Goal: Task Accomplishment & Management: Manage account settings

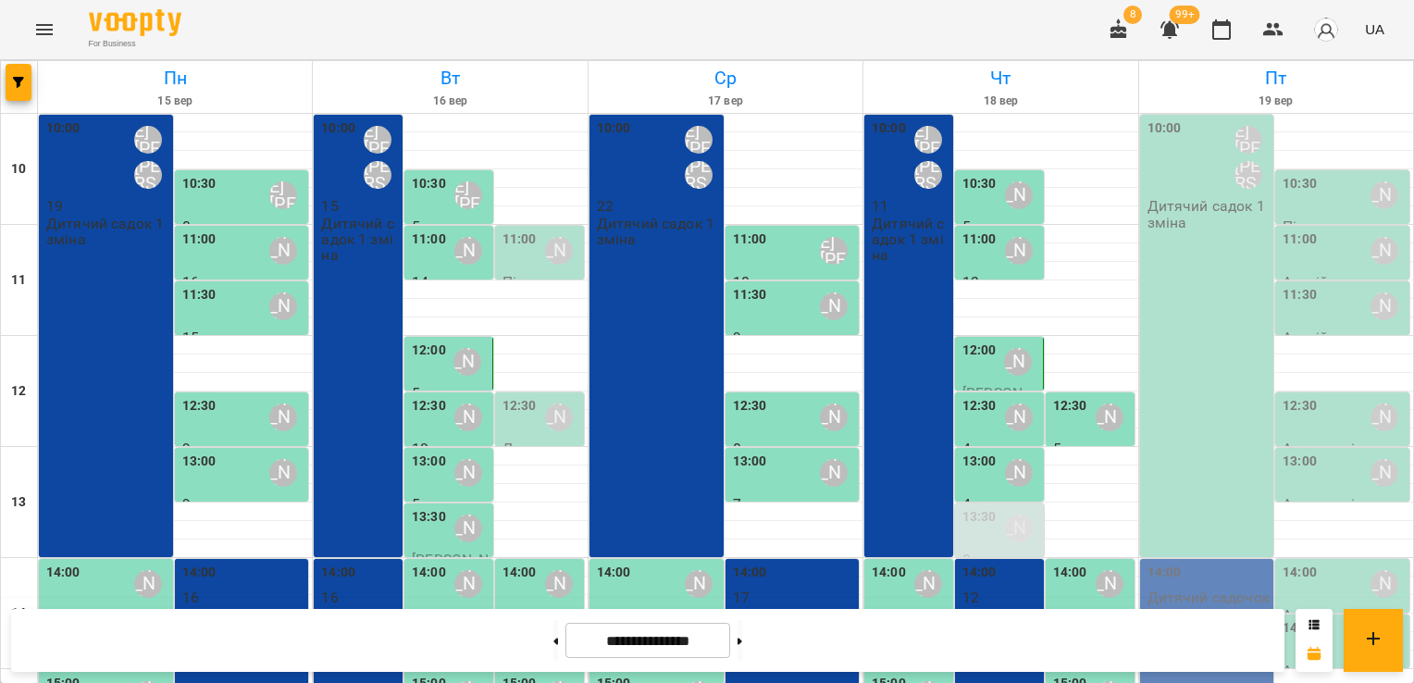
scroll to position [289, 0]
click at [999, 606] on p "Дитячий садочок 2 зміна" at bounding box center [1001, 630] width 78 height 48
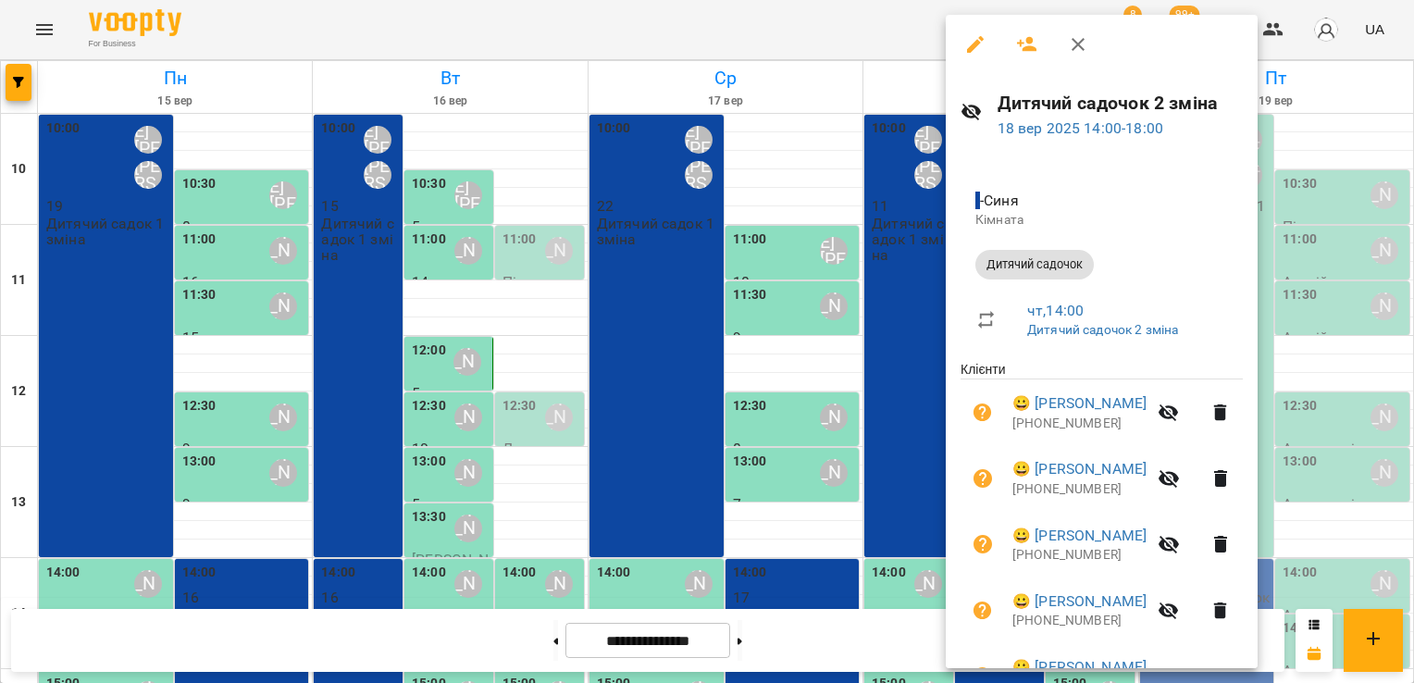
click at [1021, 43] on icon "button" at bounding box center [1027, 44] width 20 height 15
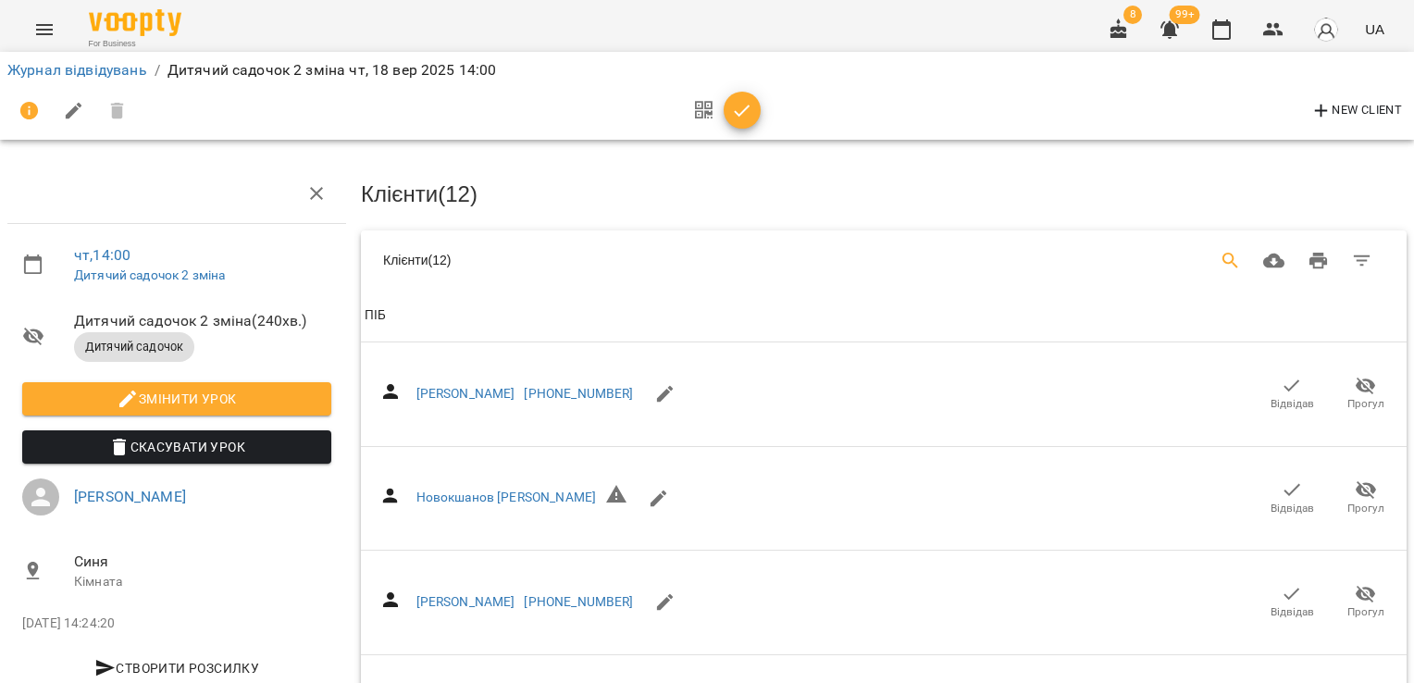
click at [1208, 258] on button "Search" at bounding box center [1230, 261] width 44 height 44
type input "*"
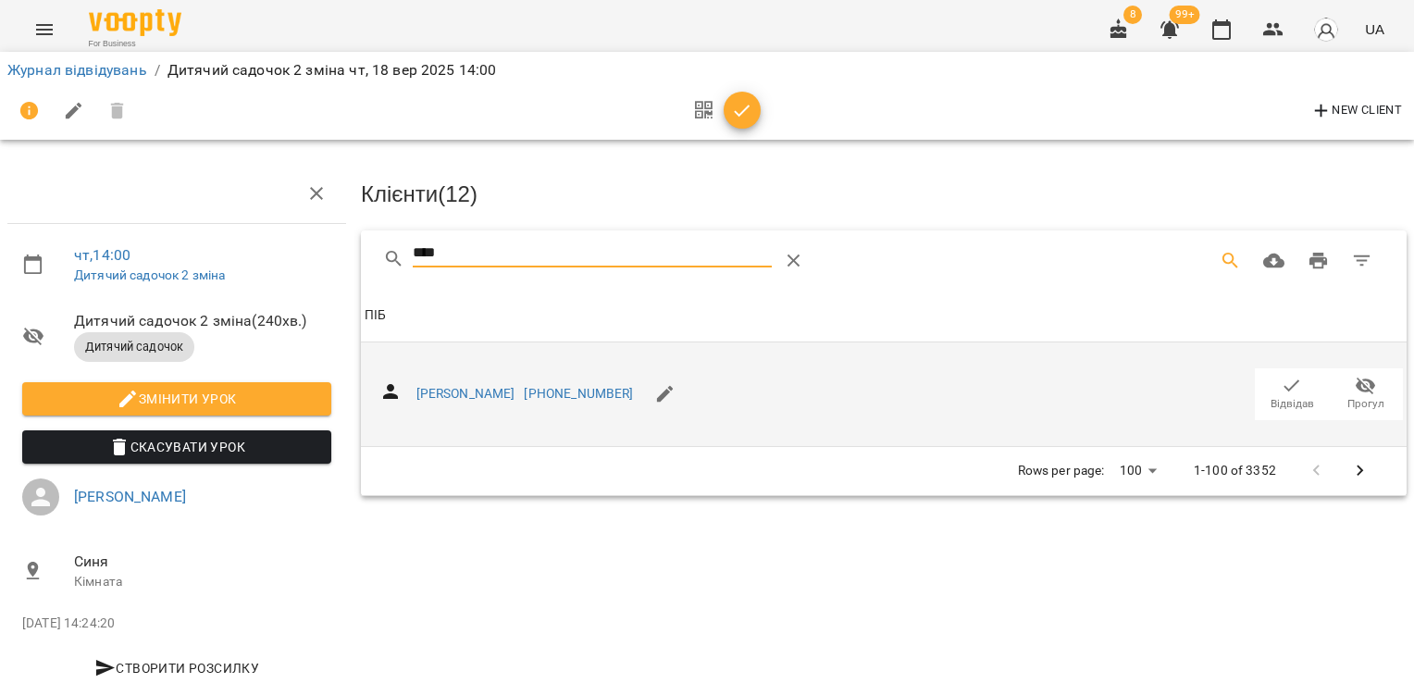
type input "****"
click at [1280, 379] on icon "button" at bounding box center [1291, 386] width 22 height 22
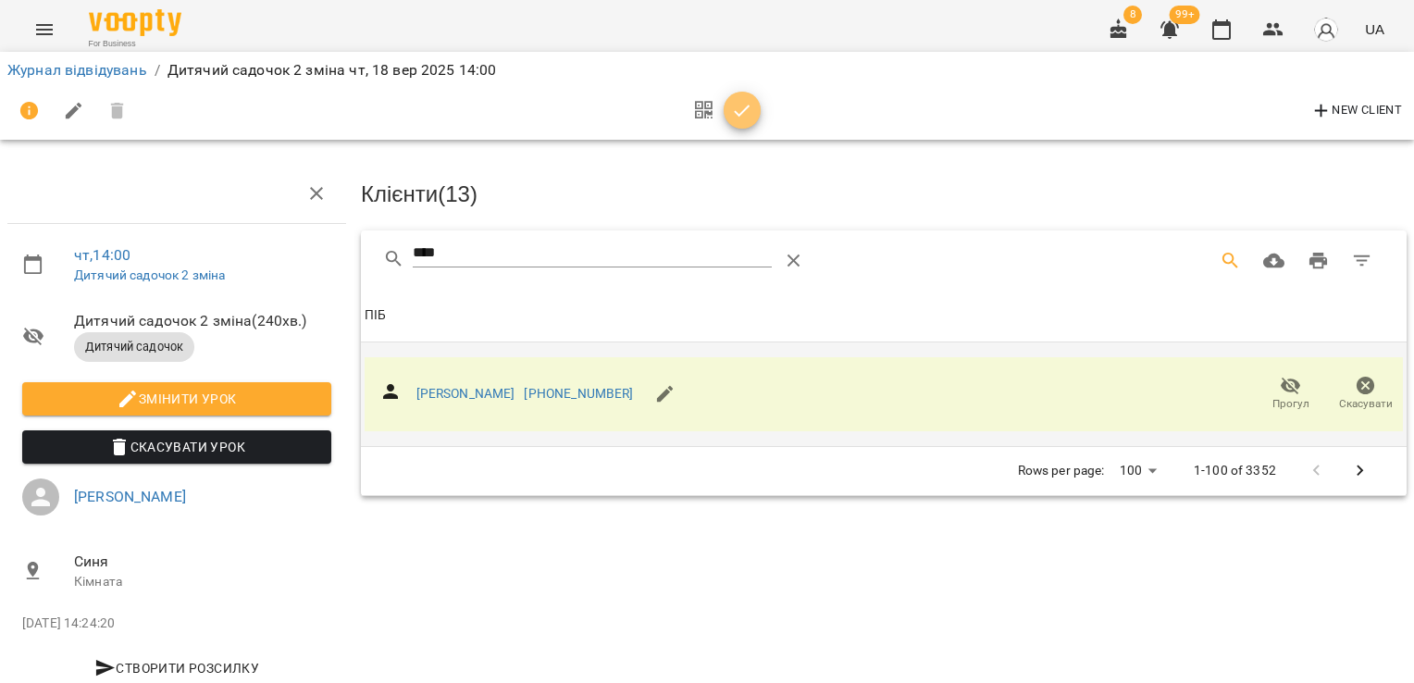
click at [747, 110] on icon "button" at bounding box center [742, 111] width 22 height 22
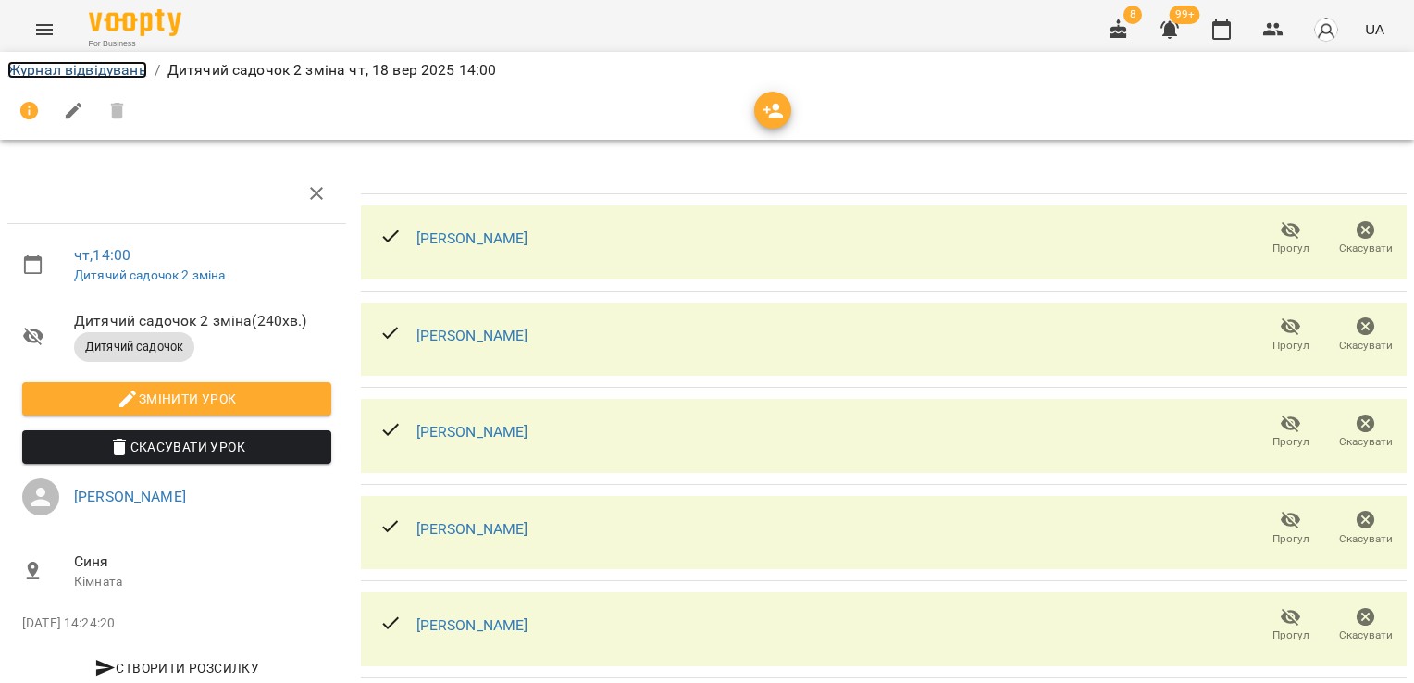
click at [56, 68] on link "Журнал відвідувань" at bounding box center [77, 70] width 140 height 18
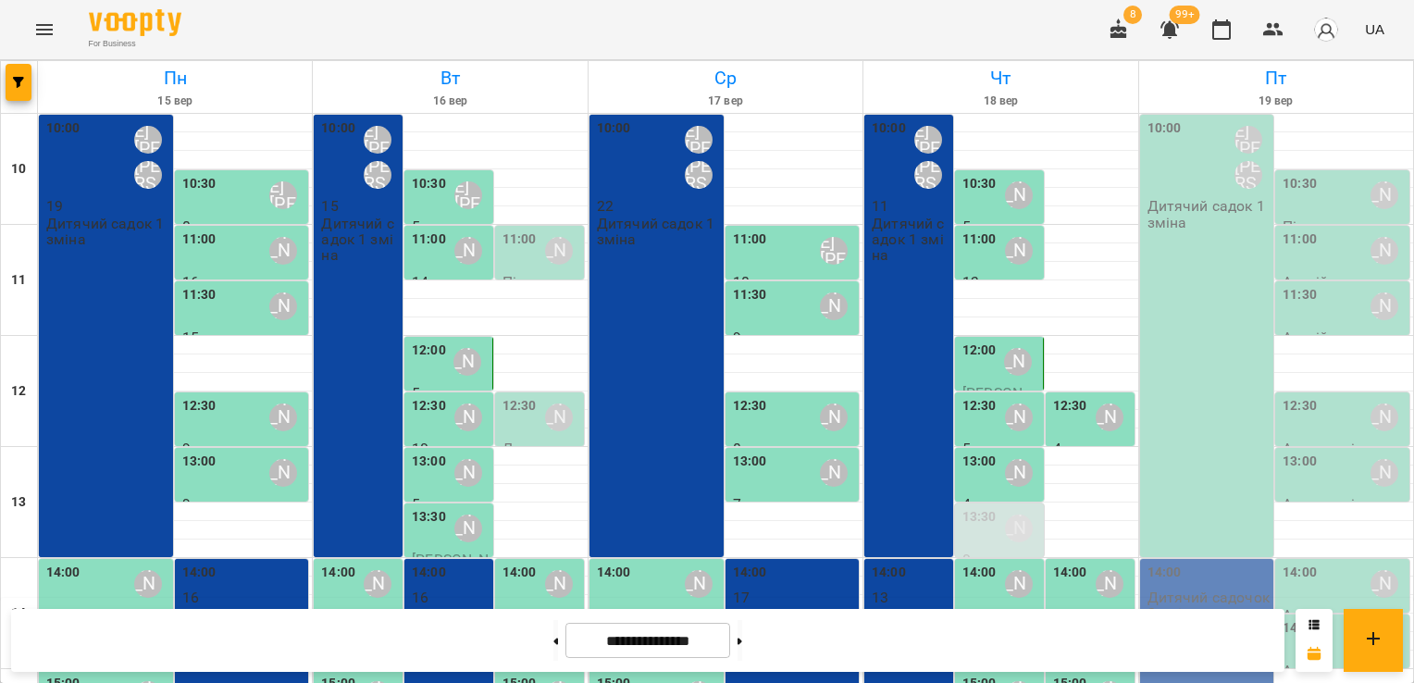
scroll to position [268, 0]
click at [973, 562] on div "14:00" at bounding box center [979, 583] width 34 height 43
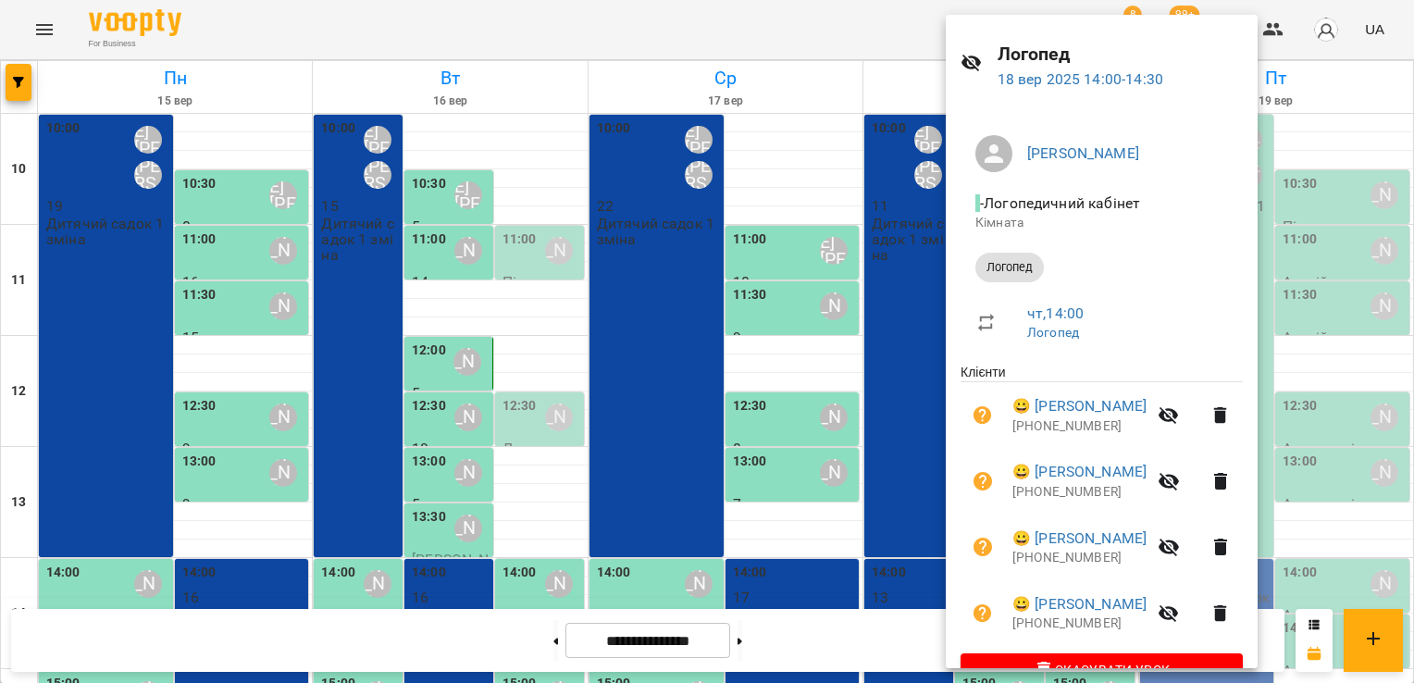
scroll to position [92, 0]
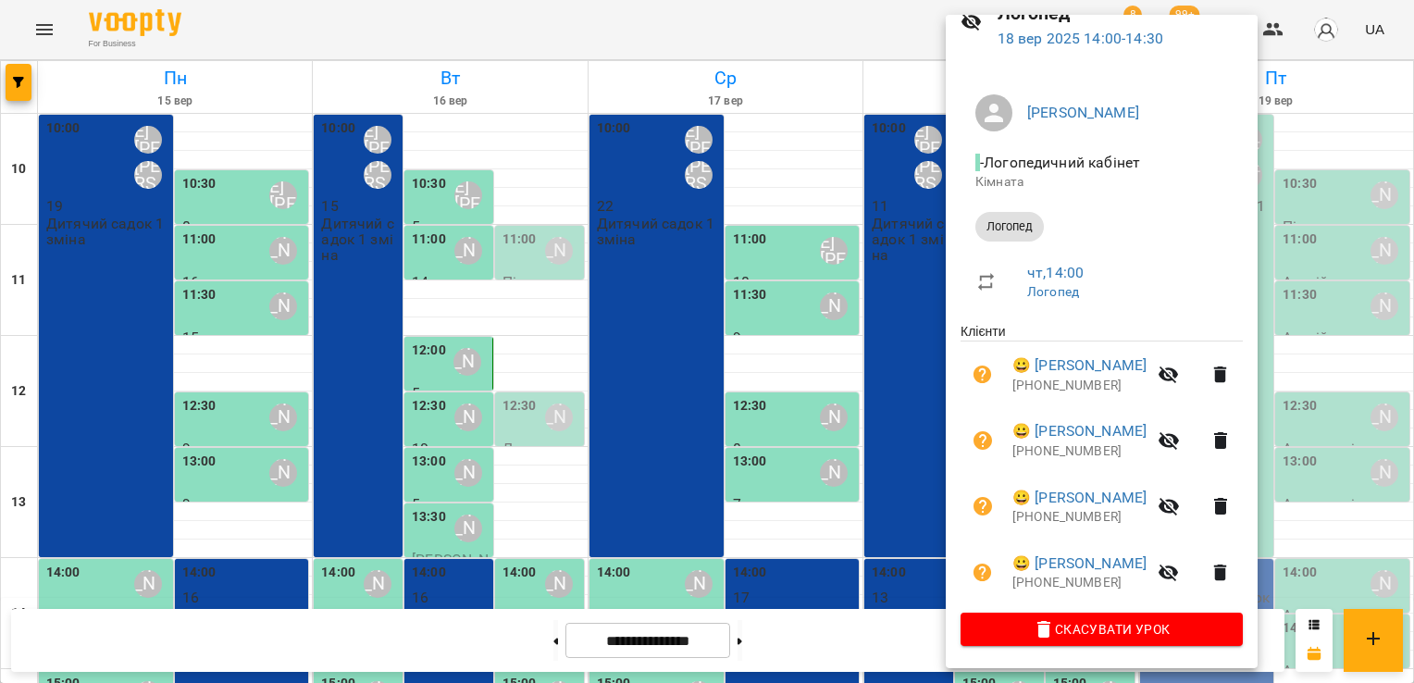
click at [893, 87] on div at bounding box center [707, 341] width 1414 height 683
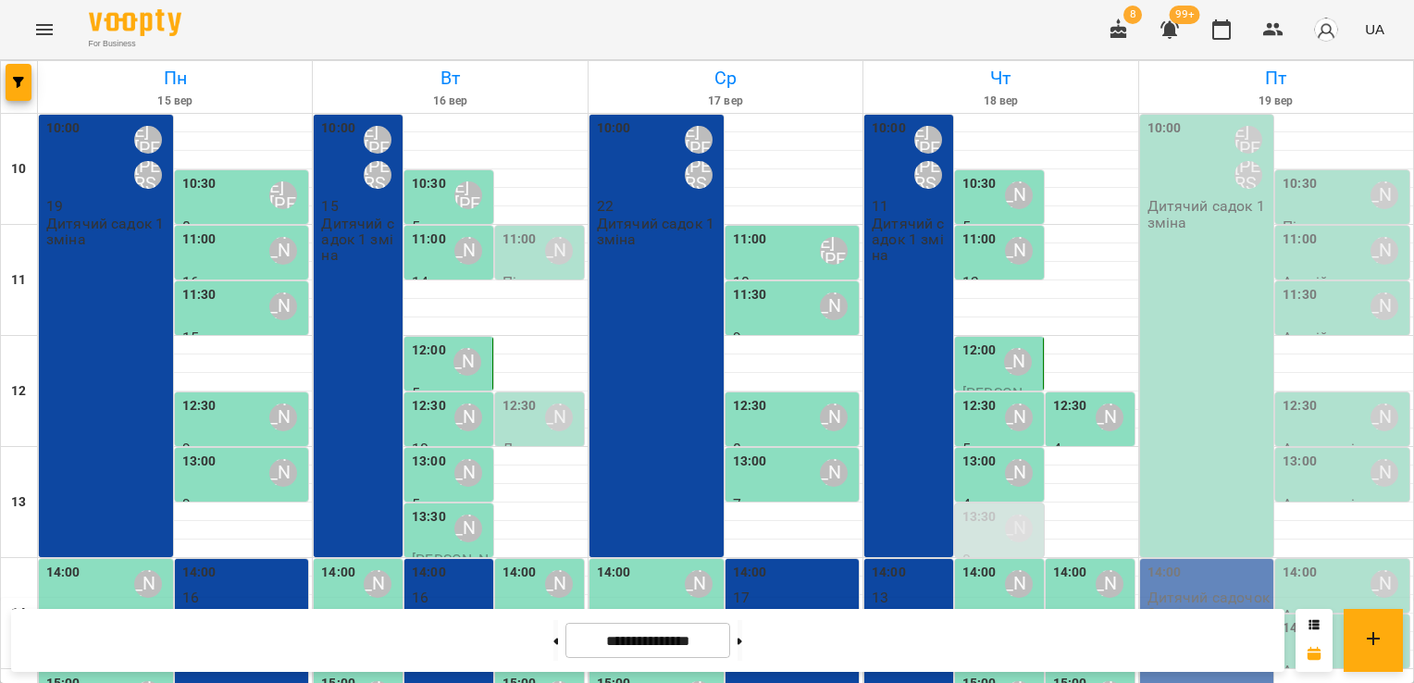
click at [1059, 562] on div "14:00" at bounding box center [1070, 583] width 34 height 43
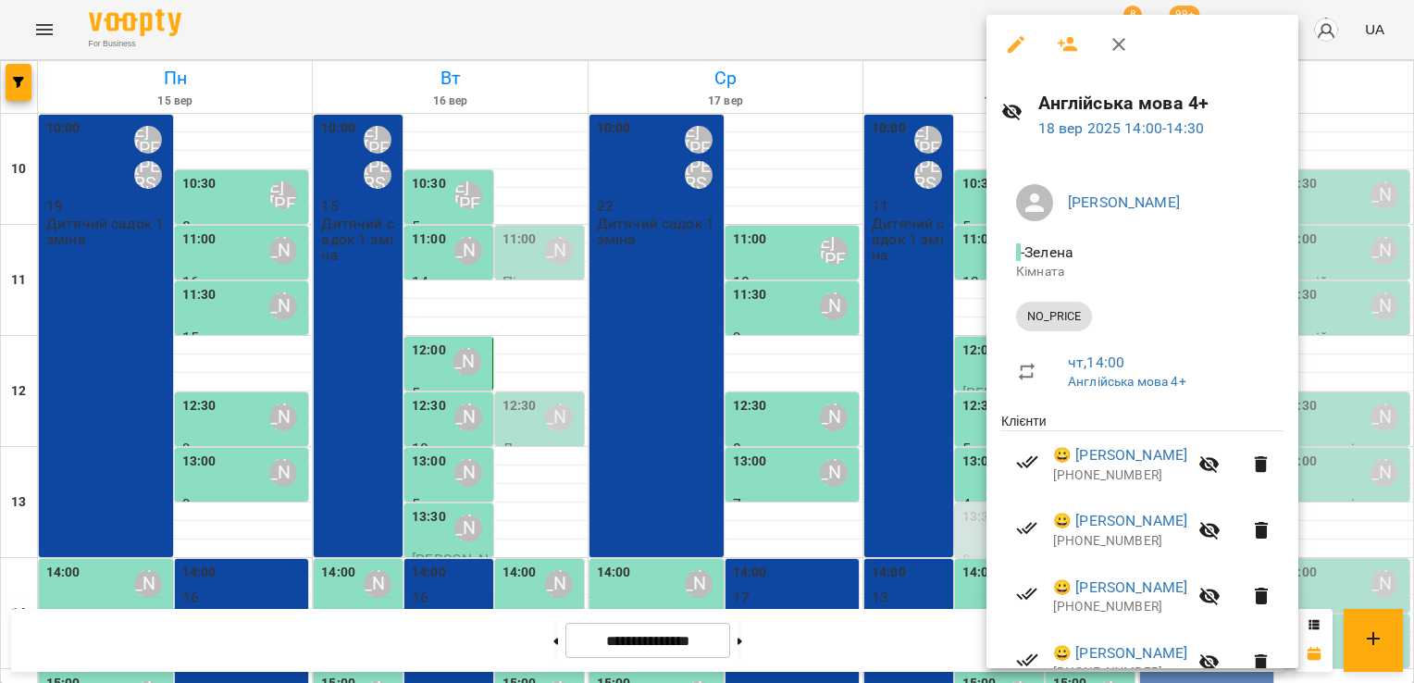
click at [854, 77] on div at bounding box center [707, 341] width 1414 height 683
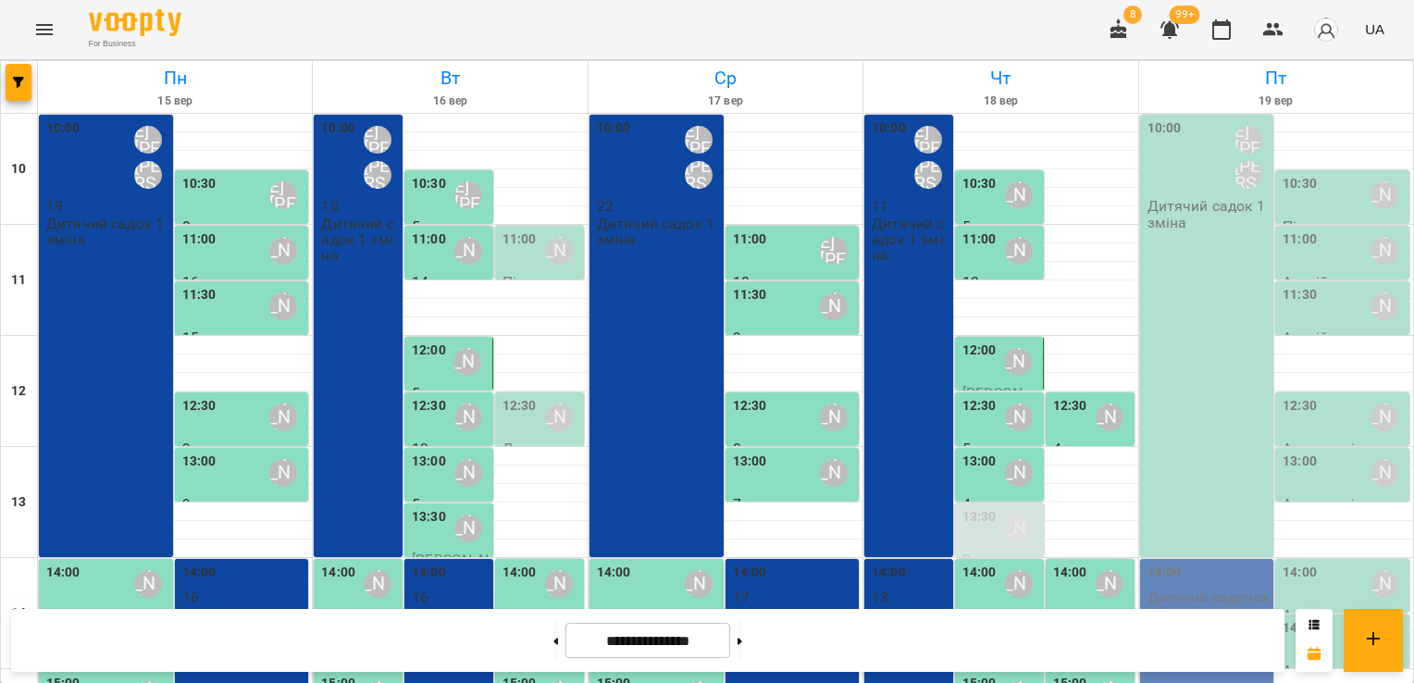
click at [997, 618] on div "[PERSON_NAME]" at bounding box center [1018, 639] width 43 height 43
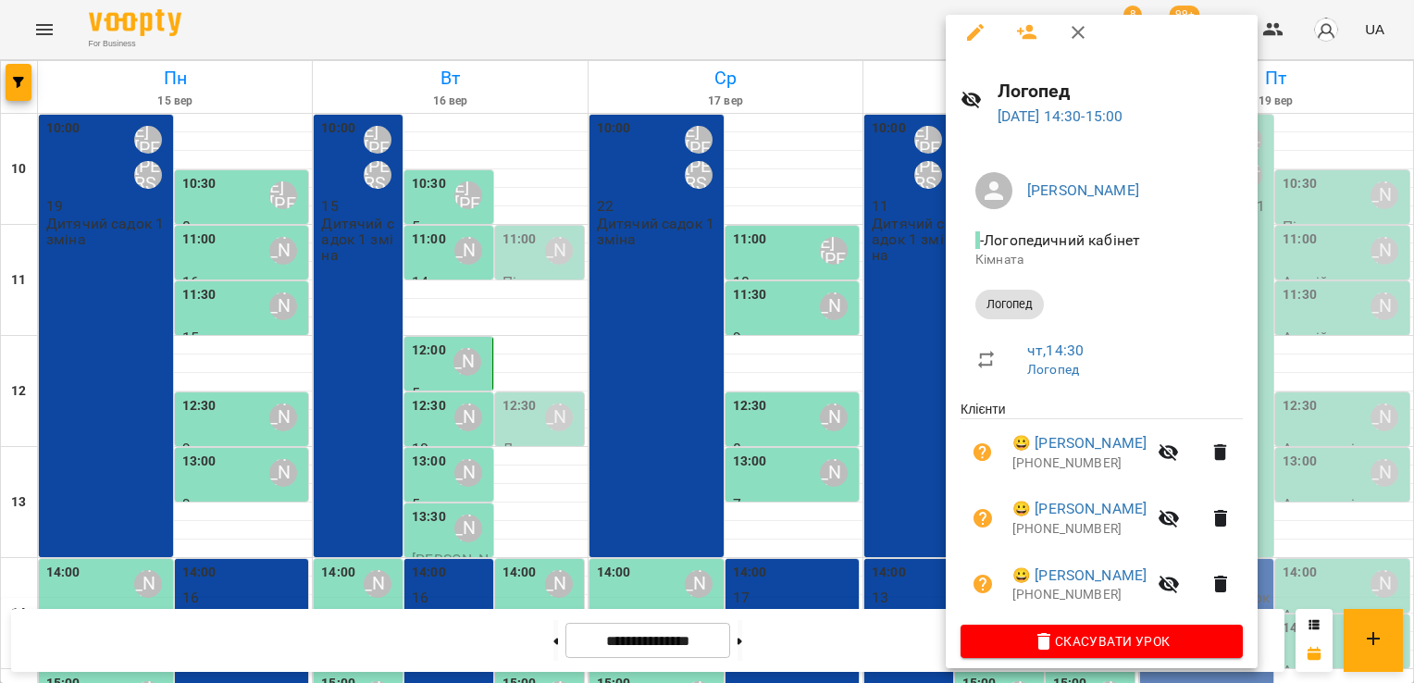
scroll to position [0, 0]
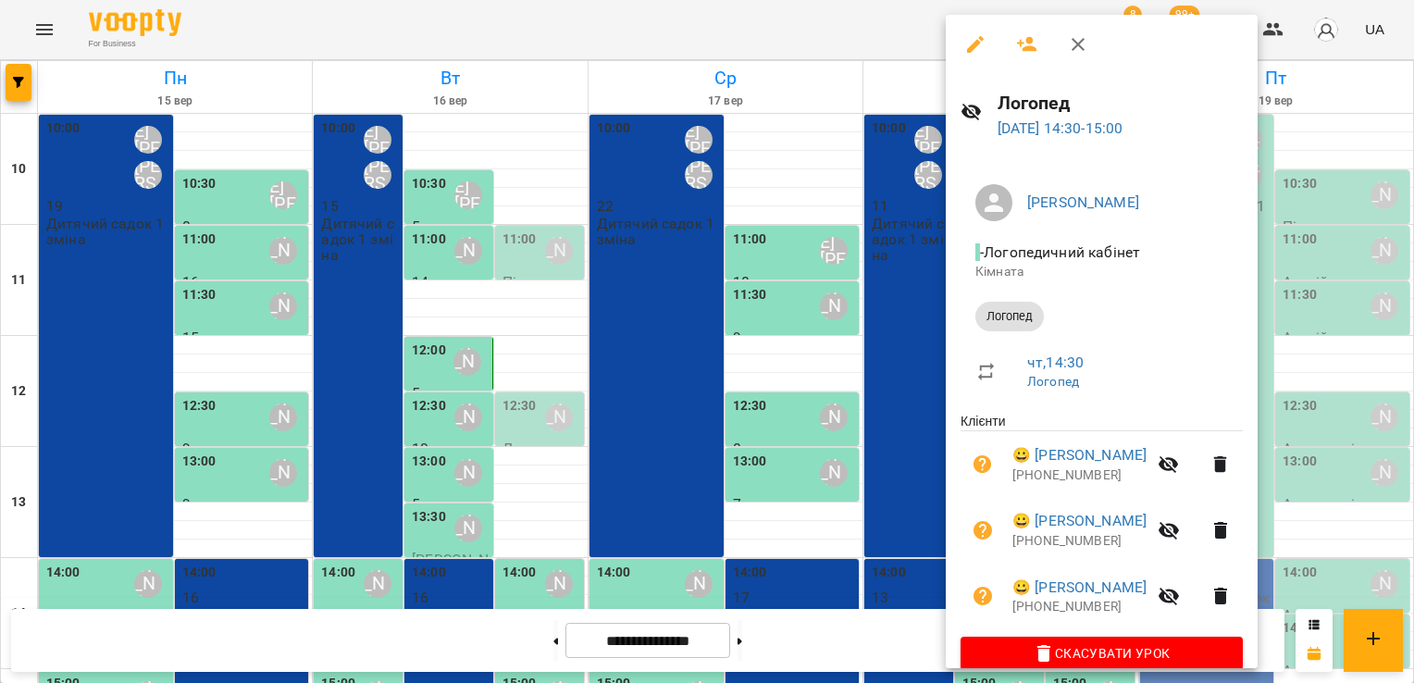
click at [797, 65] on div at bounding box center [707, 341] width 1414 height 683
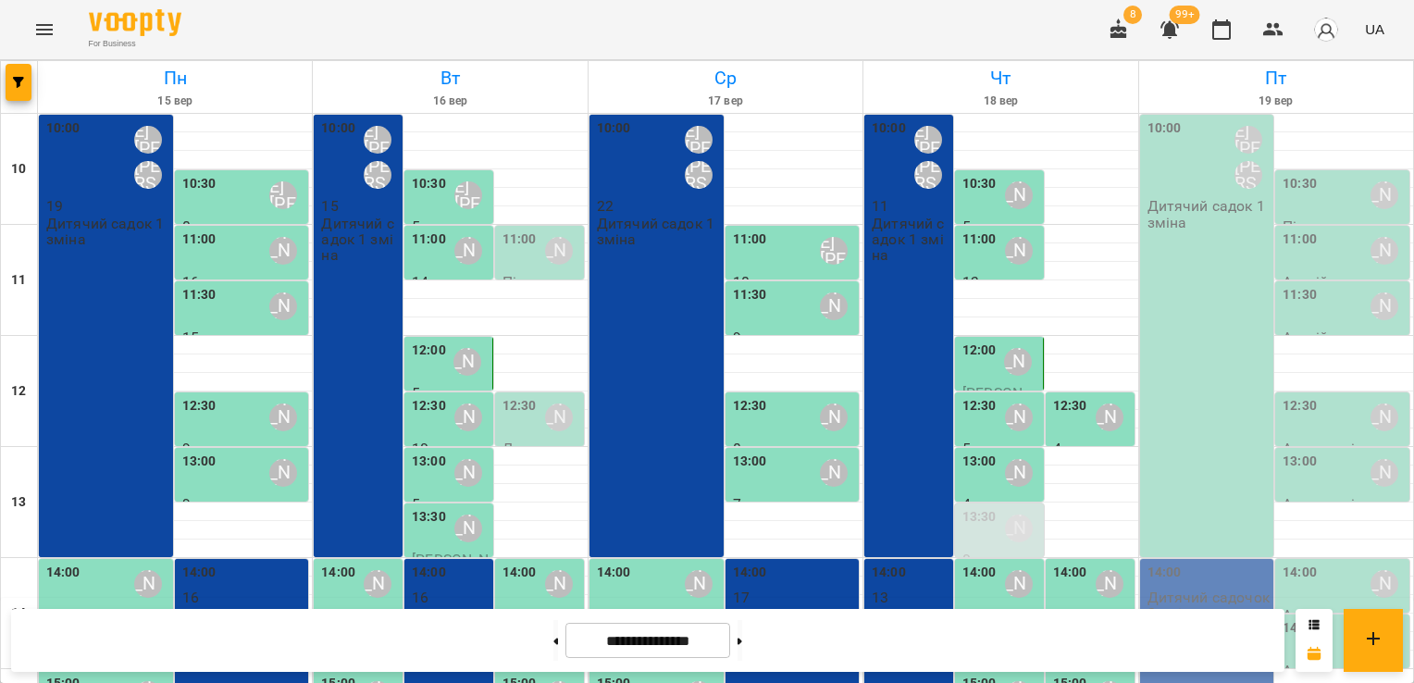
click at [1056, 618] on label "14:30" at bounding box center [1070, 628] width 34 height 20
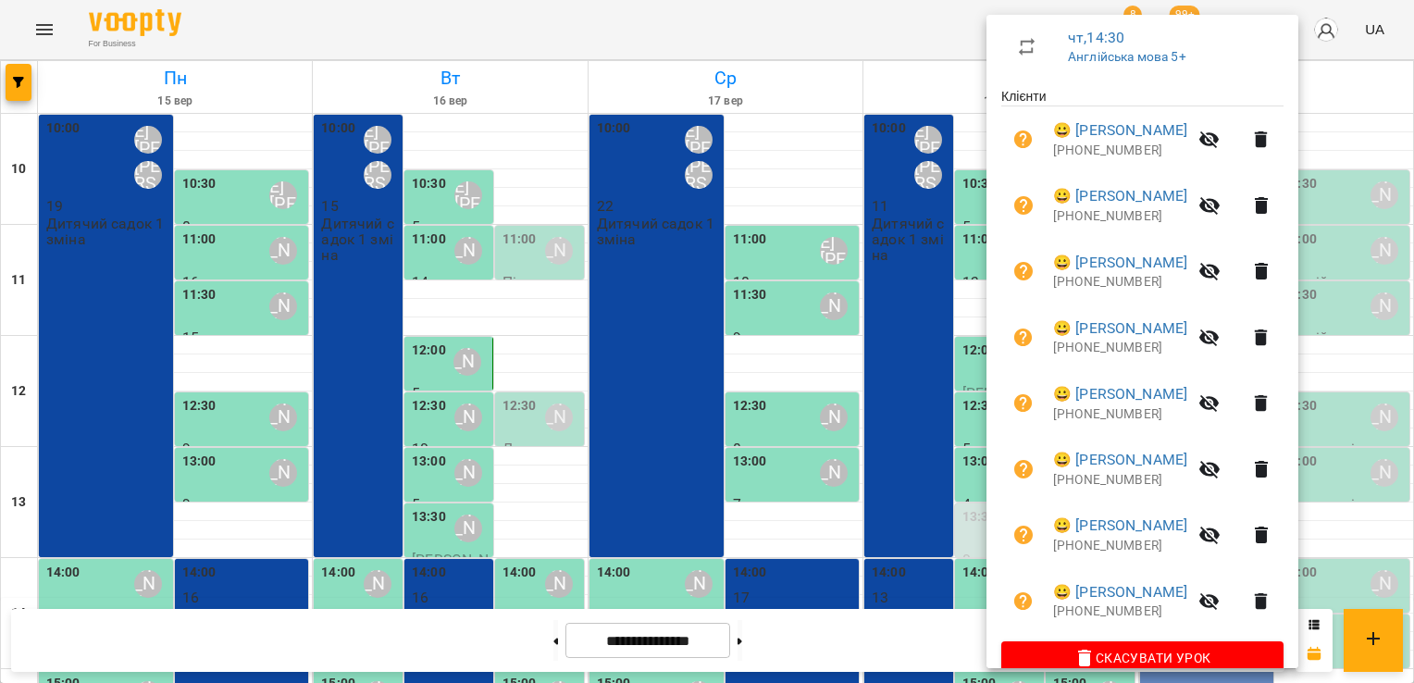
scroll to position [315, 0]
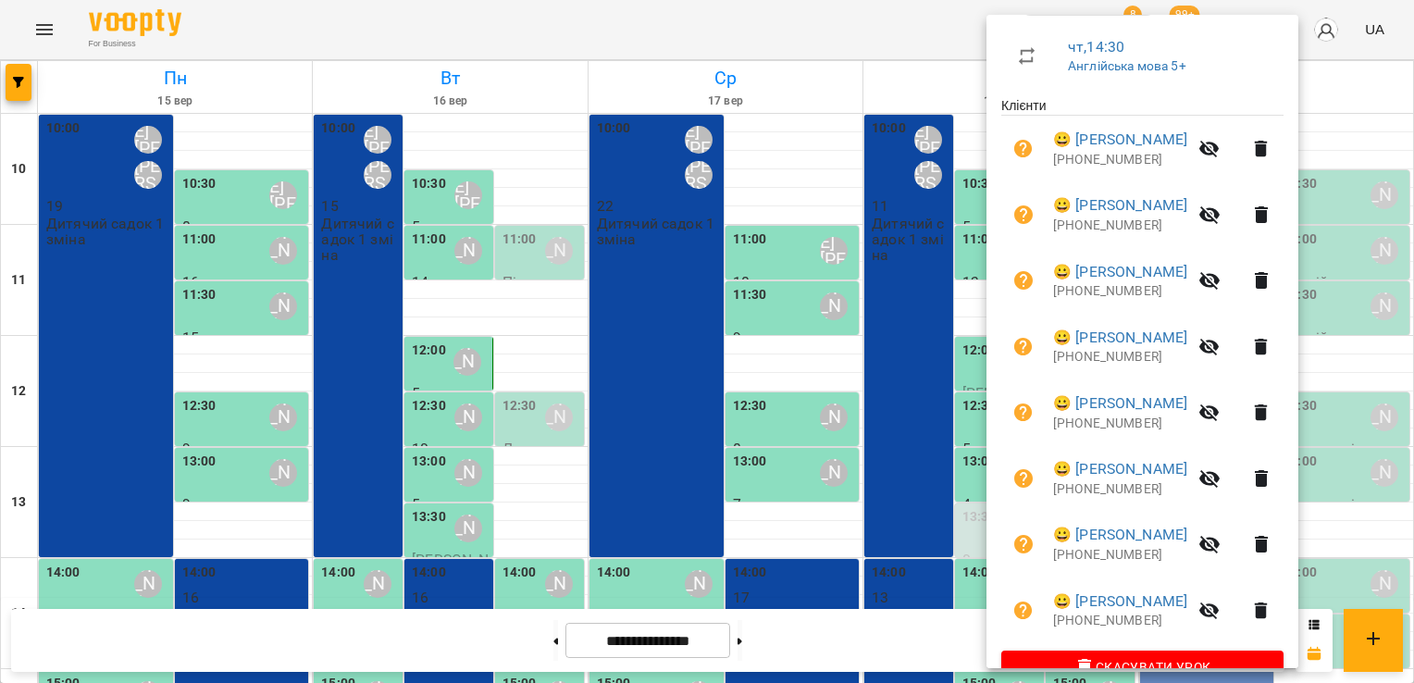
click at [976, 539] on div at bounding box center [707, 341] width 1414 height 683
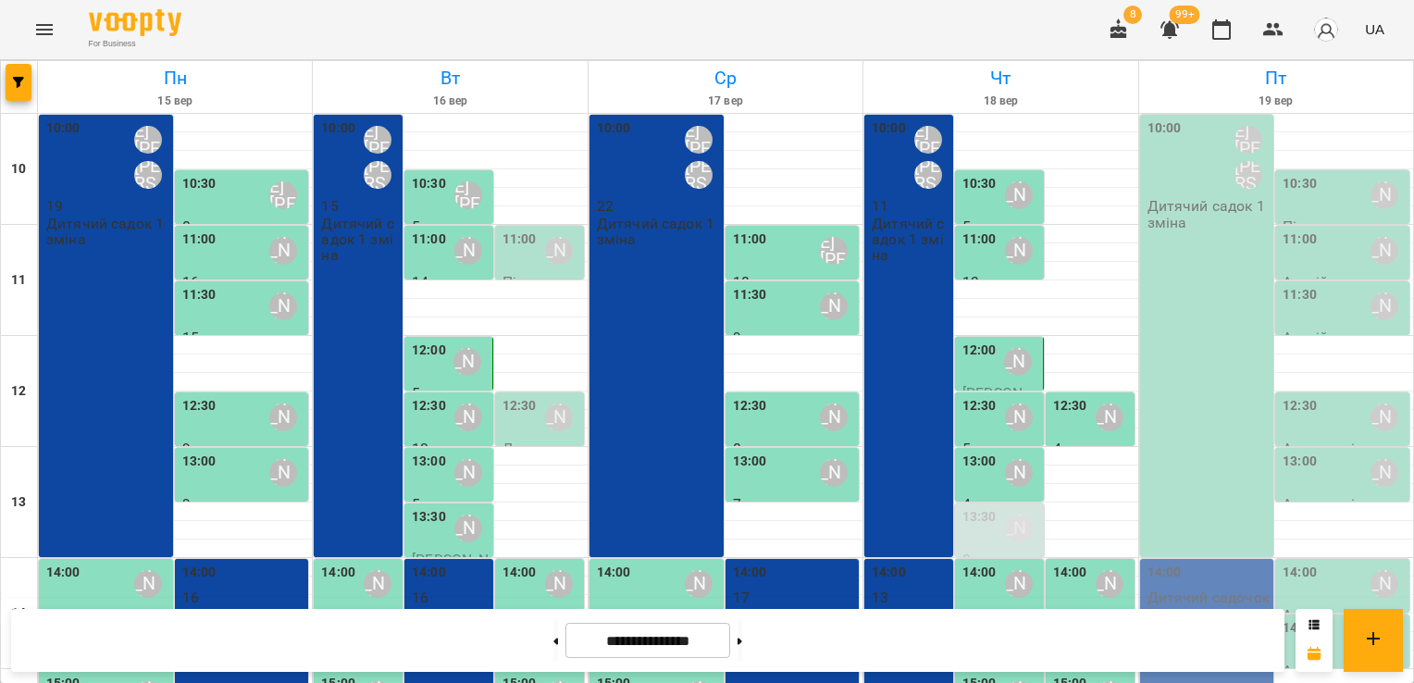
click at [1053, 618] on div "14:30" at bounding box center [1070, 639] width 34 height 43
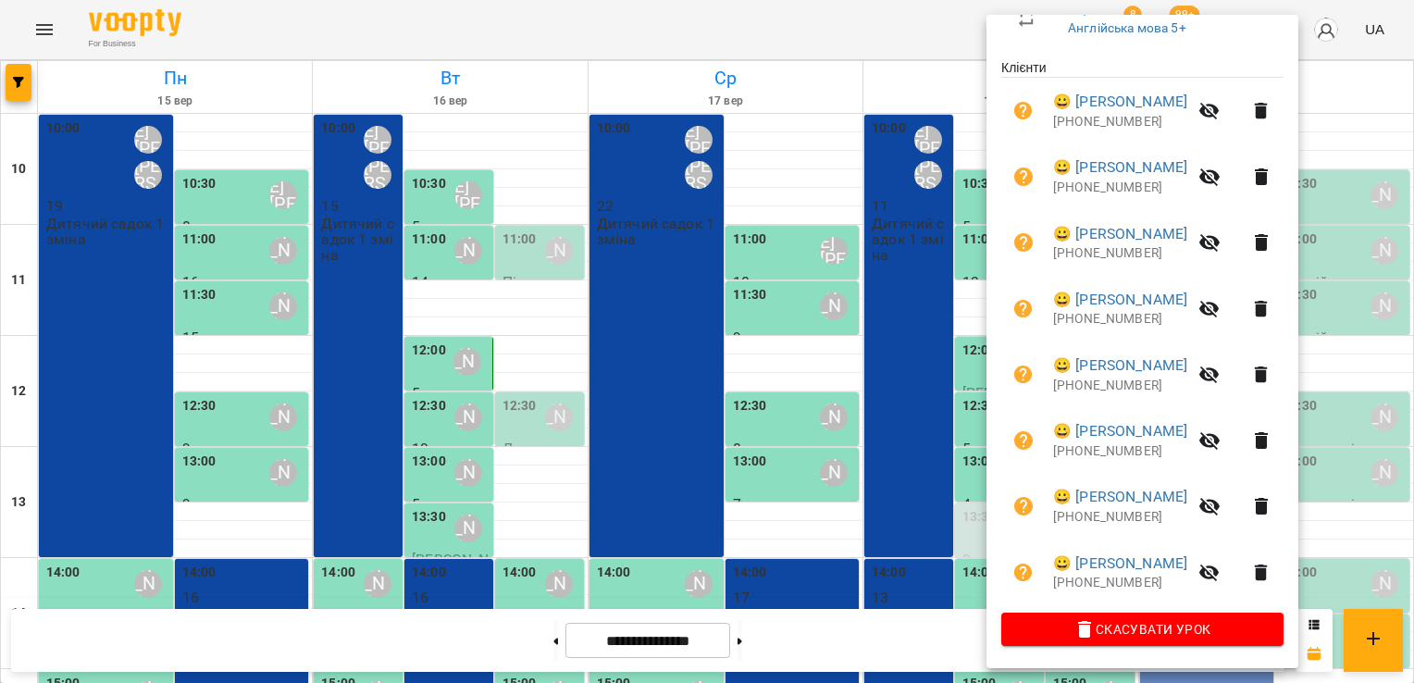
scroll to position [355, 0]
click at [941, 520] on div at bounding box center [707, 341] width 1414 height 683
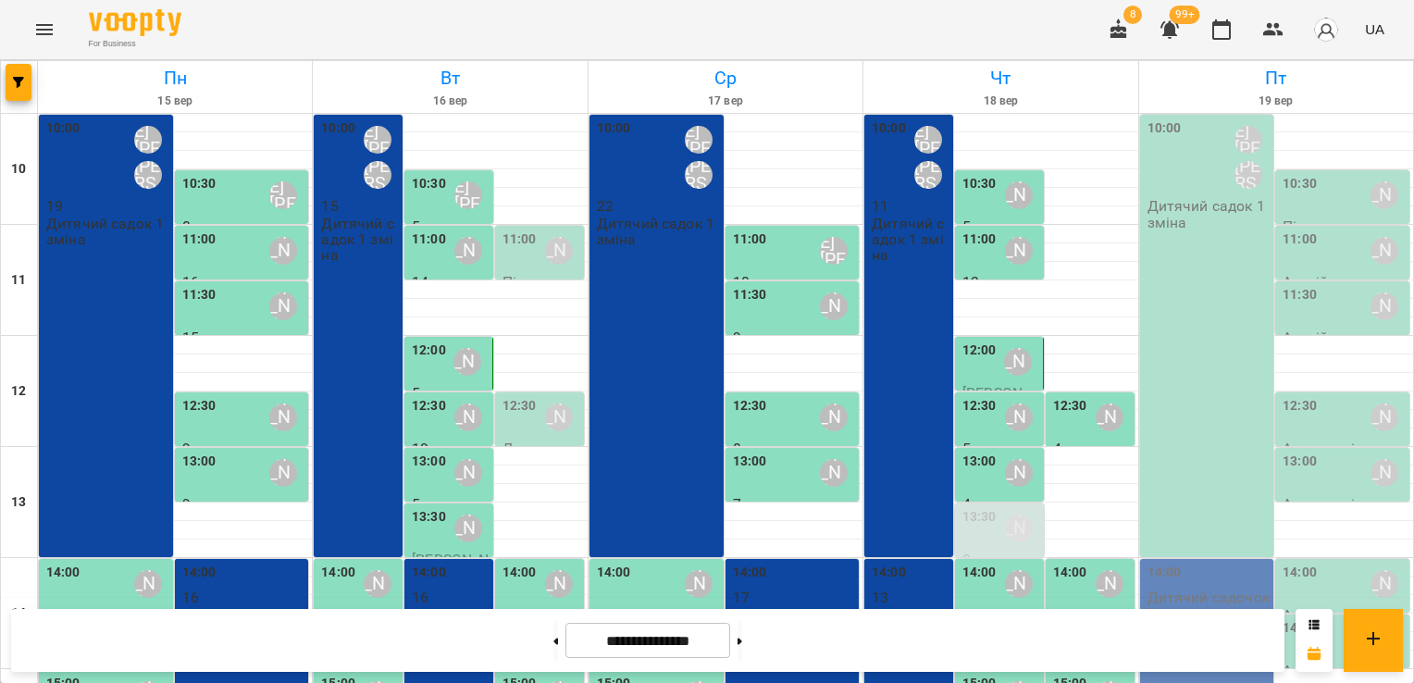
click at [1053, 618] on div "14:30" at bounding box center [1070, 639] width 34 height 43
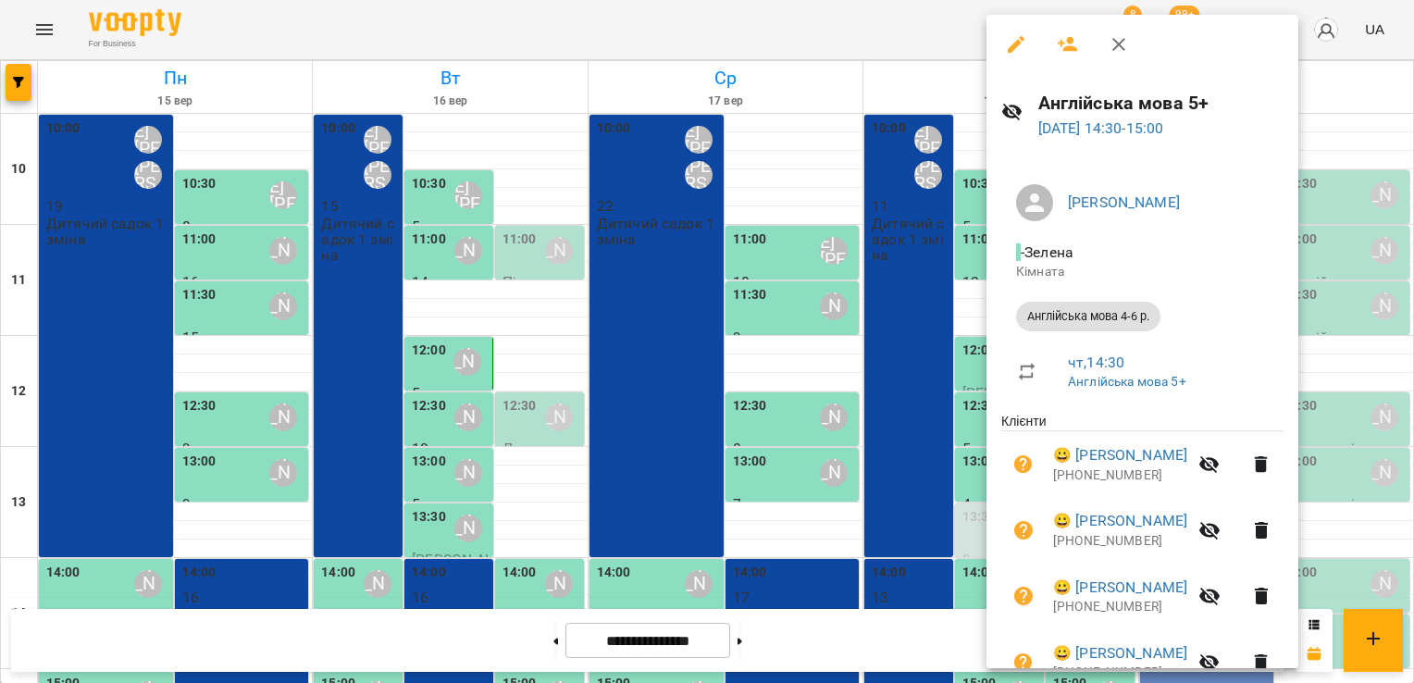
click at [1073, 33] on icon "button" at bounding box center [1067, 44] width 22 height 22
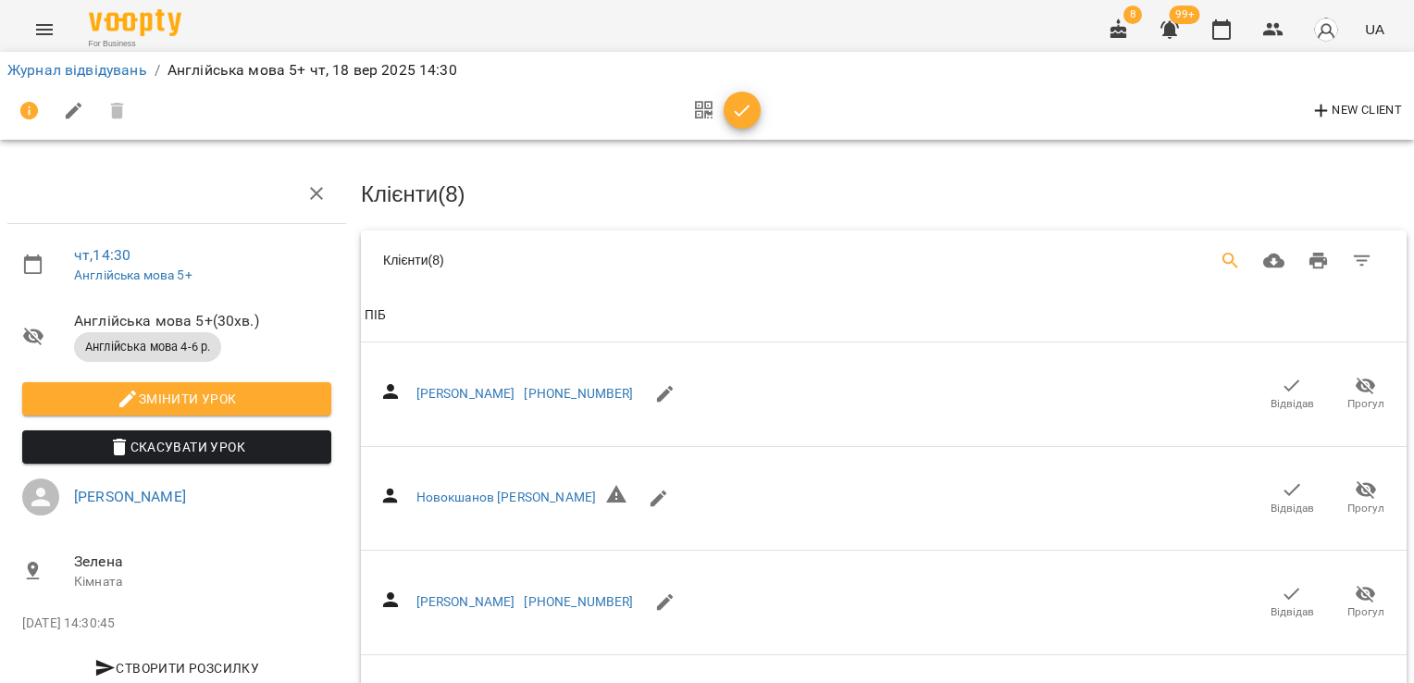
click at [1222, 257] on icon "Search" at bounding box center [1230, 261] width 16 height 16
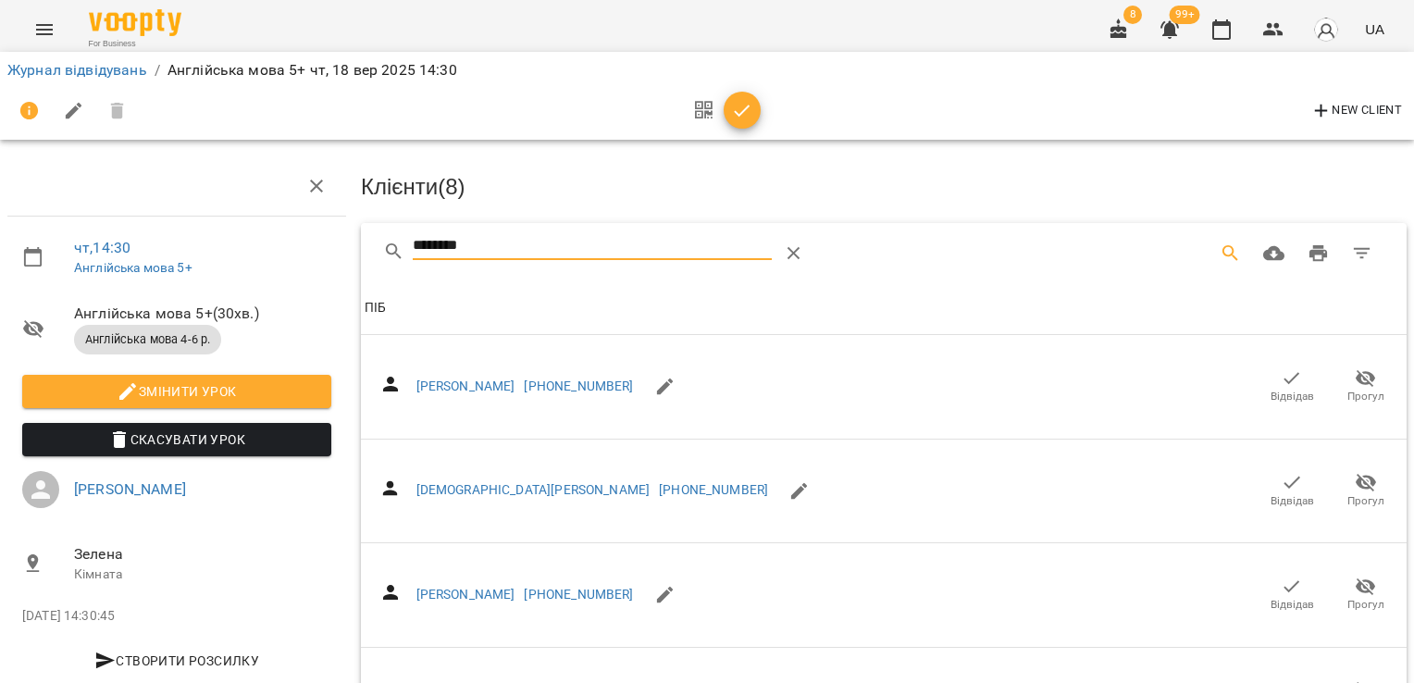
scroll to position [263, 0]
type input "********"
click at [735, 111] on icon "button" at bounding box center [743, 111] width 16 height 12
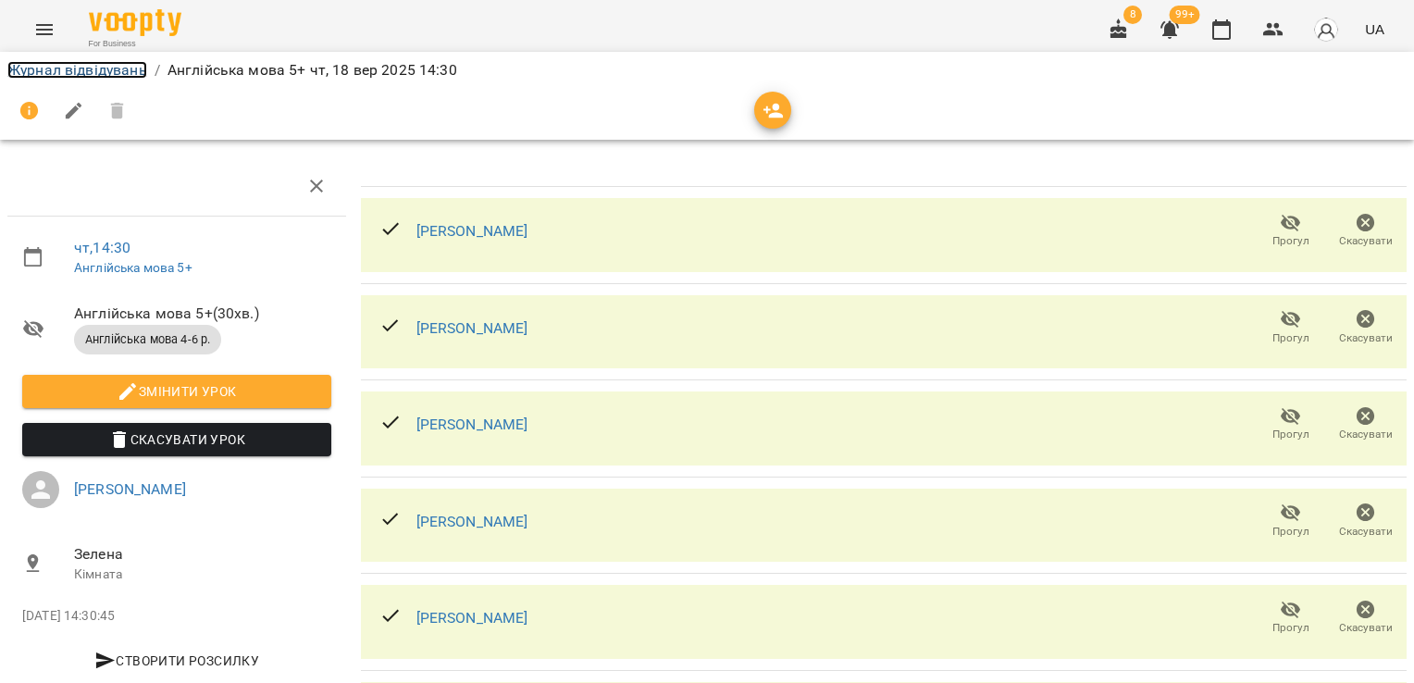
click at [107, 68] on link "Журнал відвідувань" at bounding box center [77, 70] width 140 height 18
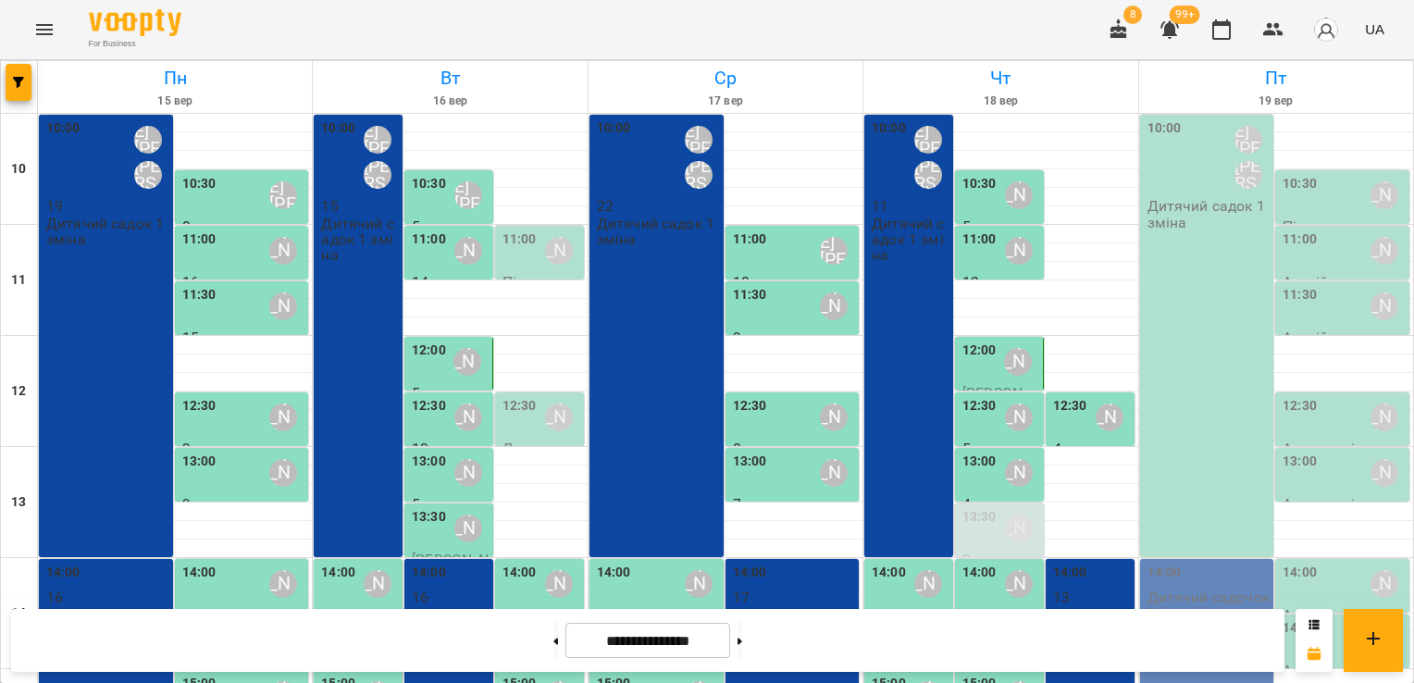
scroll to position [242, 0]
click at [907, 673] on div "[PERSON_NAME]" at bounding box center [928, 694] width 43 height 43
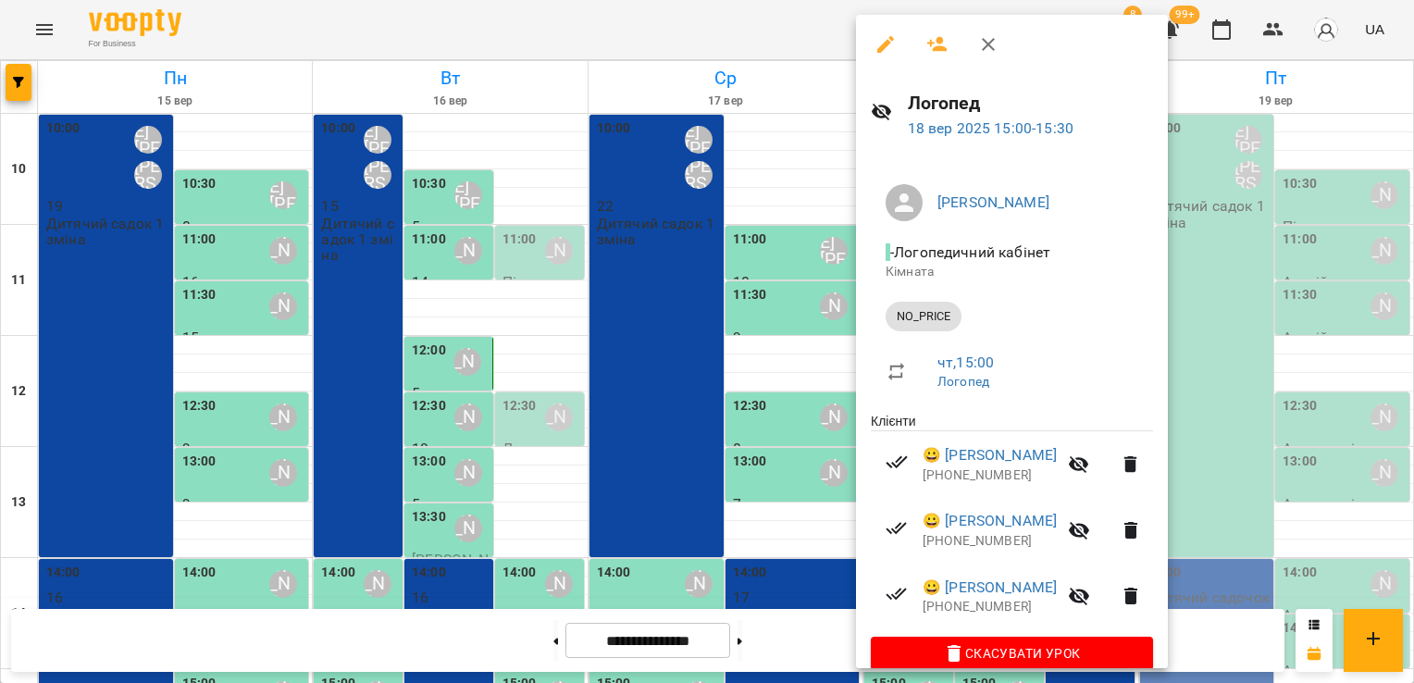
click at [797, 274] on div at bounding box center [707, 341] width 1414 height 683
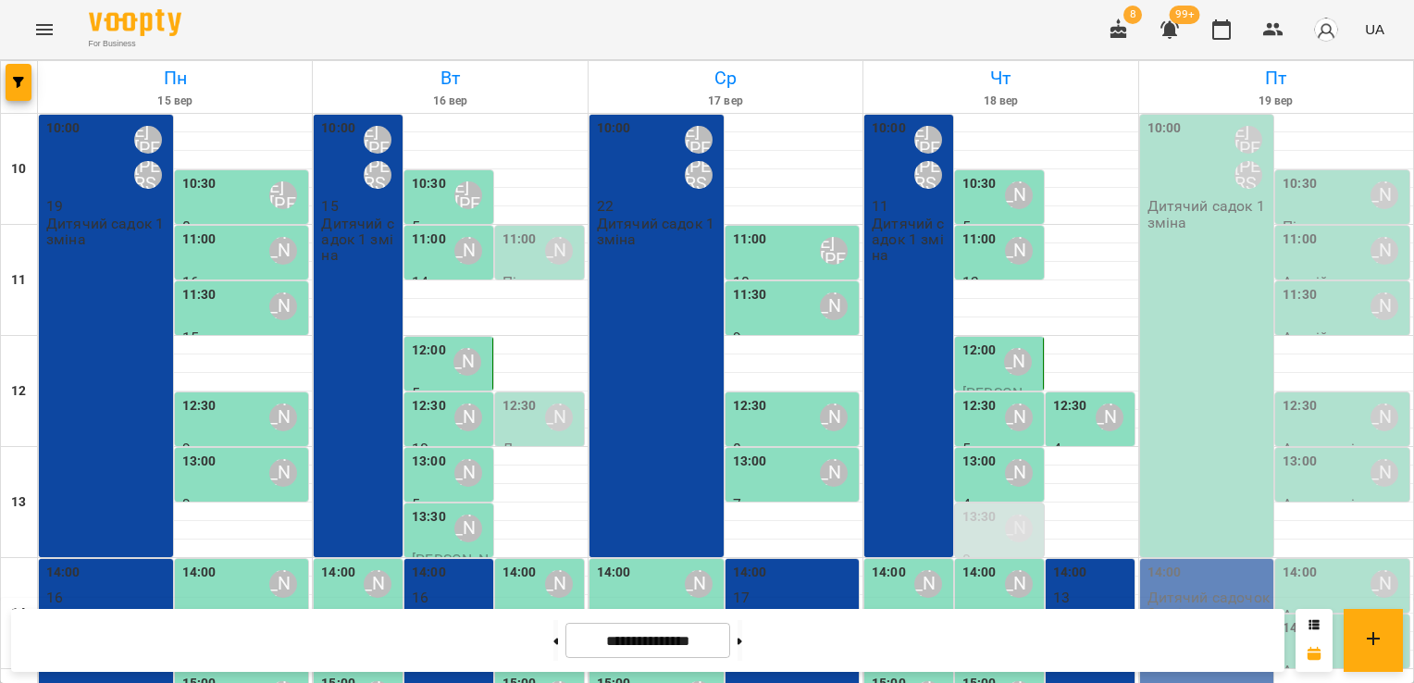
click at [984, 673] on div "15:00" at bounding box center [979, 694] width 34 height 43
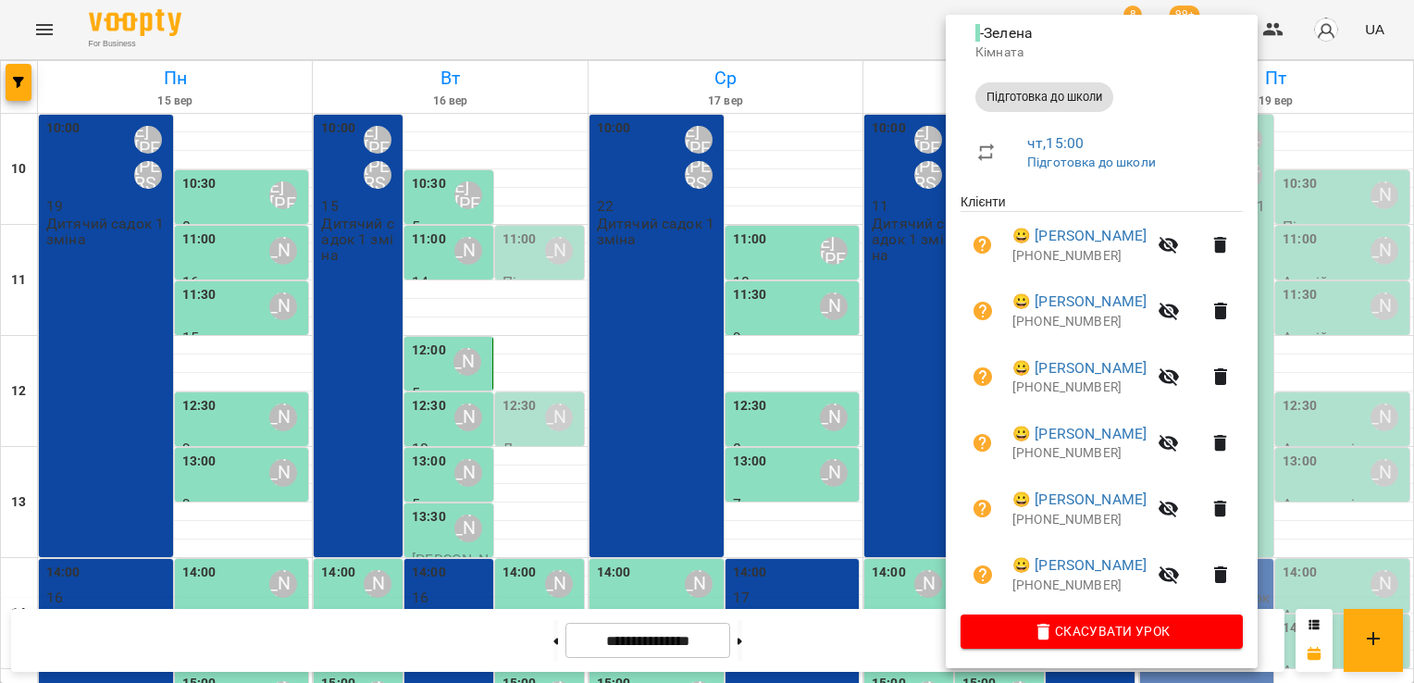
scroll to position [209, 0]
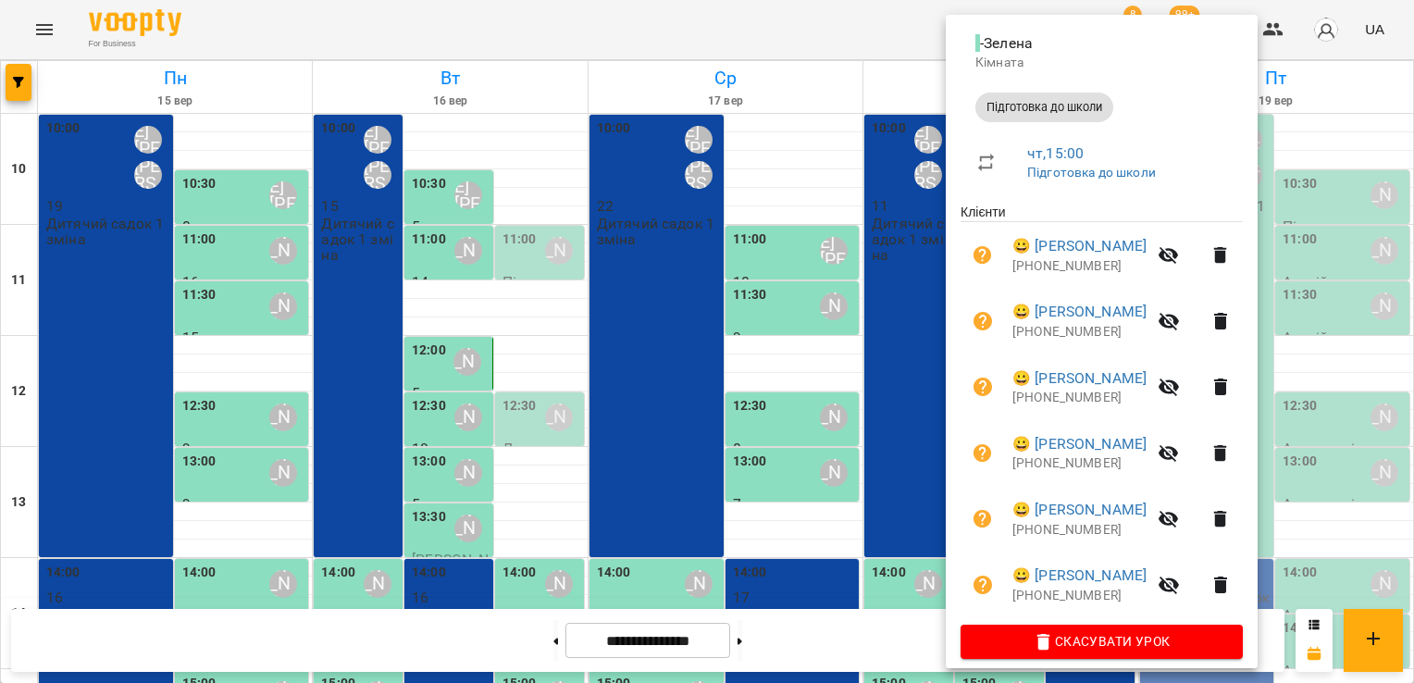
click at [895, 530] on div at bounding box center [707, 341] width 1414 height 683
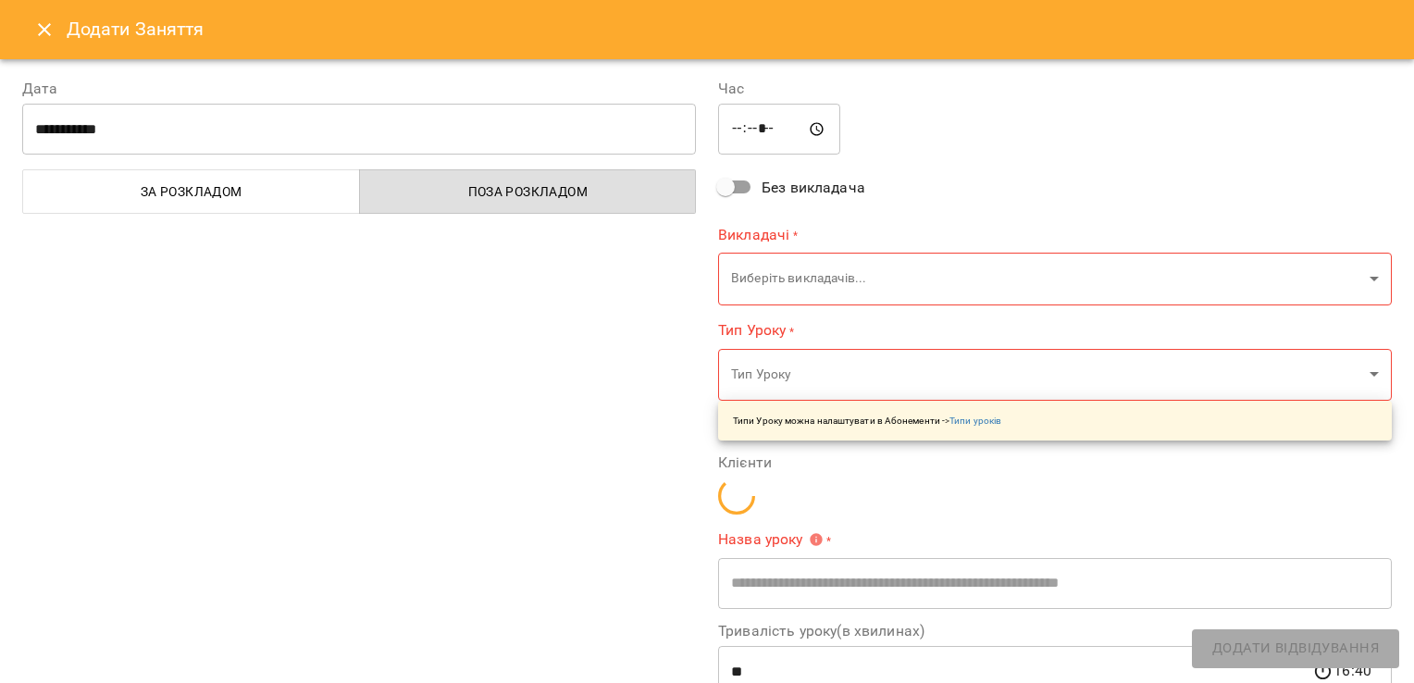
type input "**********"
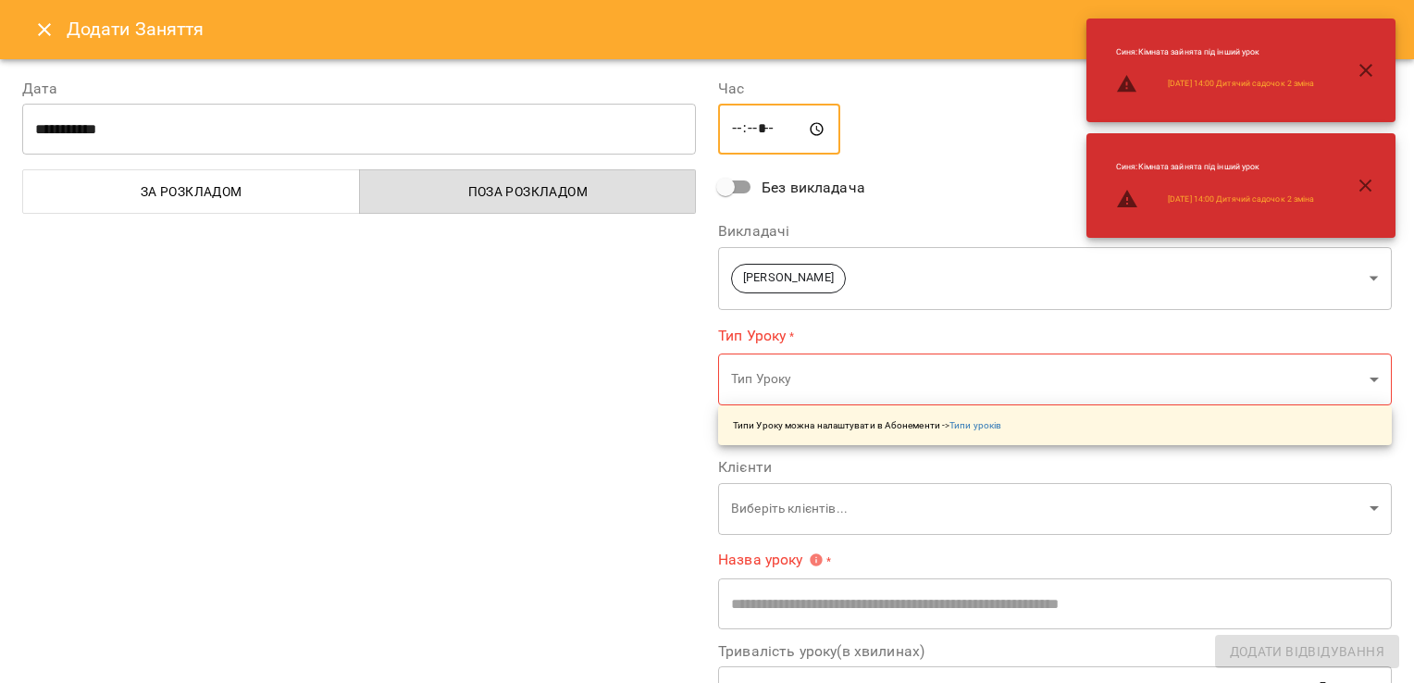
click at [733, 135] on input "*****" at bounding box center [779, 130] width 122 height 52
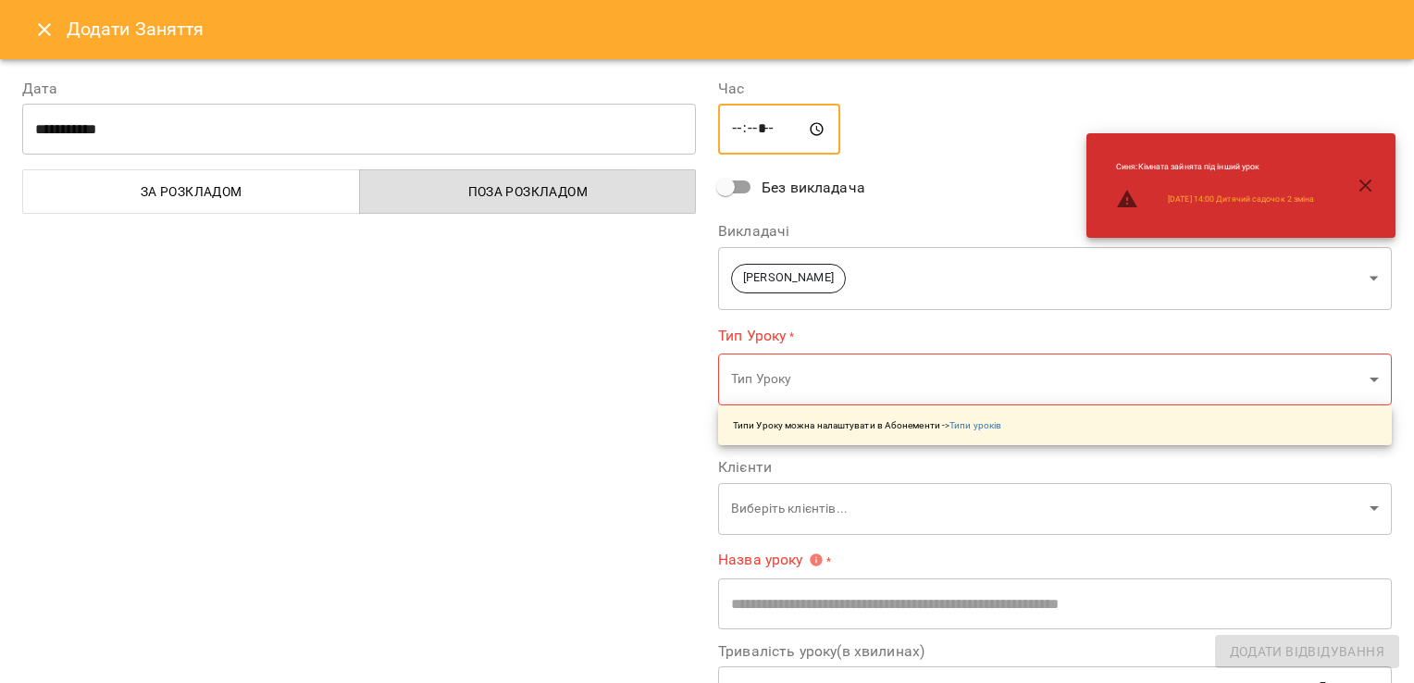
type input "*****"
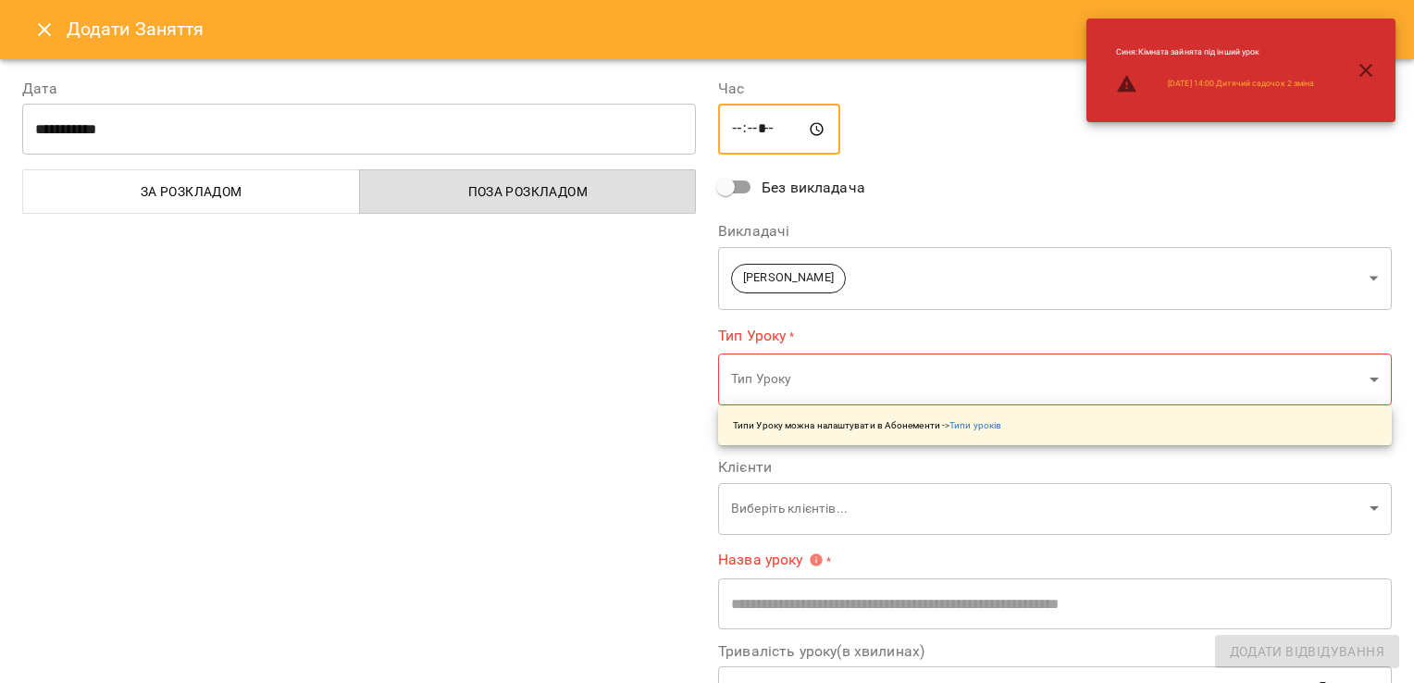
click at [1329, 290] on body "For Business 8 99+ UA [DATE] [DATE] [DATE] [DATE] [DATE] 11 12 13 14 15 16 17 1…" at bounding box center [707, 542] width 1414 height 1085
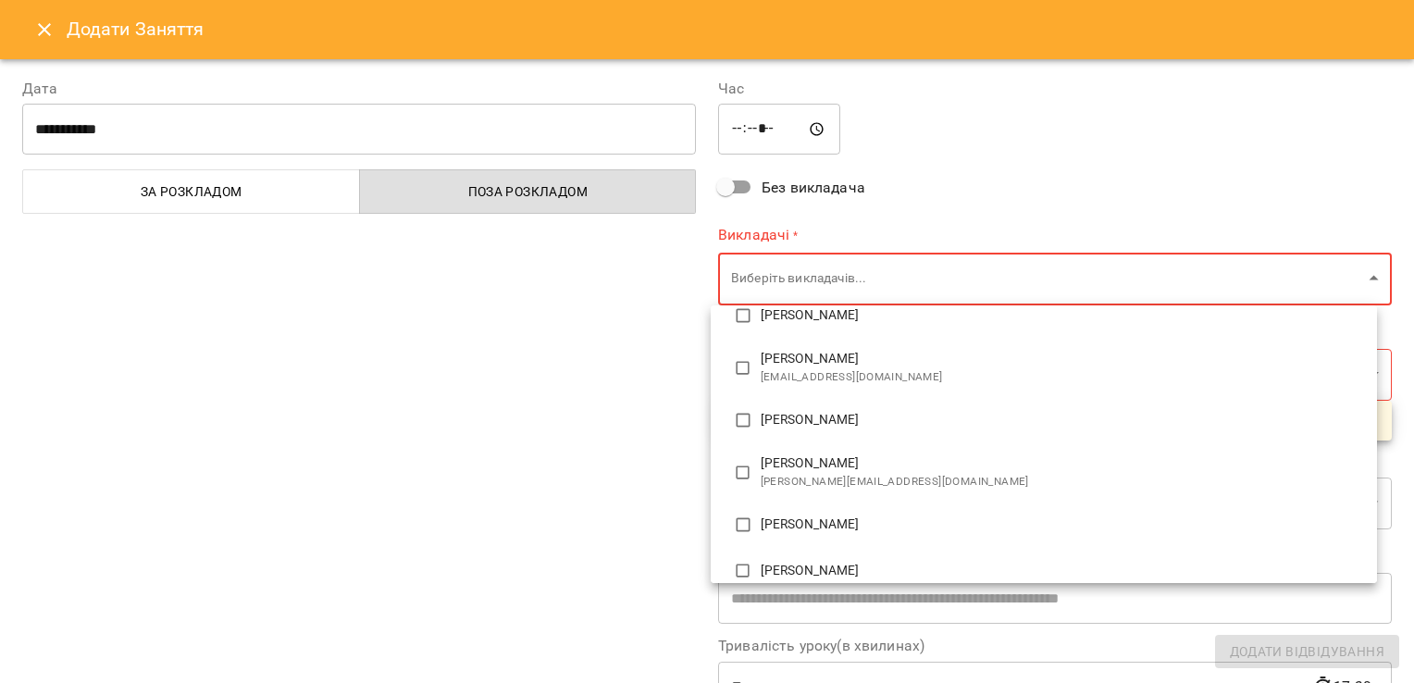
scroll to position [223, 0]
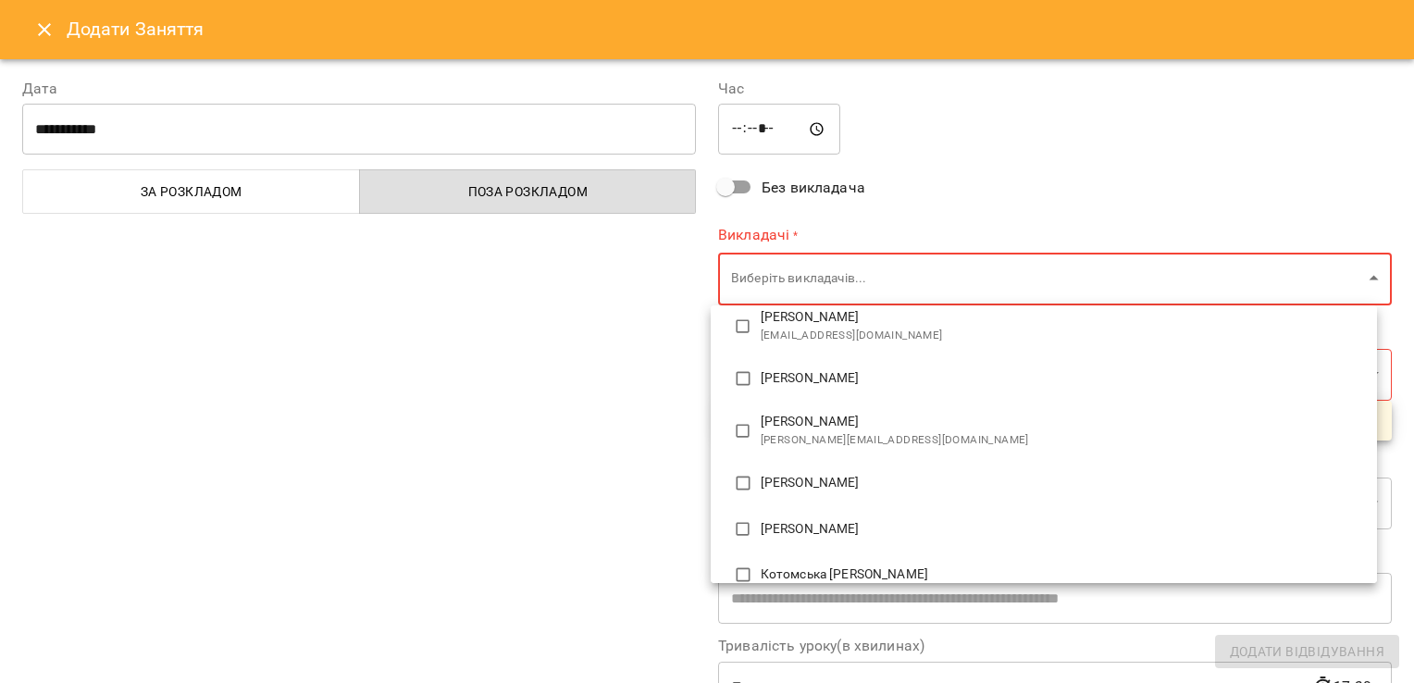
click at [892, 367] on li "[PERSON_NAME]" at bounding box center [1043, 378] width 666 height 46
type input "**********"
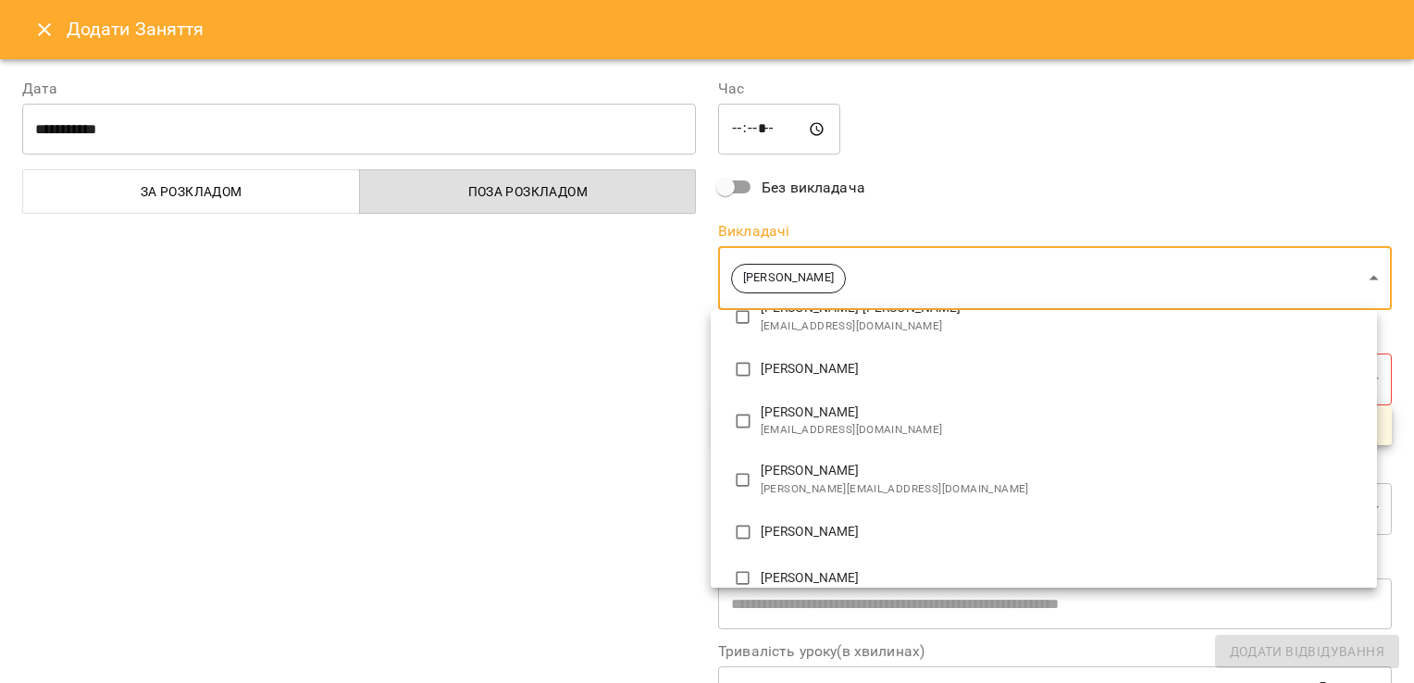
scroll to position [2, 0]
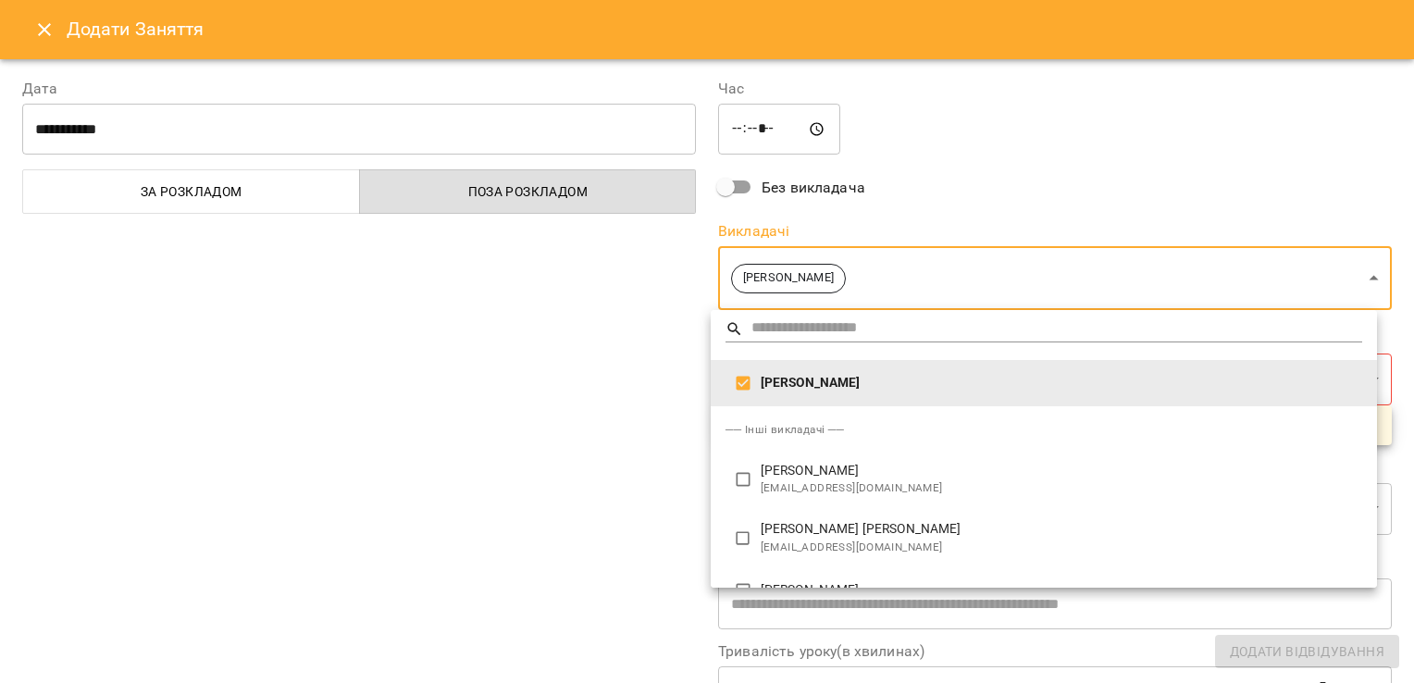
click at [562, 371] on div at bounding box center [707, 341] width 1414 height 683
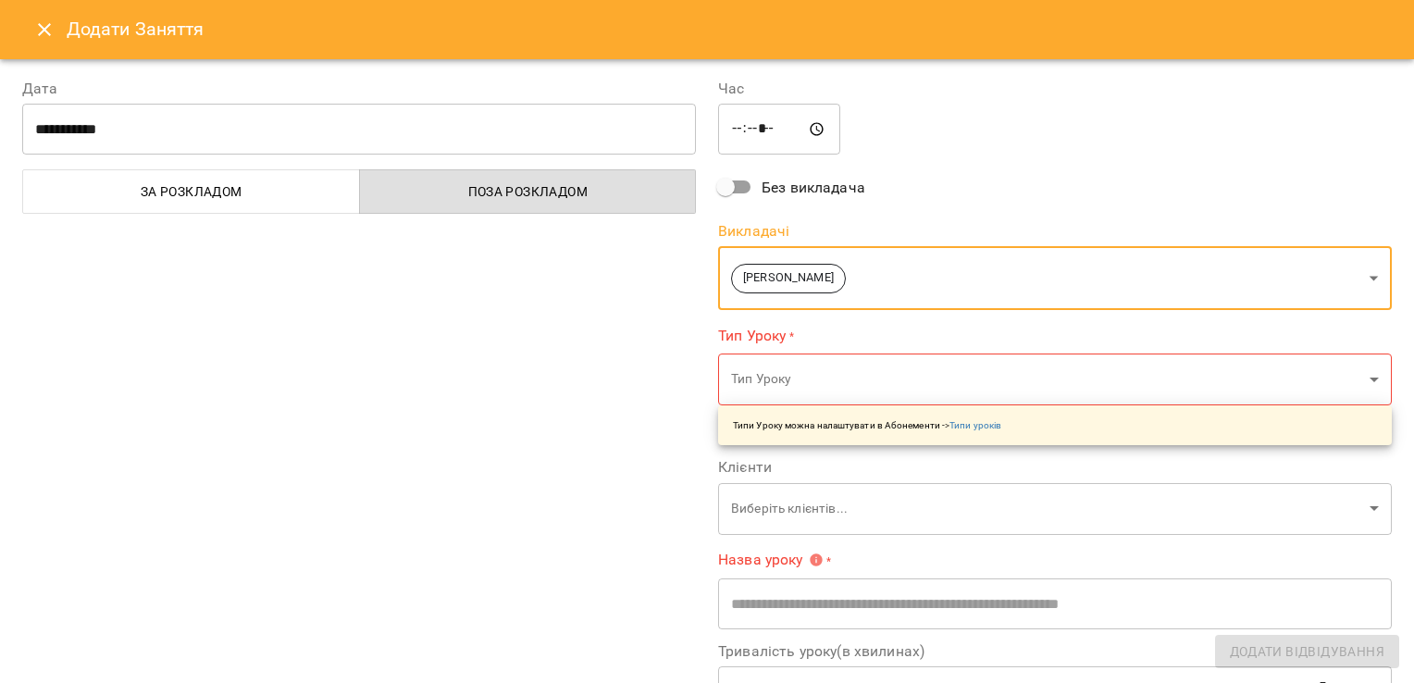
click at [899, 379] on body "For Business 8 99+ UA [DATE] [DATE] [DATE] [DATE] [DATE] 11 12 13 14 15 16 17 1…" at bounding box center [707, 542] width 1414 height 1085
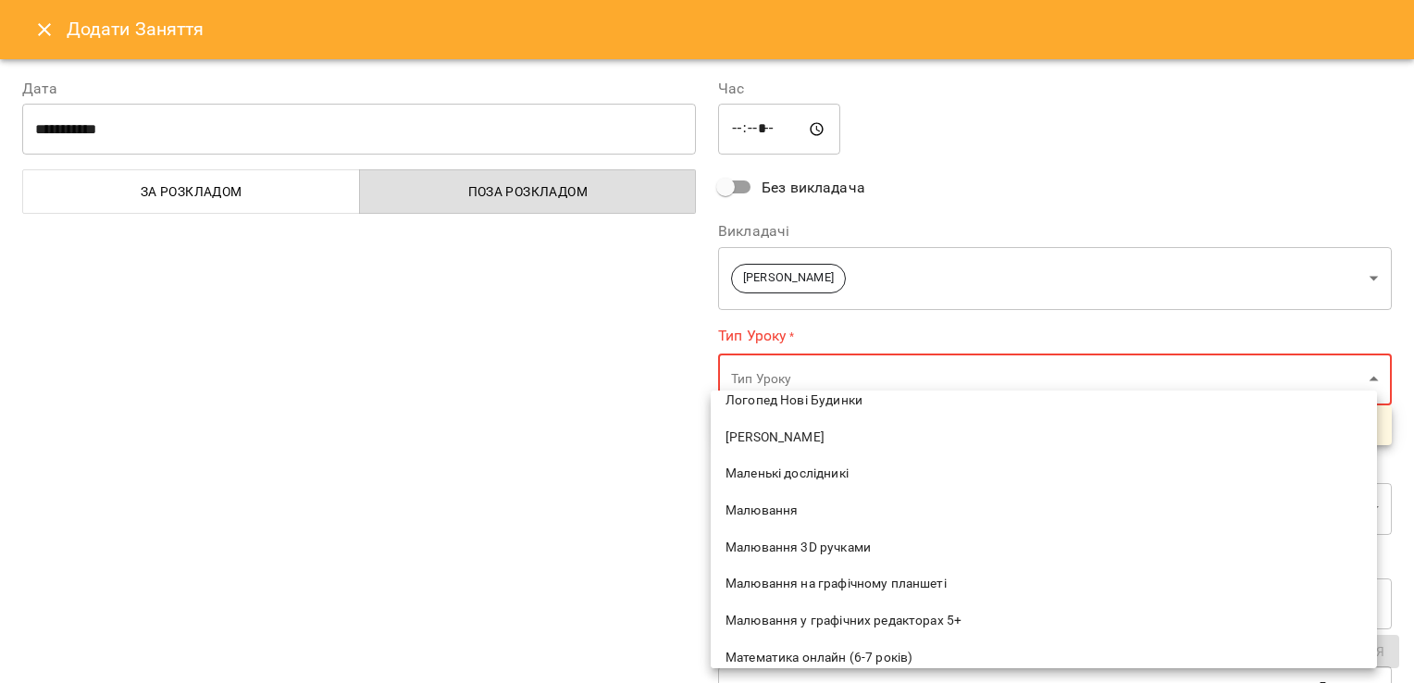
scroll to position [1443, 0]
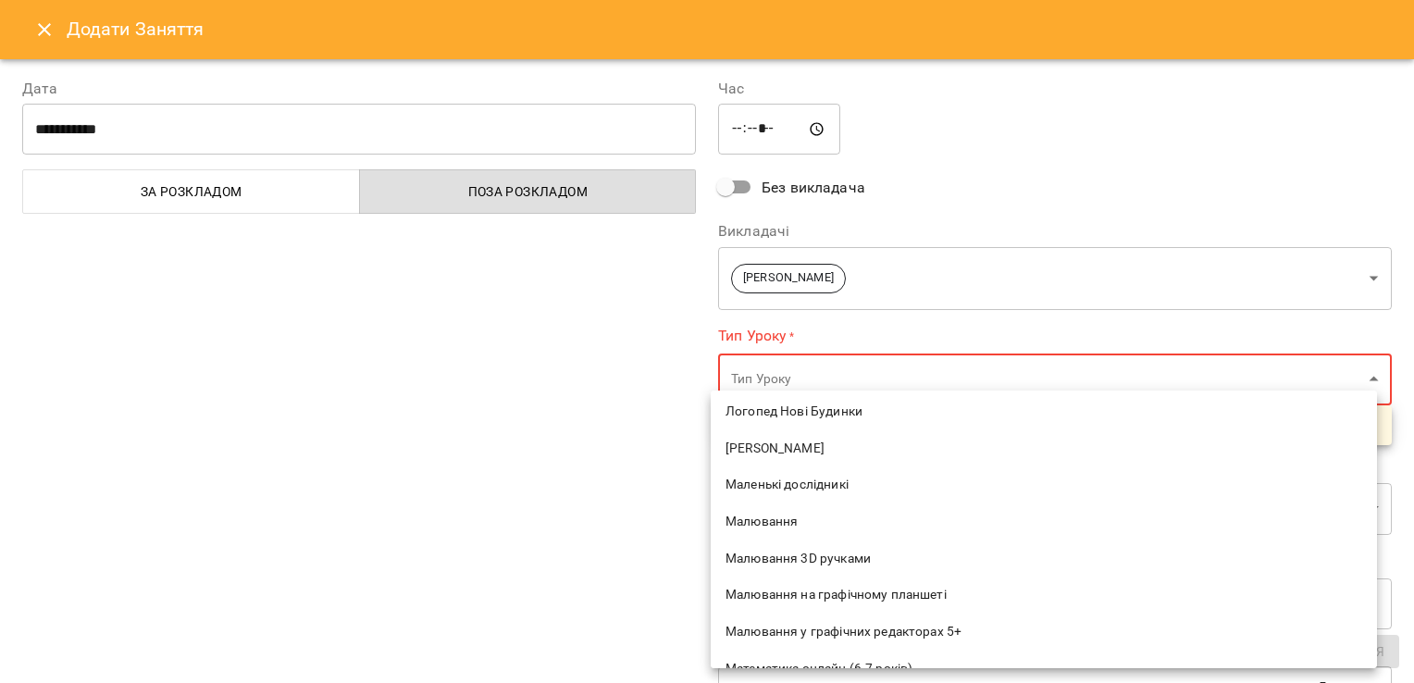
click at [892, 489] on span "Маленькі дослідникі" at bounding box center [1043, 485] width 636 height 19
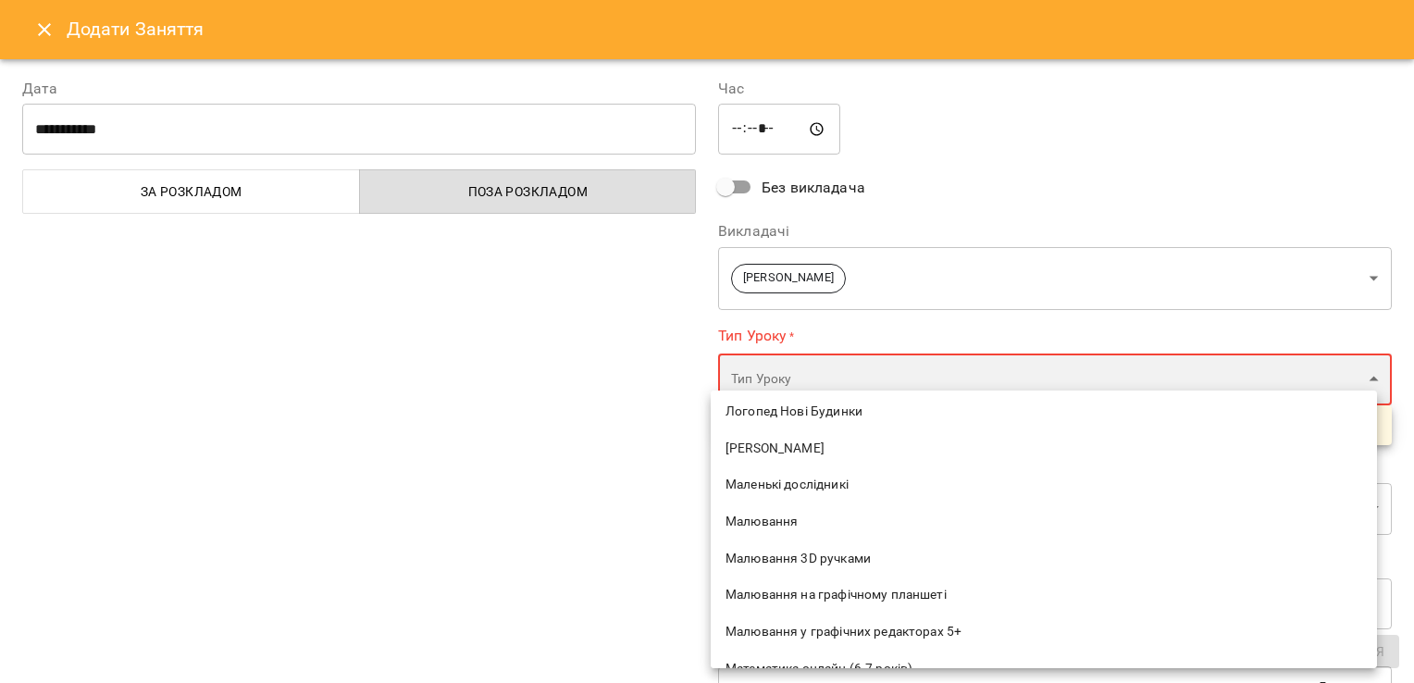
type input "**********"
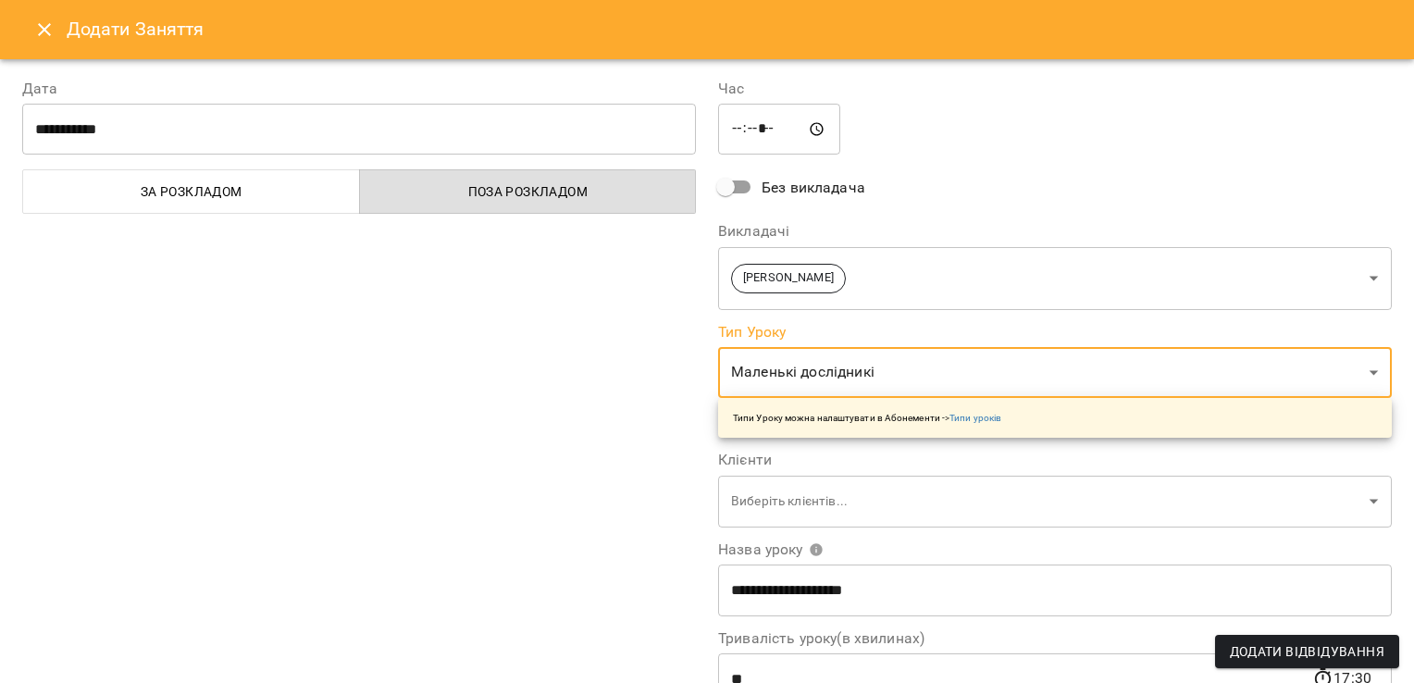
click at [544, 491] on div "**********" at bounding box center [359, 472] width 696 height 832
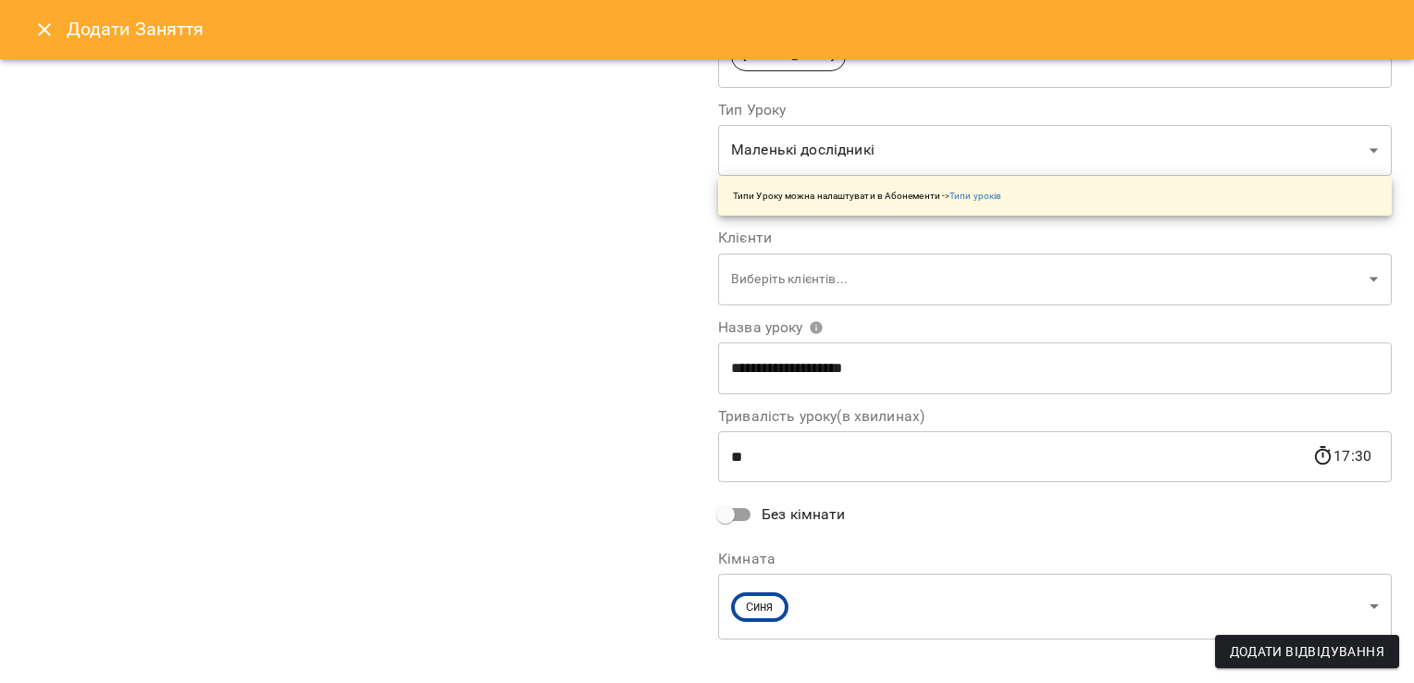
scroll to position [241, 0]
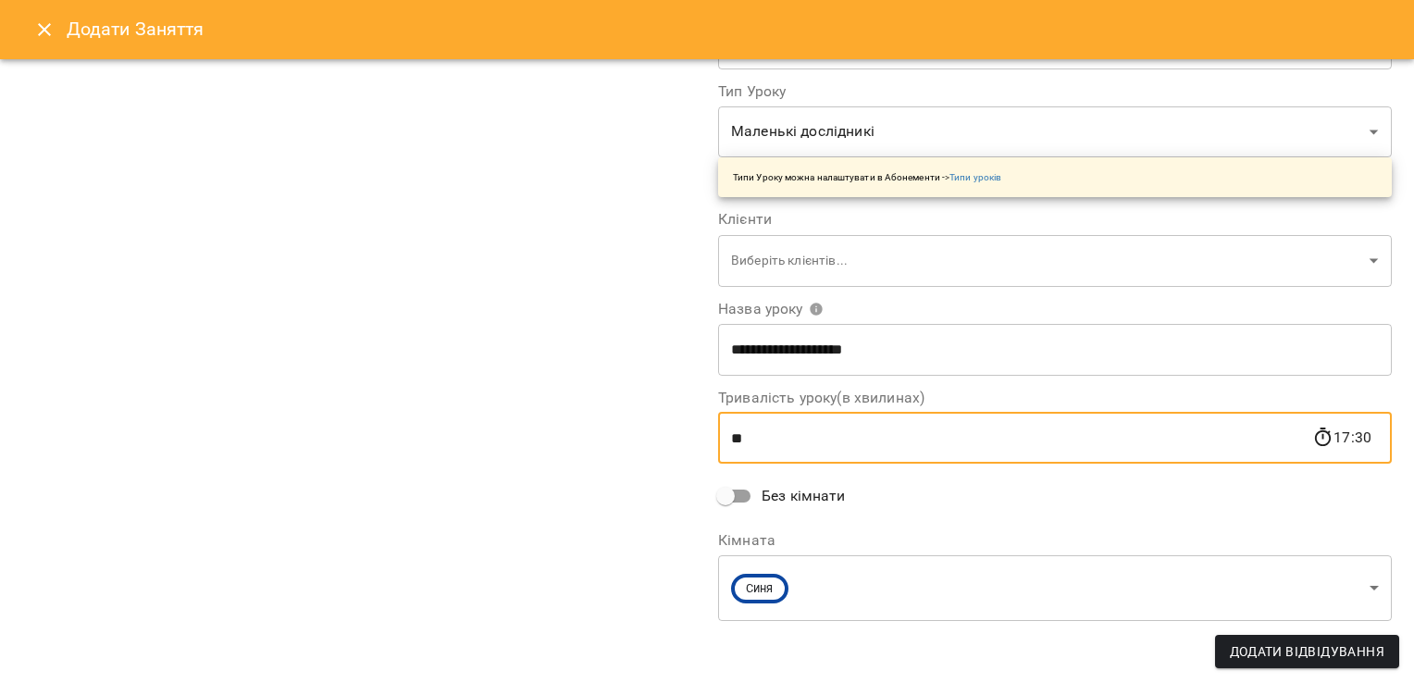
drag, startPoint x: 777, startPoint y: 442, endPoint x: 677, endPoint y: 402, distance: 107.5
click at [673, 436] on div "**********" at bounding box center [706, 249] width 1391 height 869
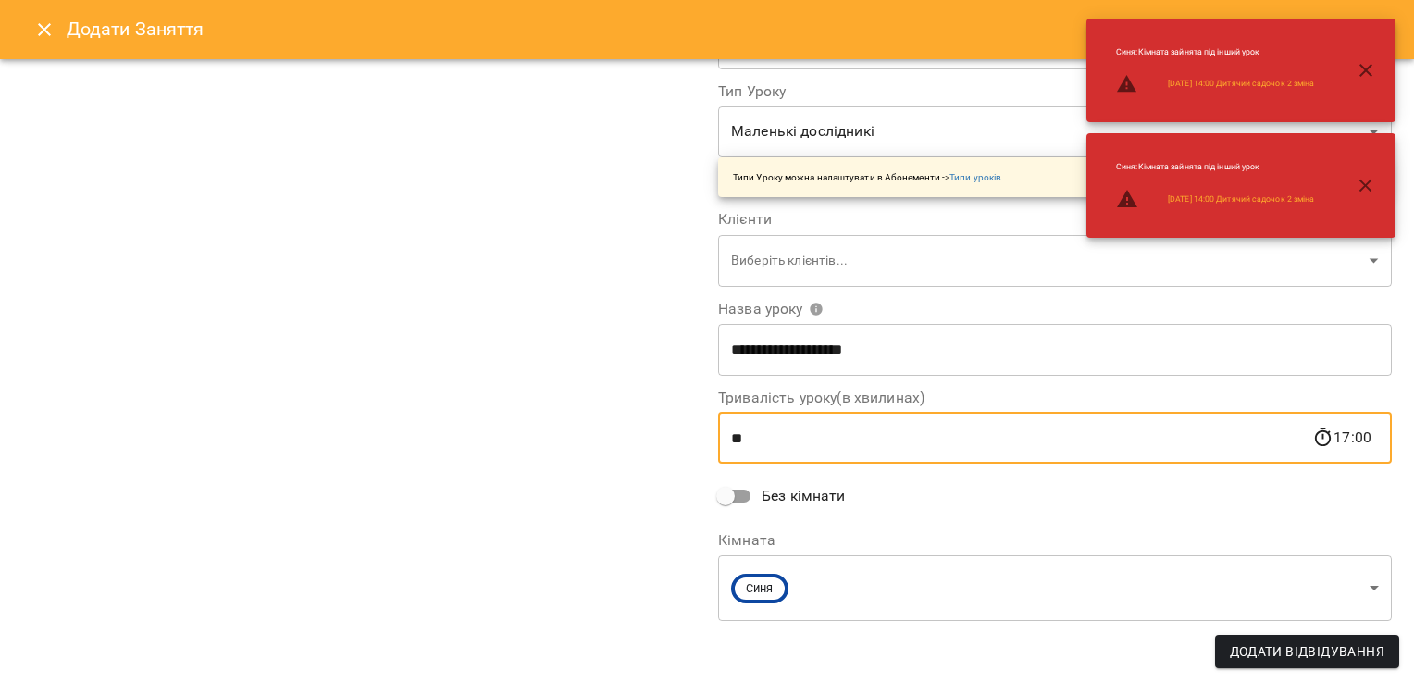
type input "**"
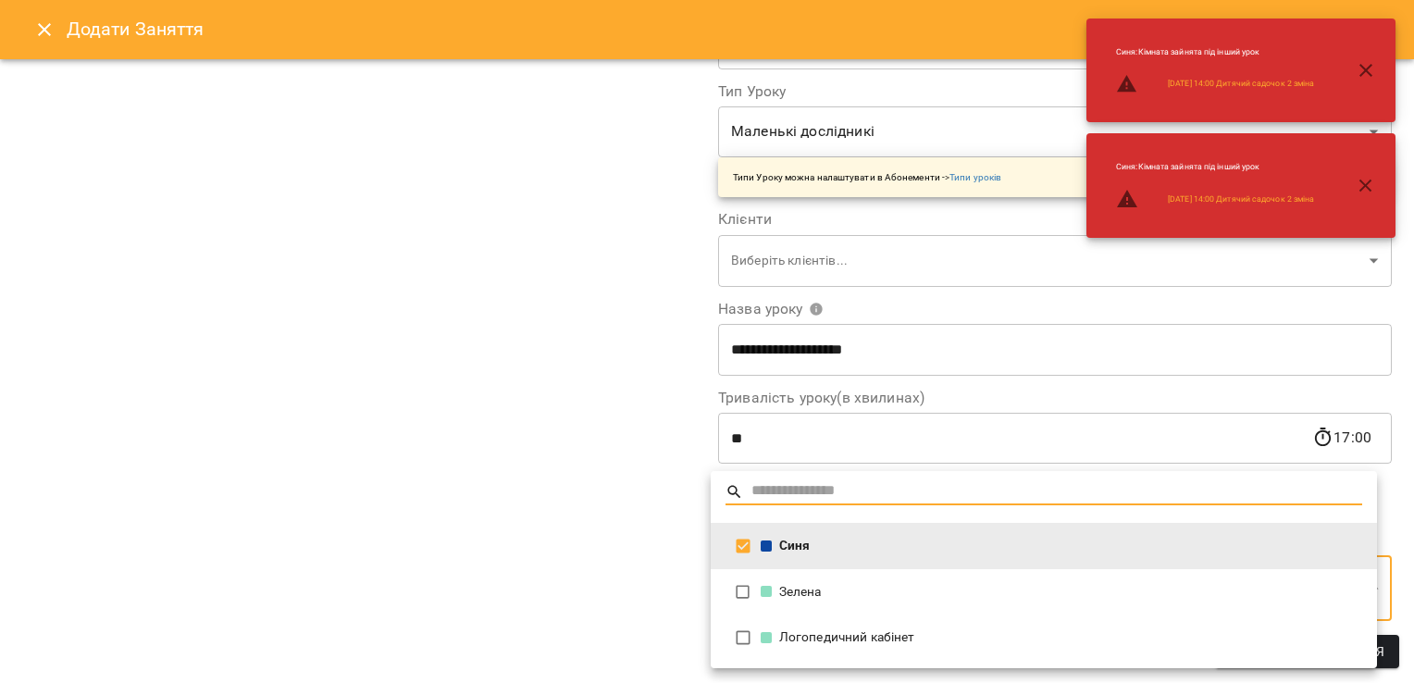
click at [1228, 592] on body "For Business 8 99+ UA [DATE] [DATE] [DATE] [DATE] [DATE] 11 12 13 14 15 16 17 1…" at bounding box center [707, 542] width 1414 height 1085
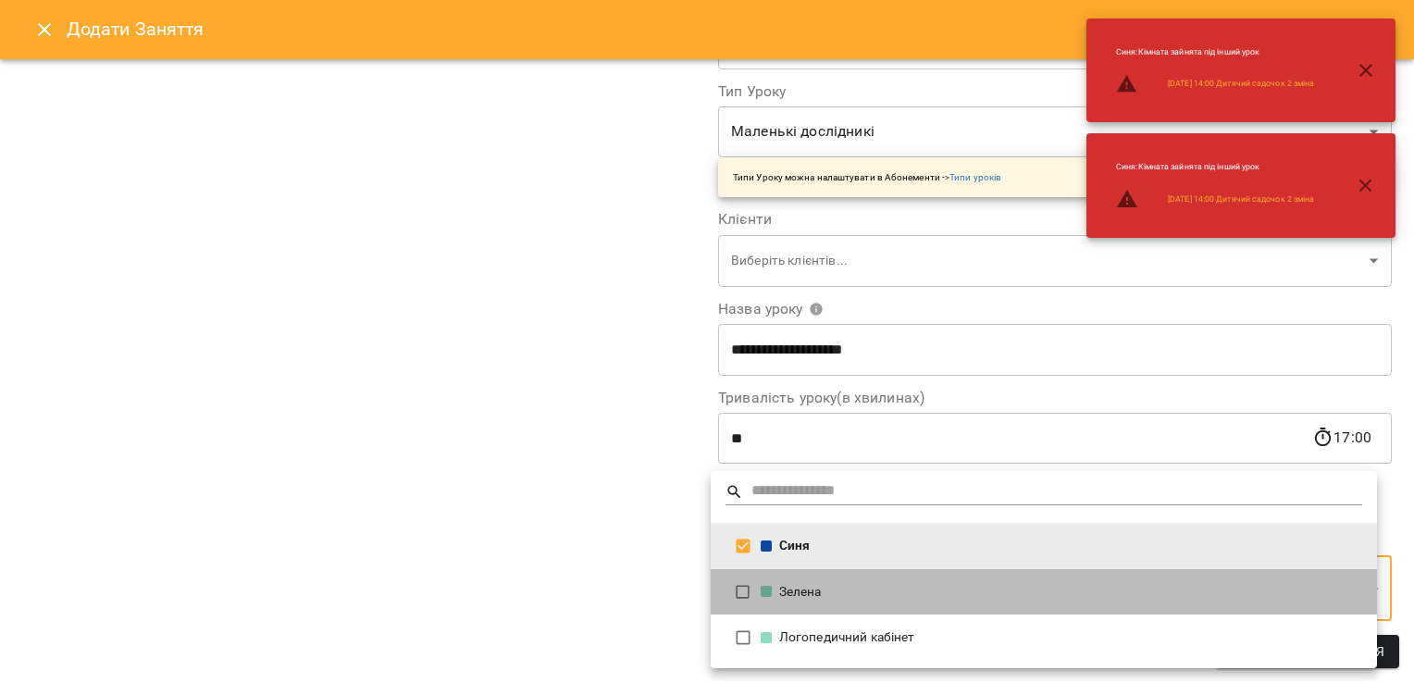
click at [1047, 604] on li "Зелена" at bounding box center [1043, 592] width 666 height 46
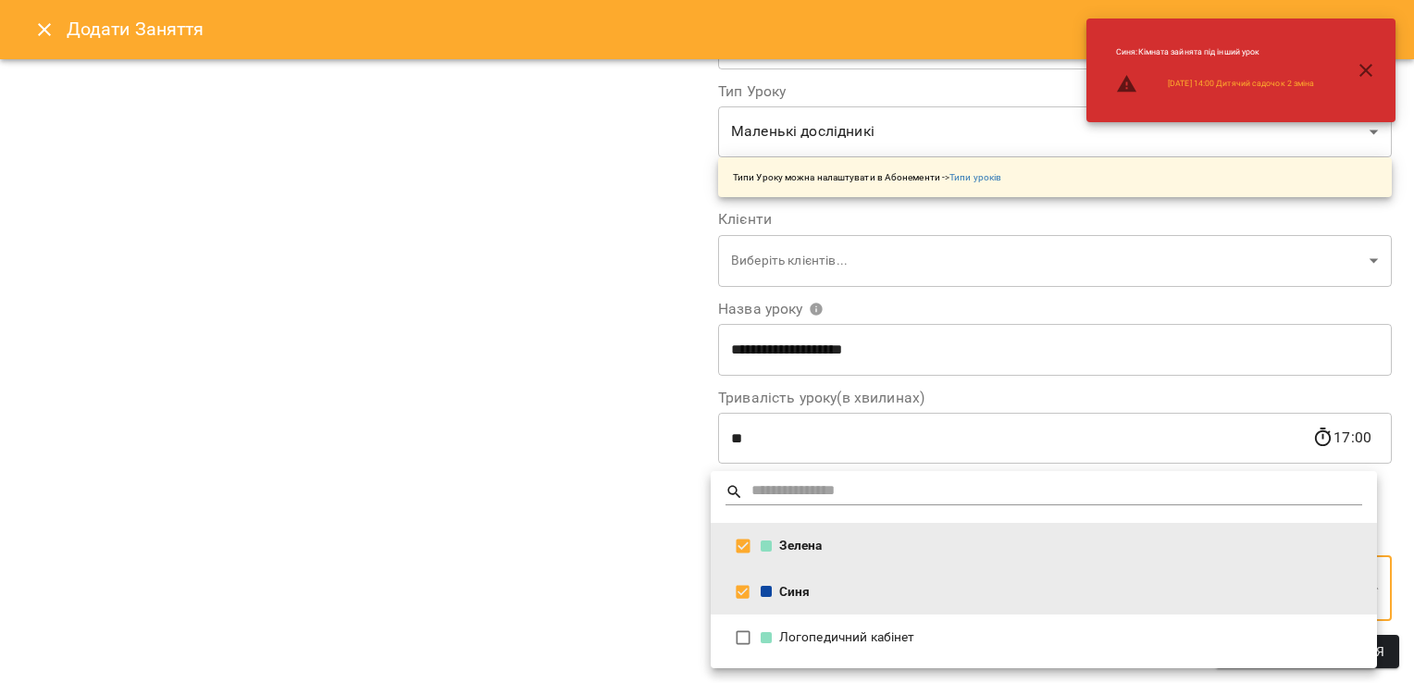
type input "**********"
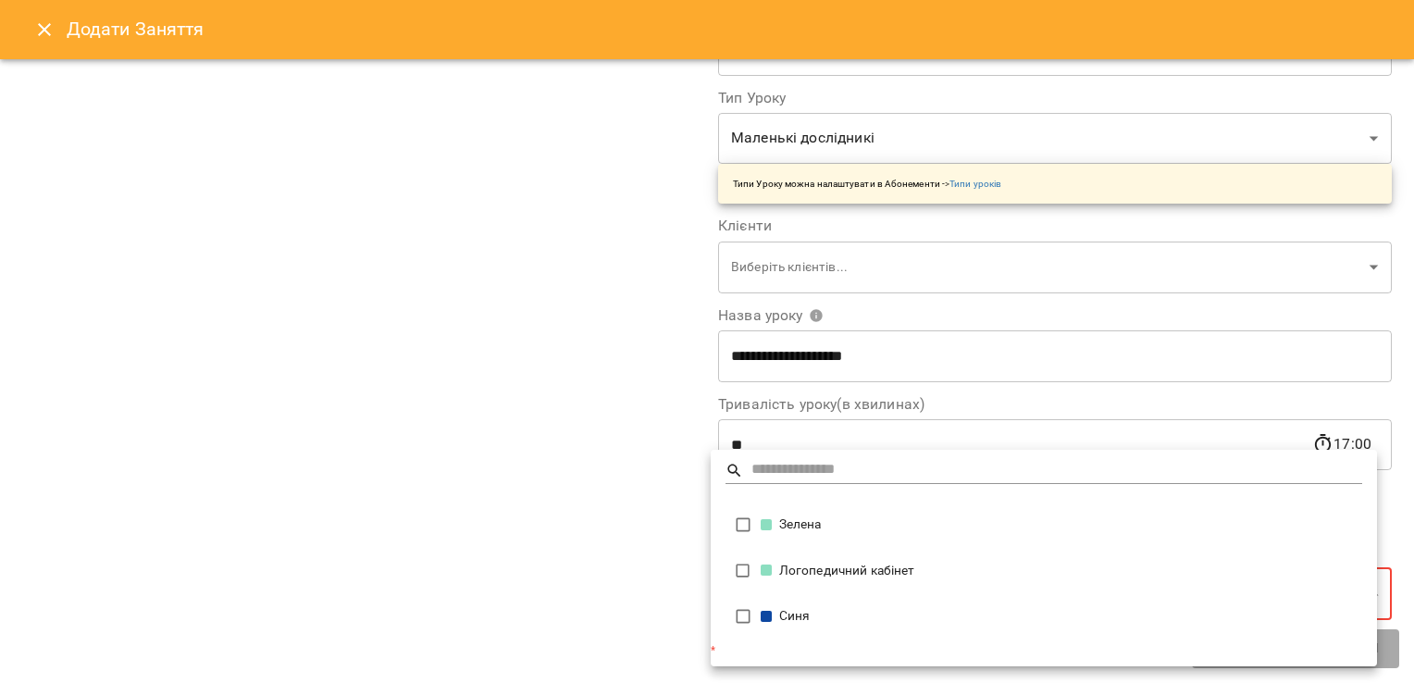
scroll to position [233, 0]
type input "**********"
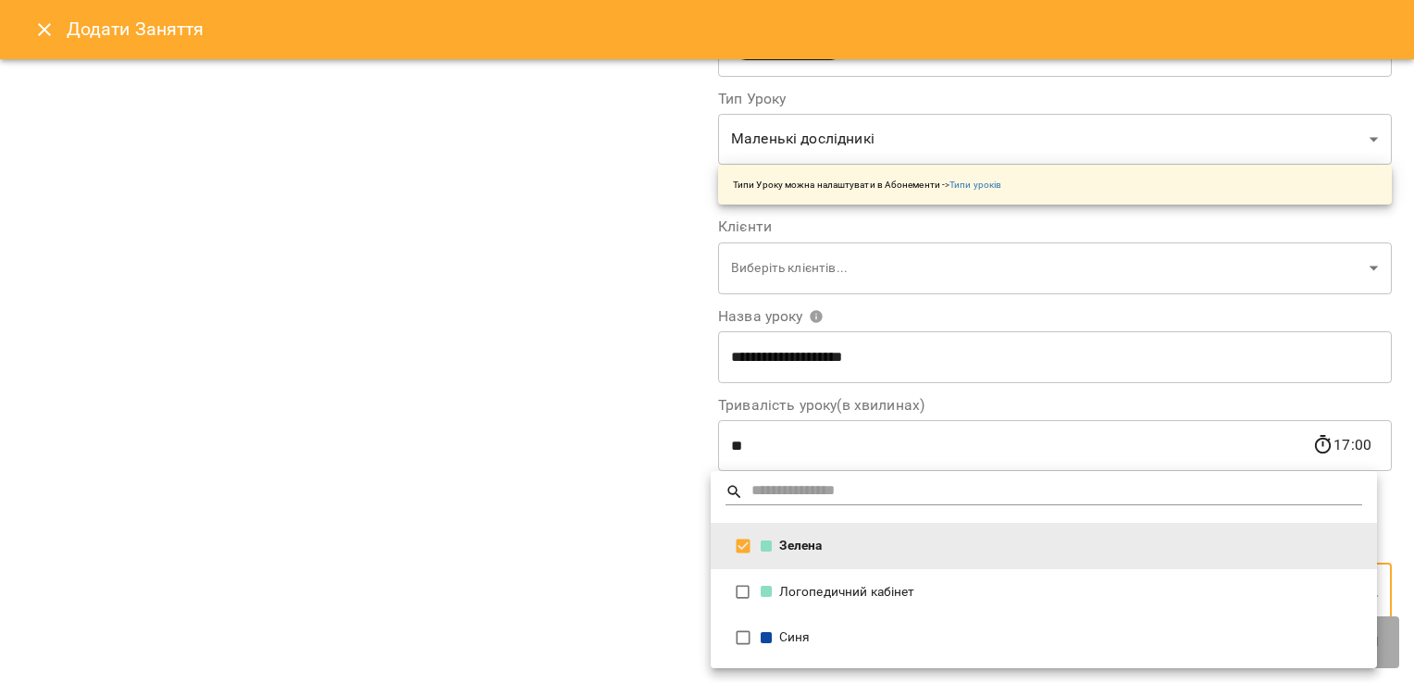
scroll to position [241, 0]
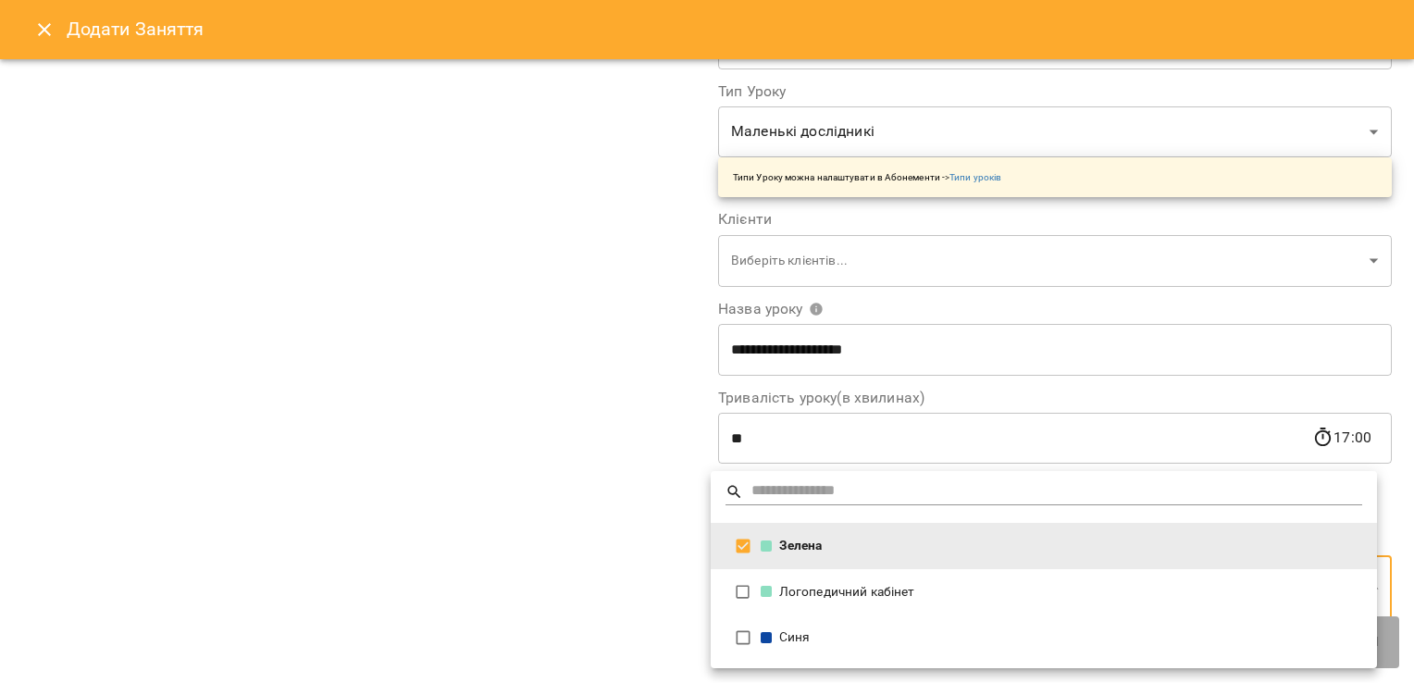
click at [576, 516] on div at bounding box center [707, 341] width 1414 height 683
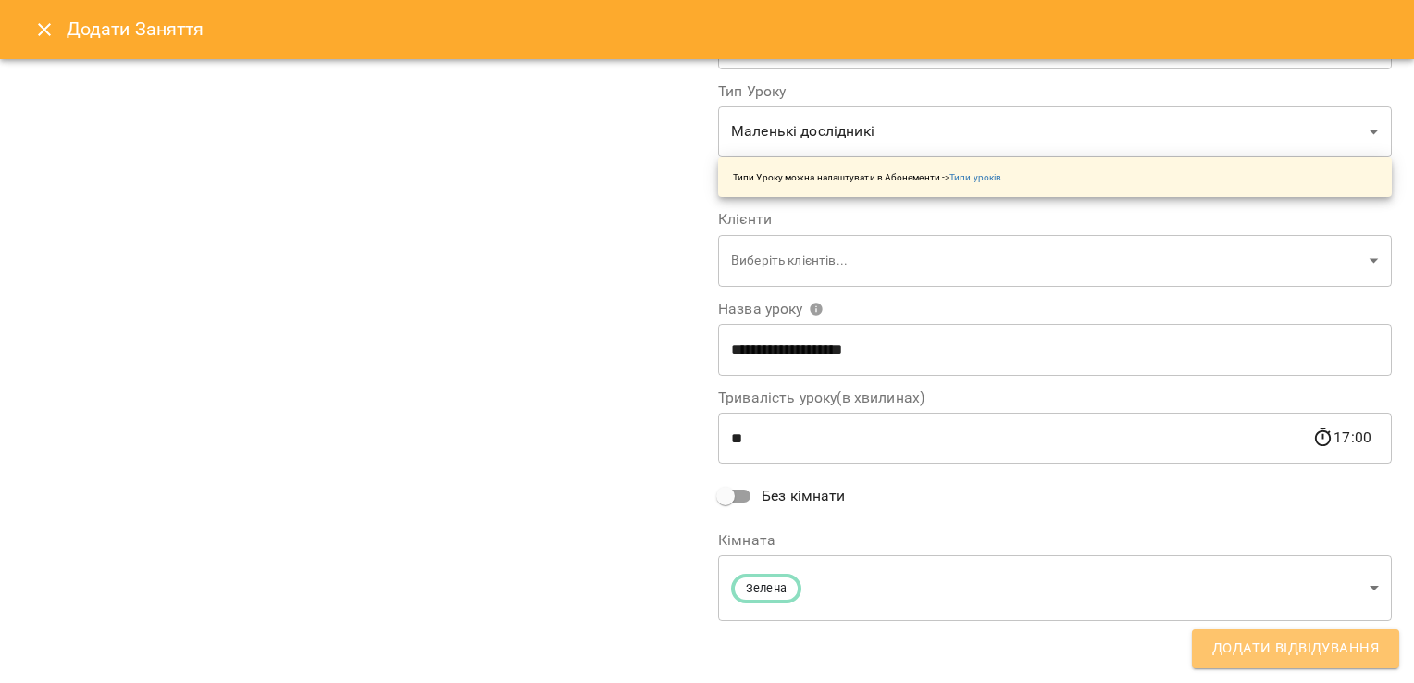
click at [1293, 651] on span "Додати Відвідування" at bounding box center [1295, 648] width 167 height 24
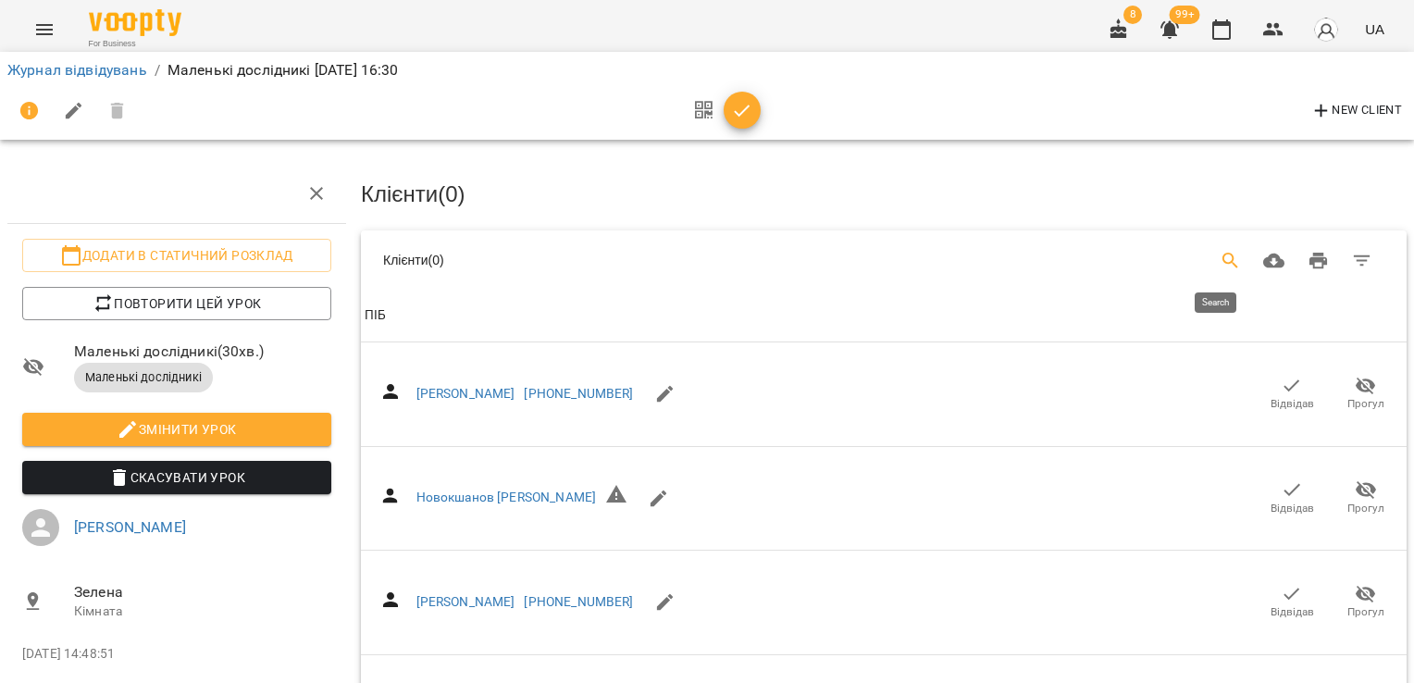
click at [1222, 271] on button "Search" at bounding box center [1230, 261] width 44 height 44
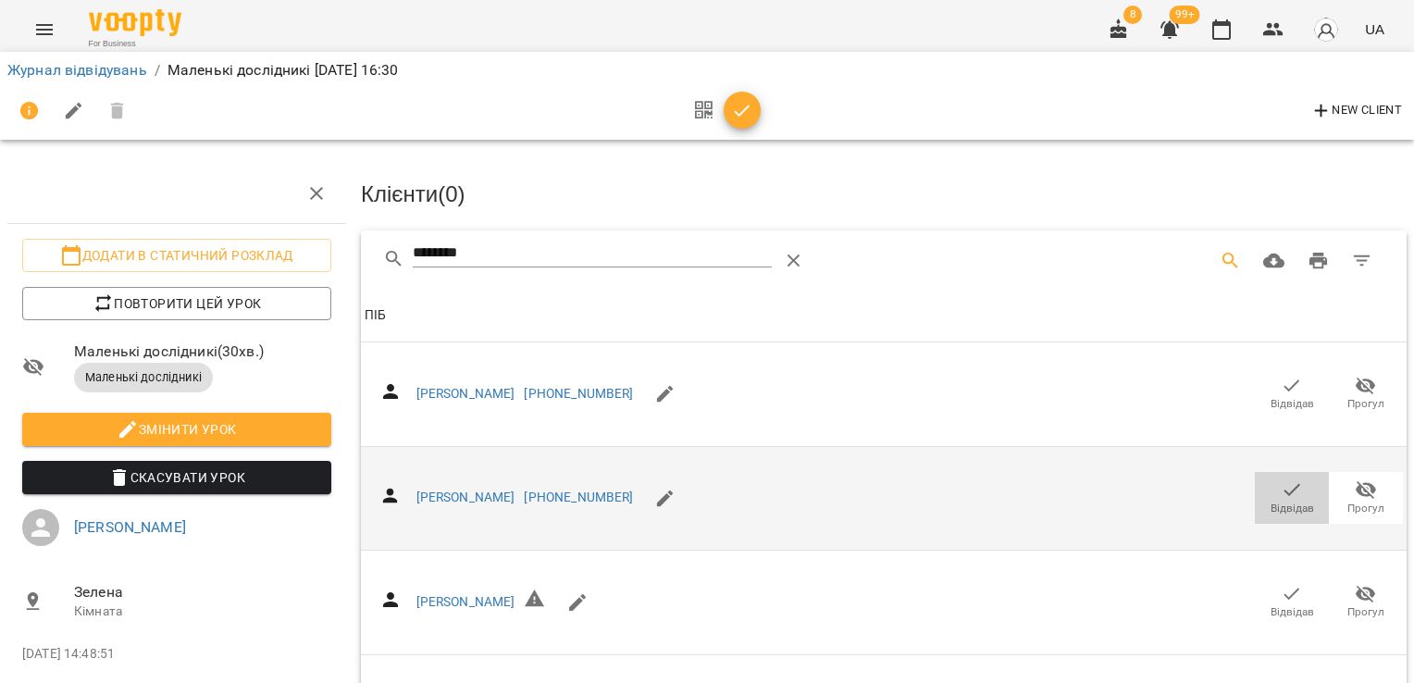
click at [1266, 495] on span "Відвідав" at bounding box center [1292, 496] width 52 height 37
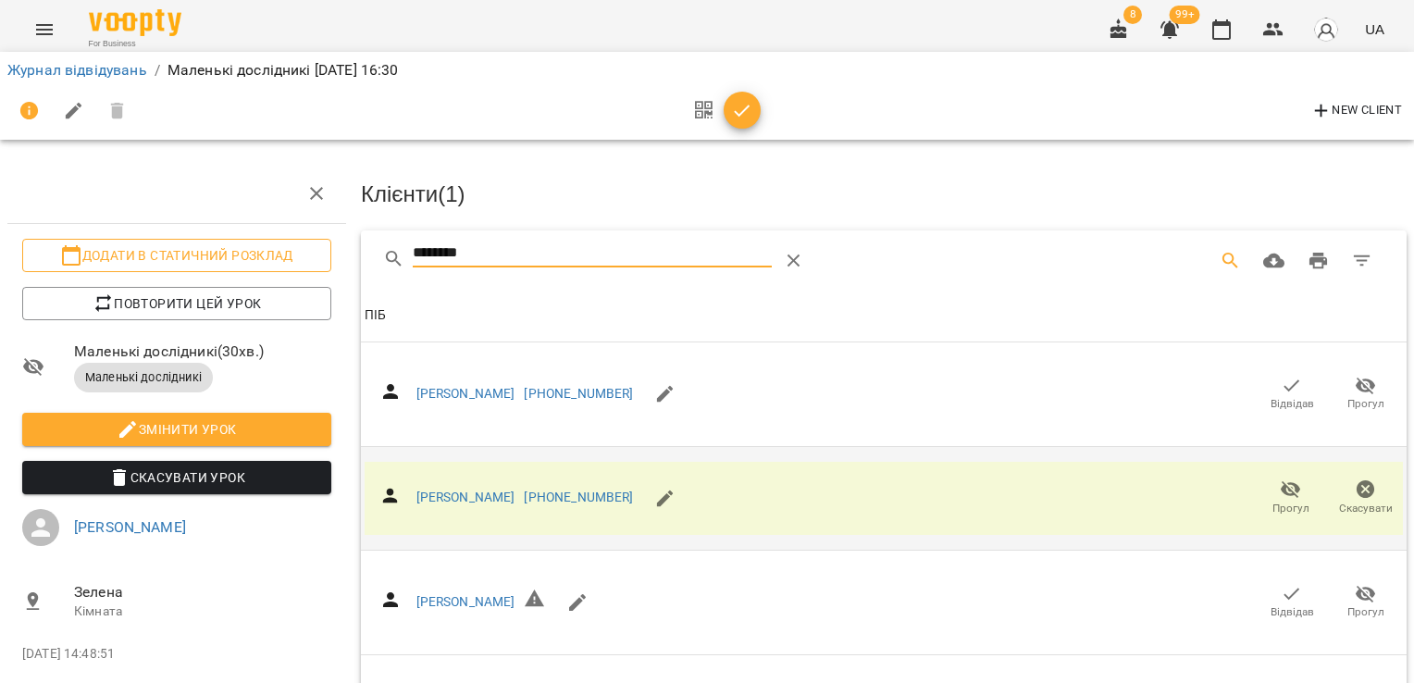
drag, startPoint x: 488, startPoint y: 239, endPoint x: 240, endPoint y: 268, distance: 250.6
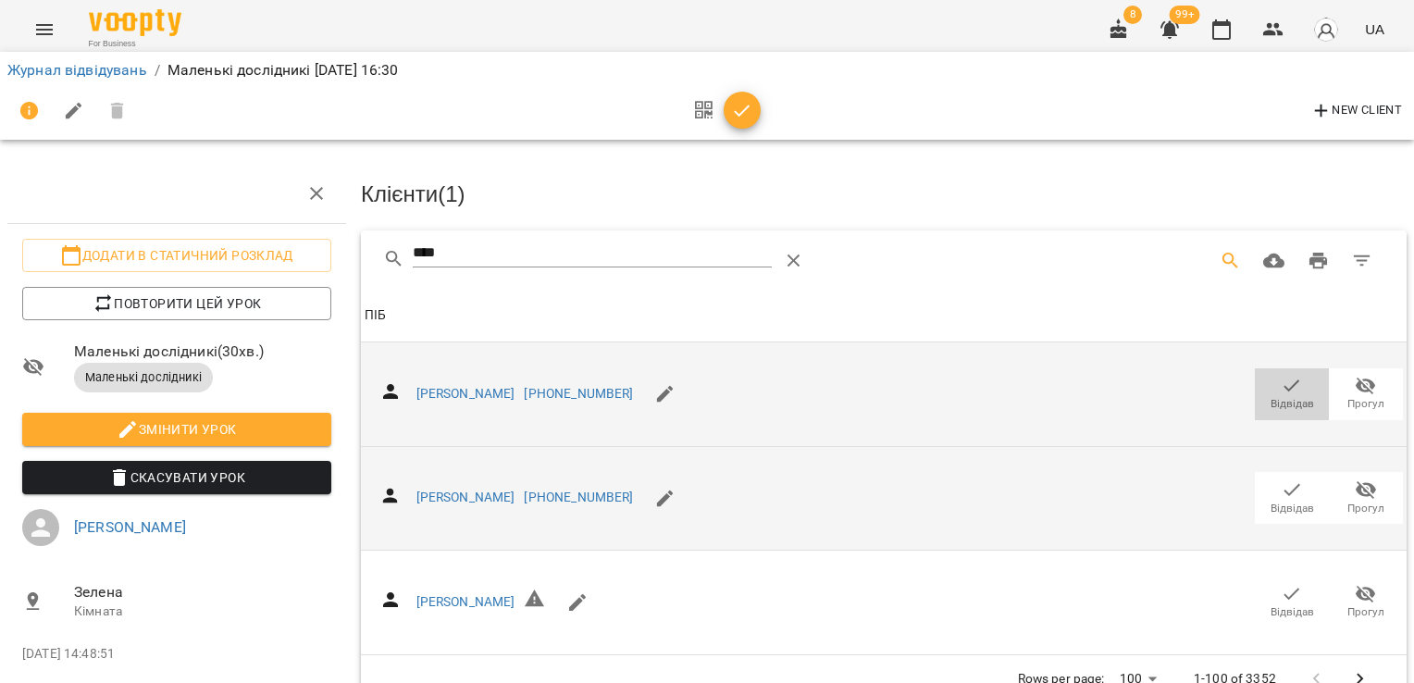
click at [1289, 382] on span "Відвідав" at bounding box center [1292, 393] width 52 height 37
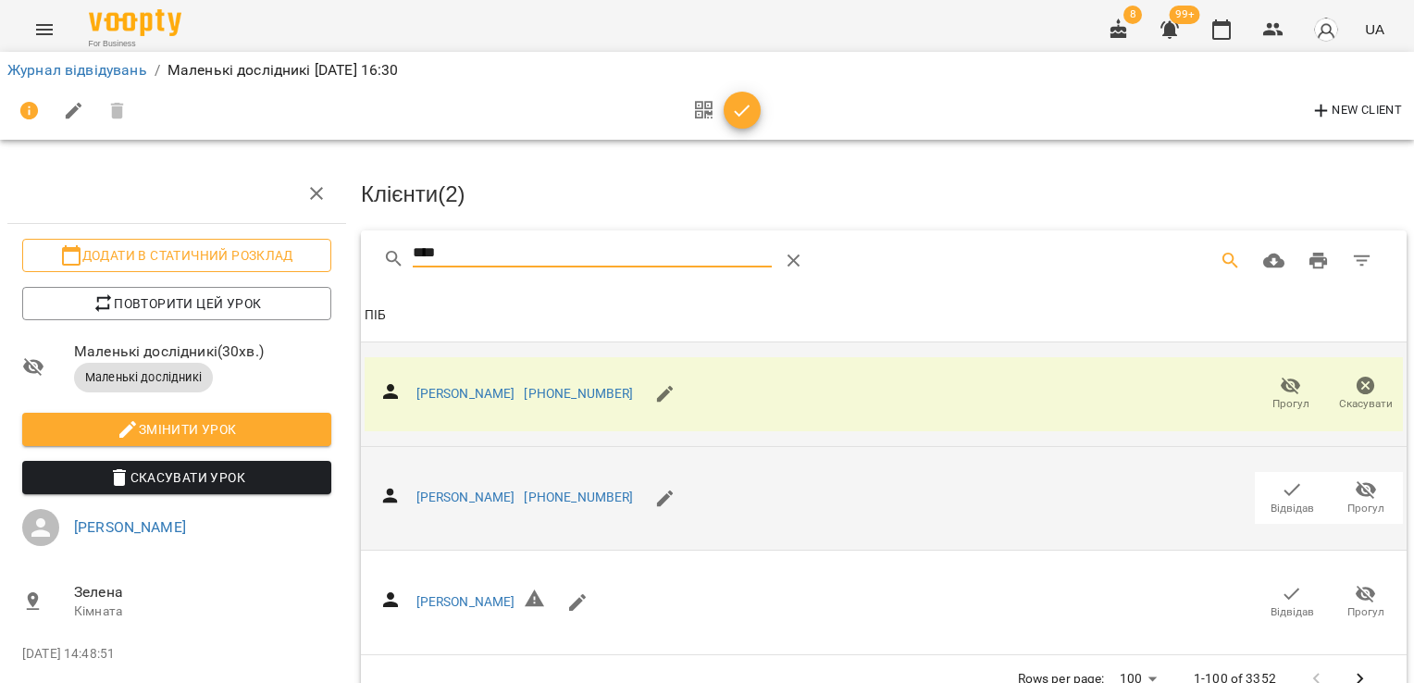
drag, startPoint x: 473, startPoint y: 254, endPoint x: 295, endPoint y: 266, distance: 178.0
click at [295, 266] on div "Додати в статичний розклад Повторити цей урок Маленькі дослідникі ( 30 хв. ) Ма…" at bounding box center [707, 410] width 1428 height 670
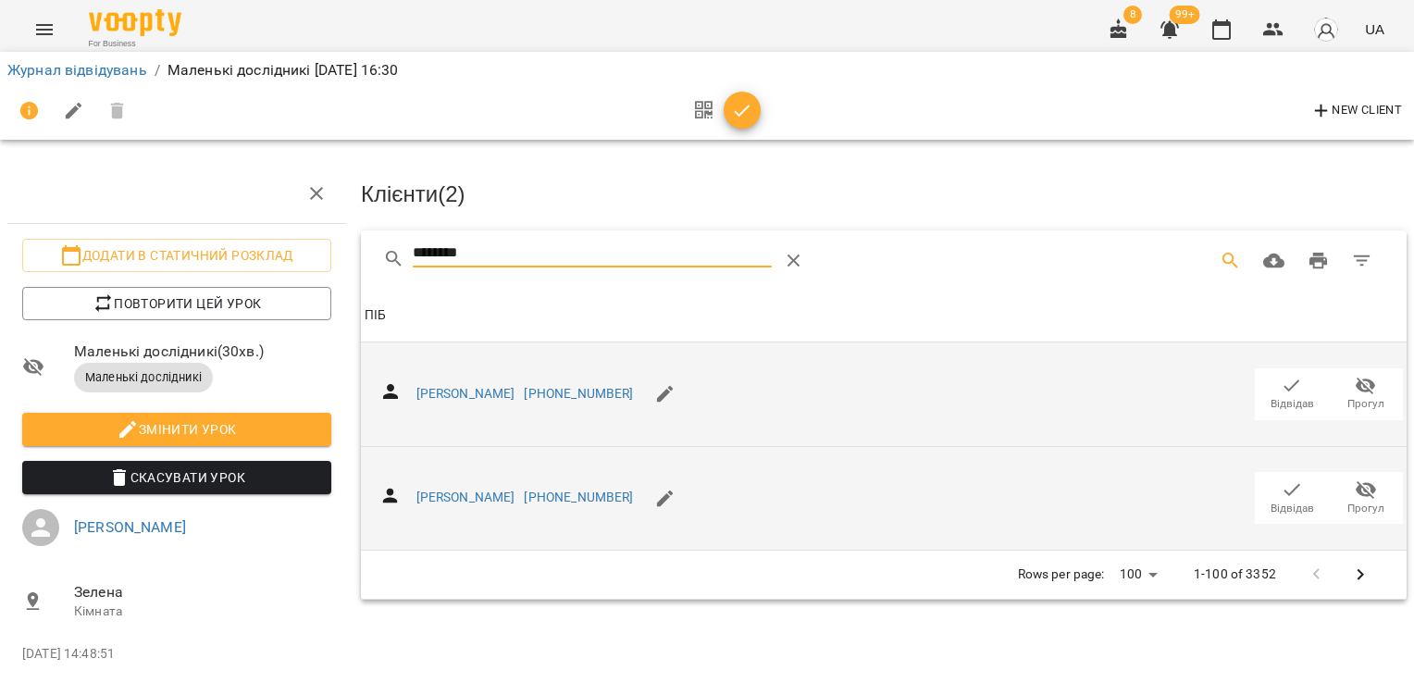
click at [1280, 481] on icon "button" at bounding box center [1291, 489] width 22 height 22
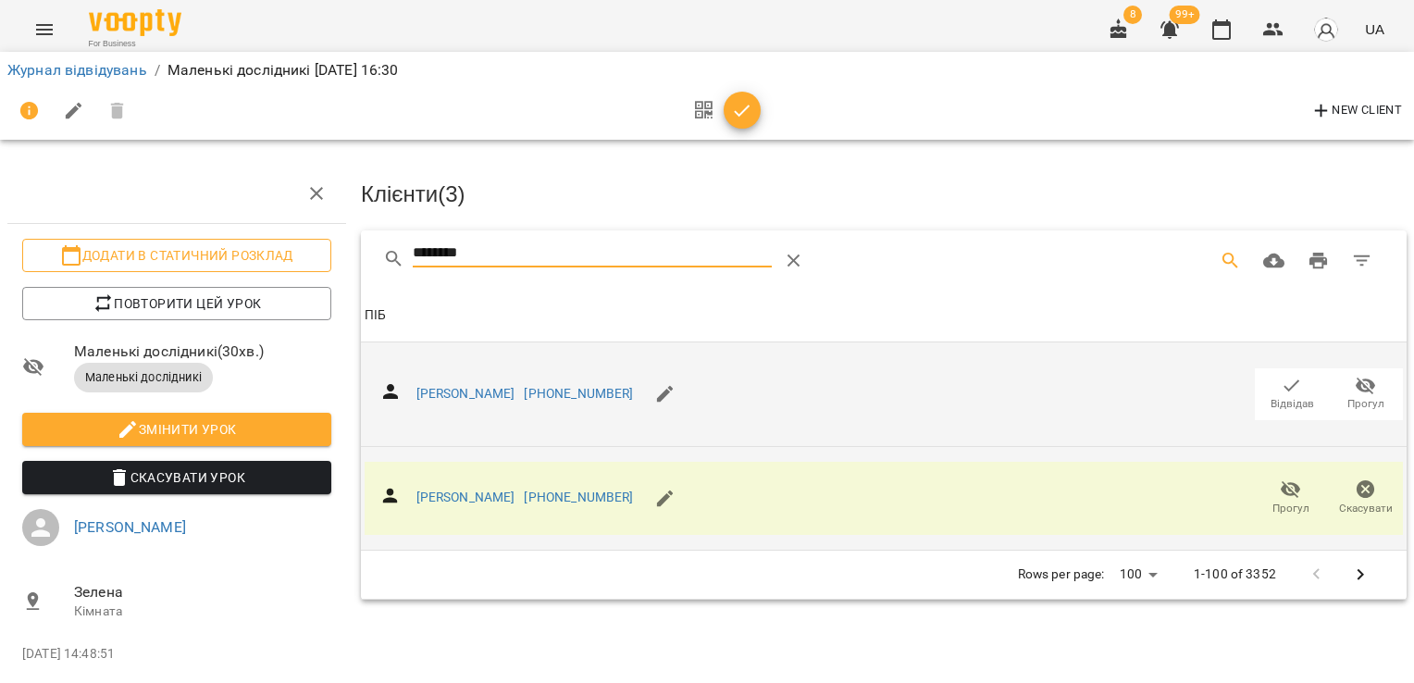
drag, startPoint x: 507, startPoint y: 254, endPoint x: 268, endPoint y: 253, distance: 238.7
click at [268, 253] on div "Додати в статичний розклад Повторити цей урок Маленькі дослідникі ( 30 хв. ) Ма…" at bounding box center [707, 410] width 1428 height 670
type input "*"
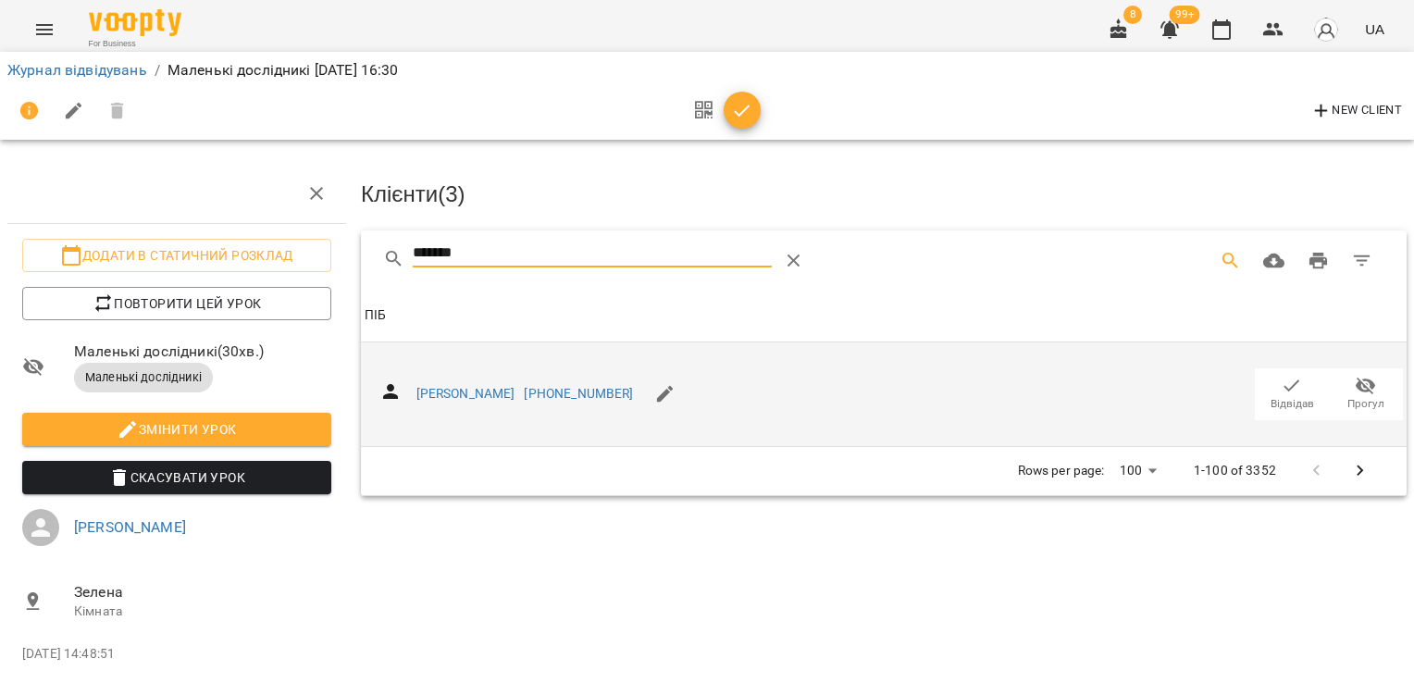
click at [1280, 387] on icon "button" at bounding box center [1291, 386] width 22 height 22
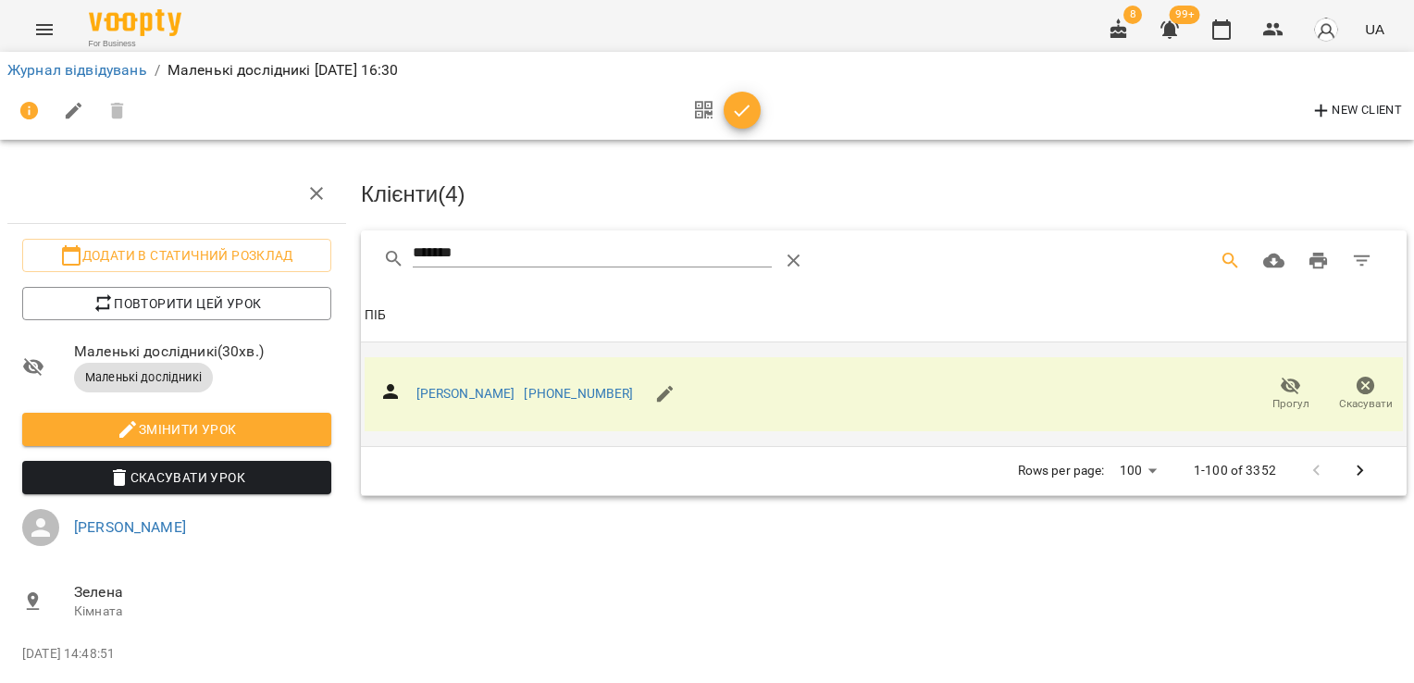
click at [403, 239] on div "*******" at bounding box center [883, 259] width 1045 height 59
drag, startPoint x: 511, startPoint y: 246, endPoint x: 326, endPoint y: 248, distance: 185.0
click at [326, 248] on div "Додати в статичний розклад Повторити цей урок Маленькі дослідникі ( 30 хв. ) Ма…" at bounding box center [707, 410] width 1428 height 670
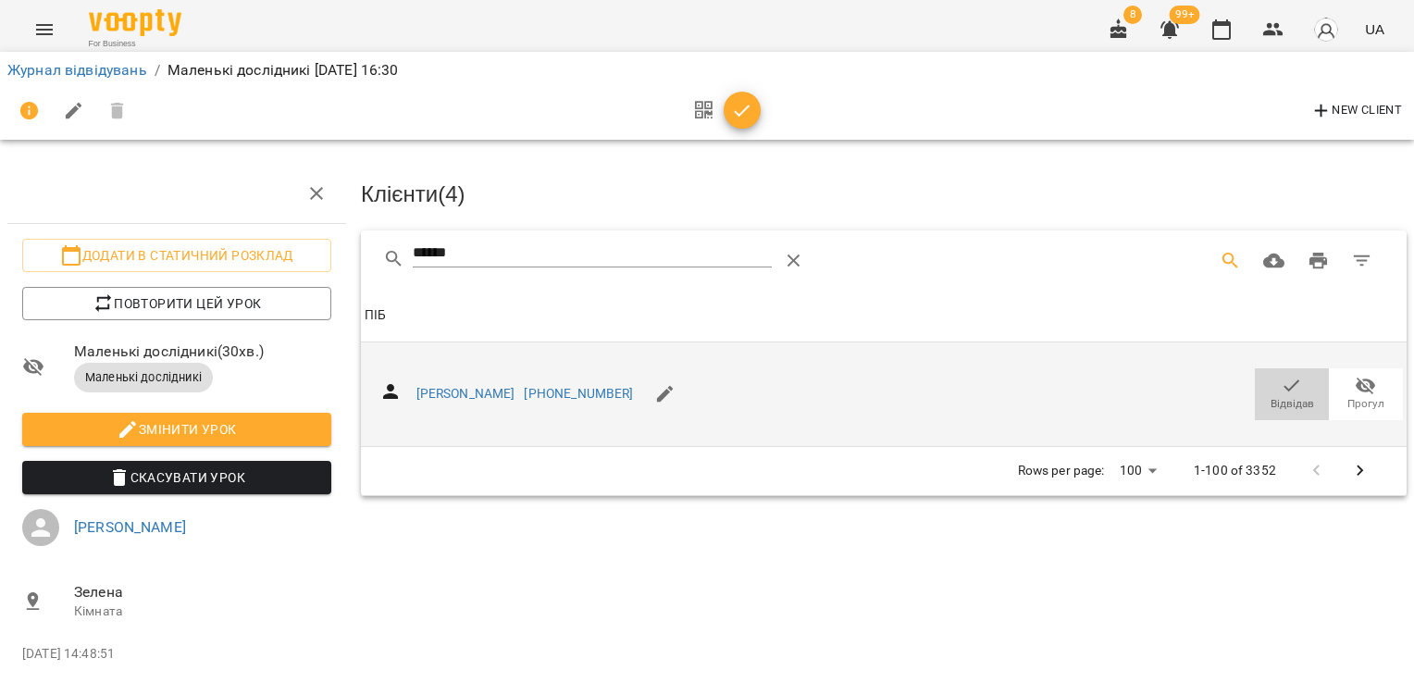
click at [1277, 396] on span "Відвідав" at bounding box center [1291, 404] width 43 height 16
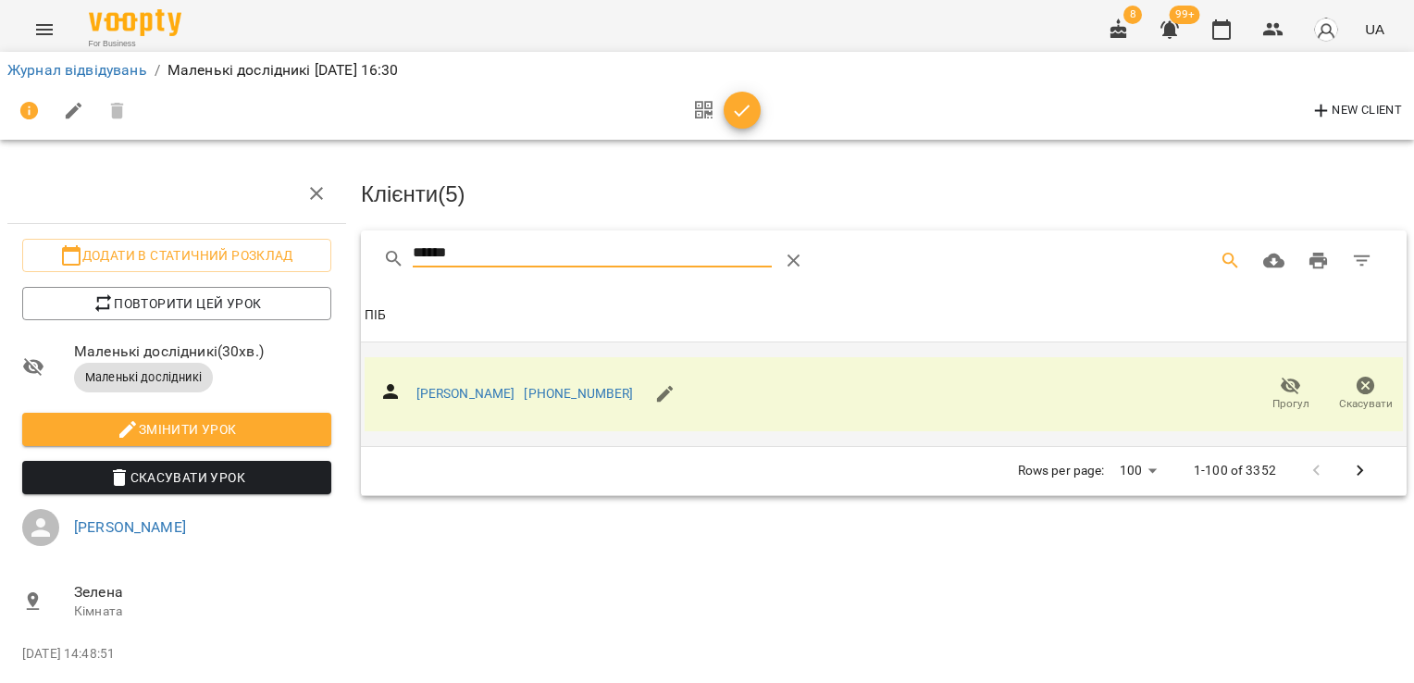
drag, startPoint x: 518, startPoint y: 253, endPoint x: 376, endPoint y: 257, distance: 142.5
click at [377, 258] on div "******" at bounding box center [883, 259] width 1045 height 59
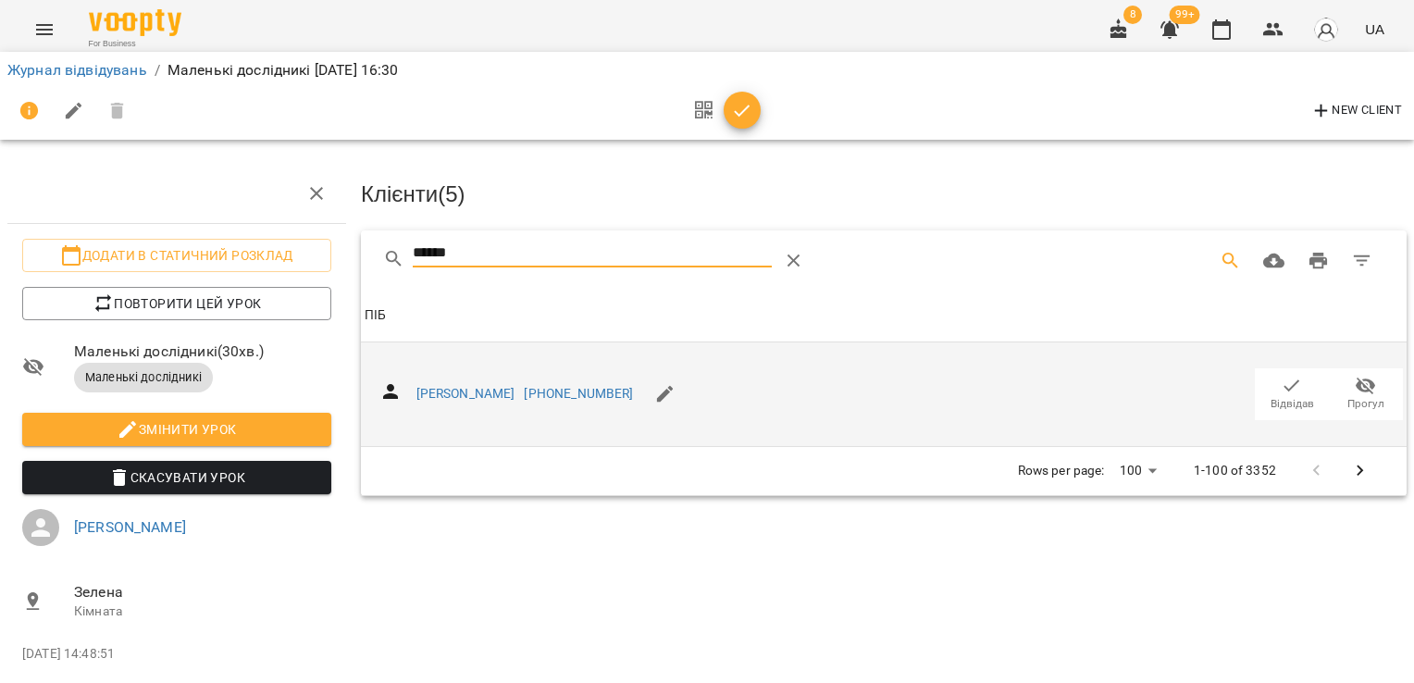
click at [1291, 387] on span "Відвідав" at bounding box center [1292, 393] width 52 height 37
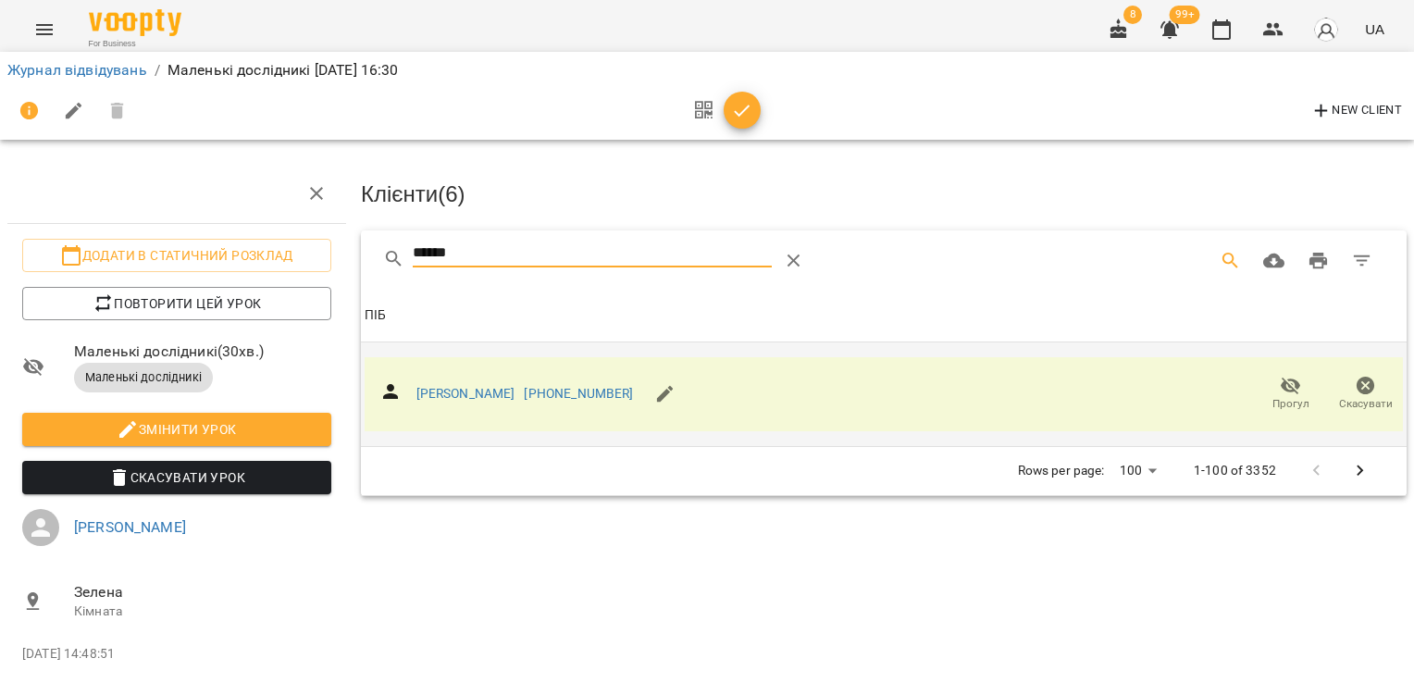
drag, startPoint x: 488, startPoint y: 251, endPoint x: 346, endPoint y: 252, distance: 142.5
click at [347, 252] on div "Додати в статичний розклад Повторити цей урок Маленькі дослідникі ( 30 хв. ) Ма…" at bounding box center [707, 410] width 1428 height 670
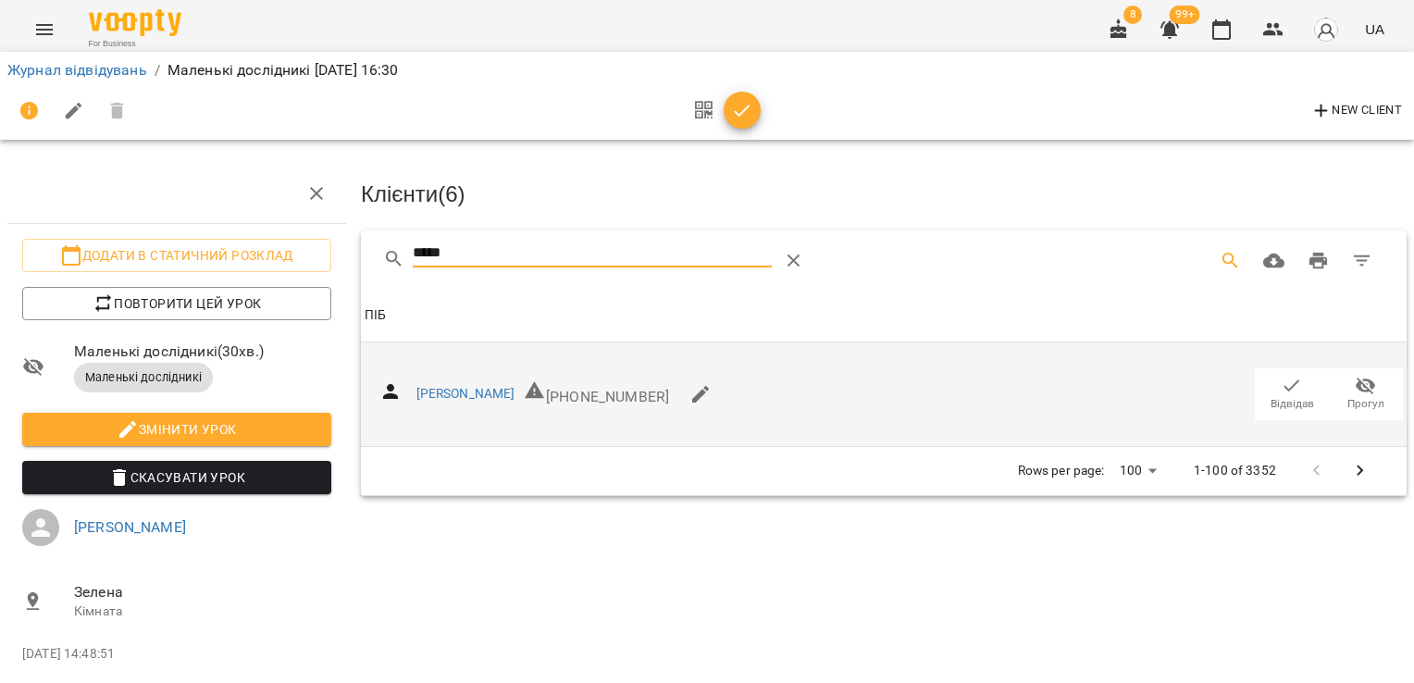
click at [1280, 382] on icon "button" at bounding box center [1291, 386] width 22 height 22
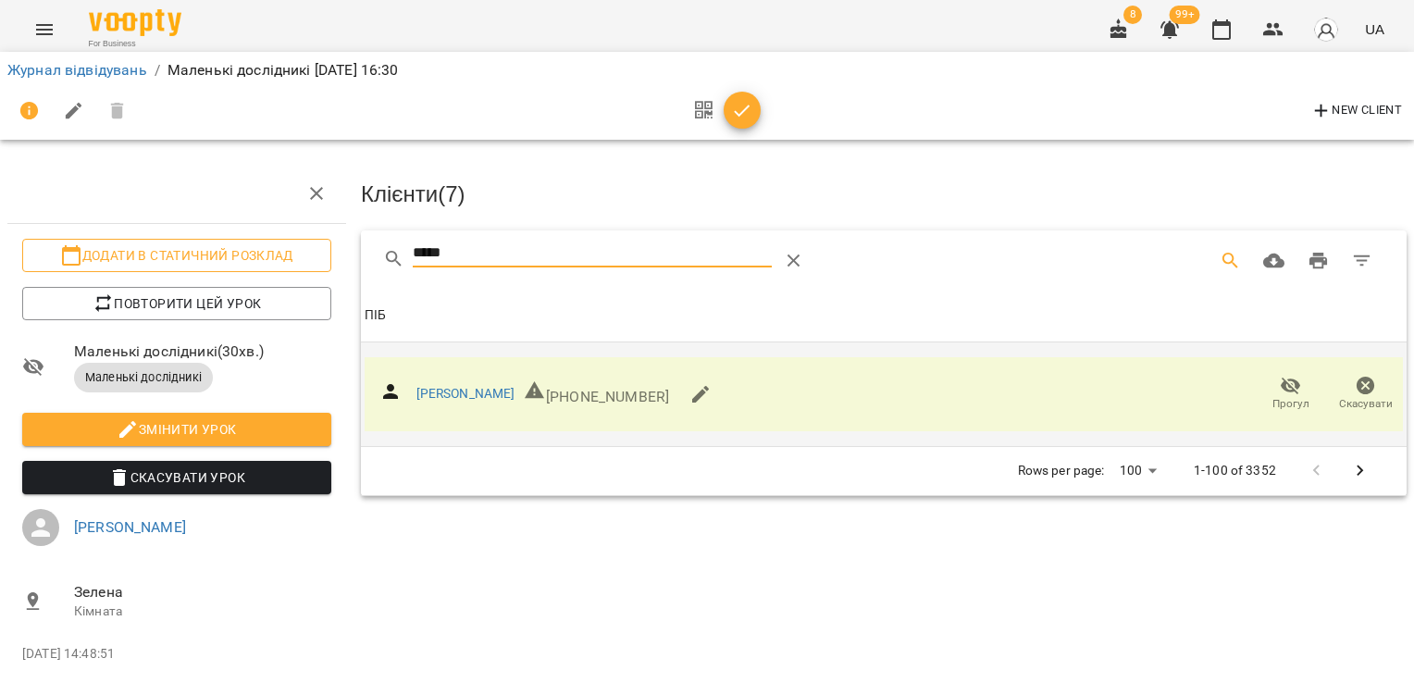
click at [255, 250] on div "Додати в статичний розклад Повторити цей урок Маленькі дослідникі ( 30 хв. ) Ма…" at bounding box center [707, 410] width 1428 height 670
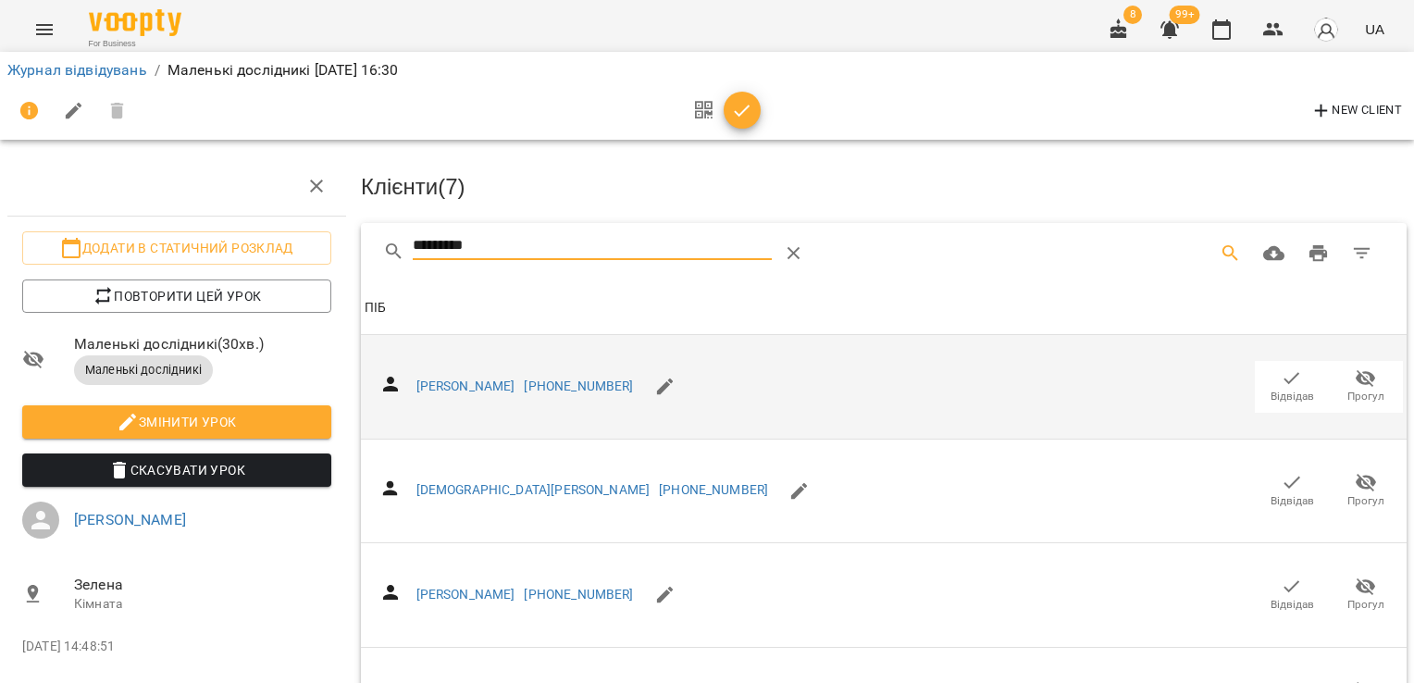
scroll to position [339, 0]
type input "*********"
click at [741, 116] on icon "button" at bounding box center [742, 111] width 22 height 22
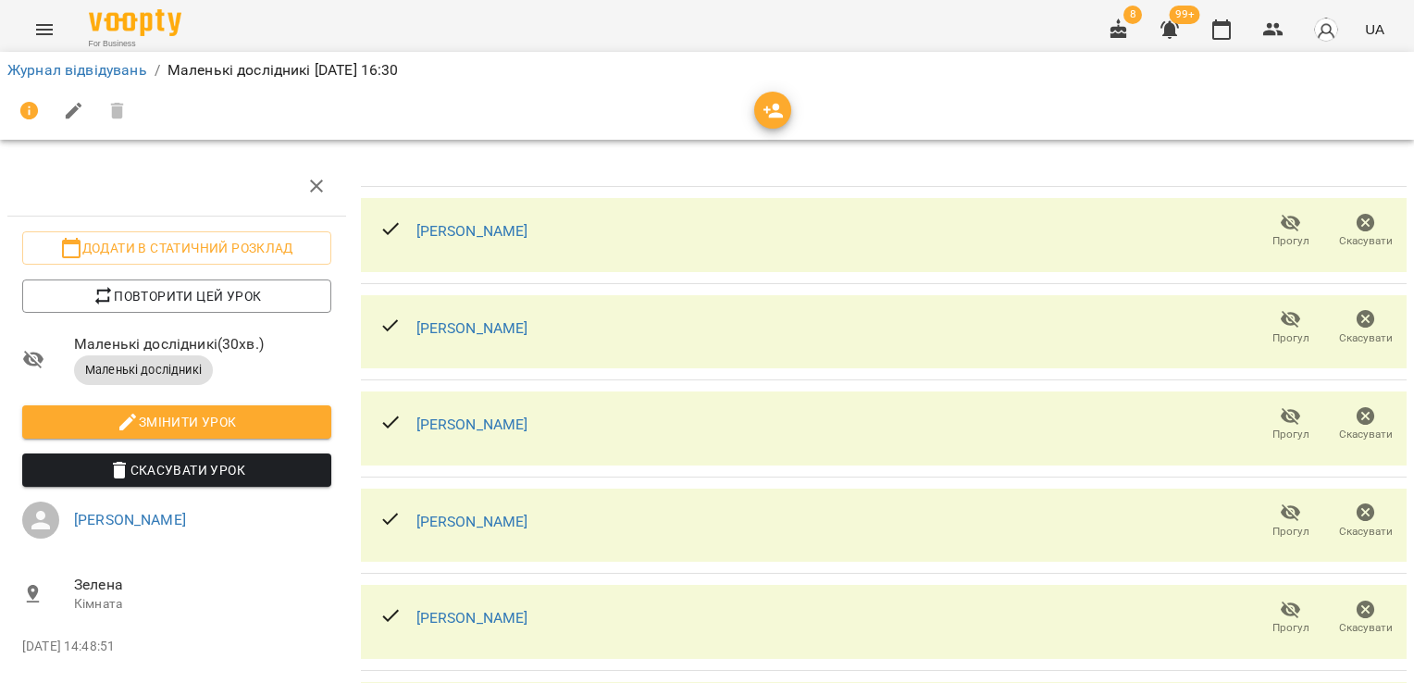
scroll to position [312, 0]
click at [93, 78] on link "Журнал відвідувань" at bounding box center [77, 70] width 140 height 18
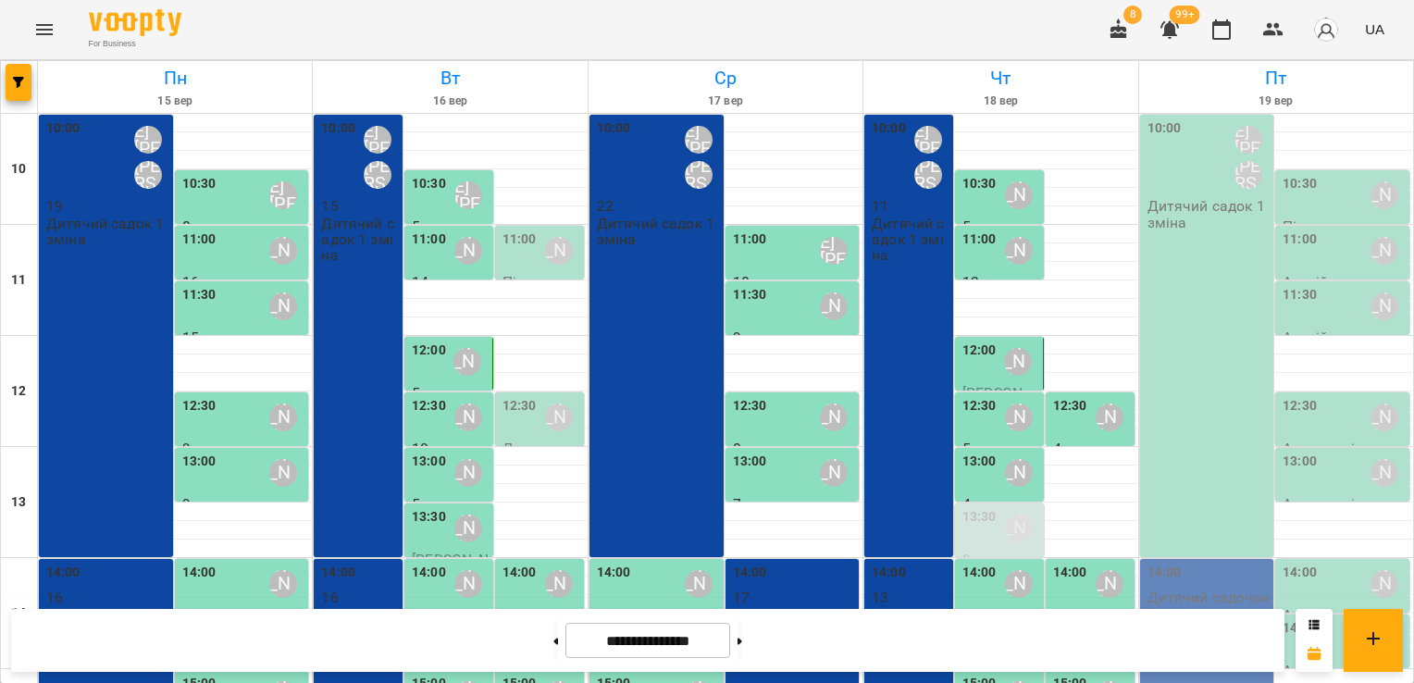
scroll to position [229, 0]
click at [962, 507] on label "13:30" at bounding box center [979, 517] width 34 height 20
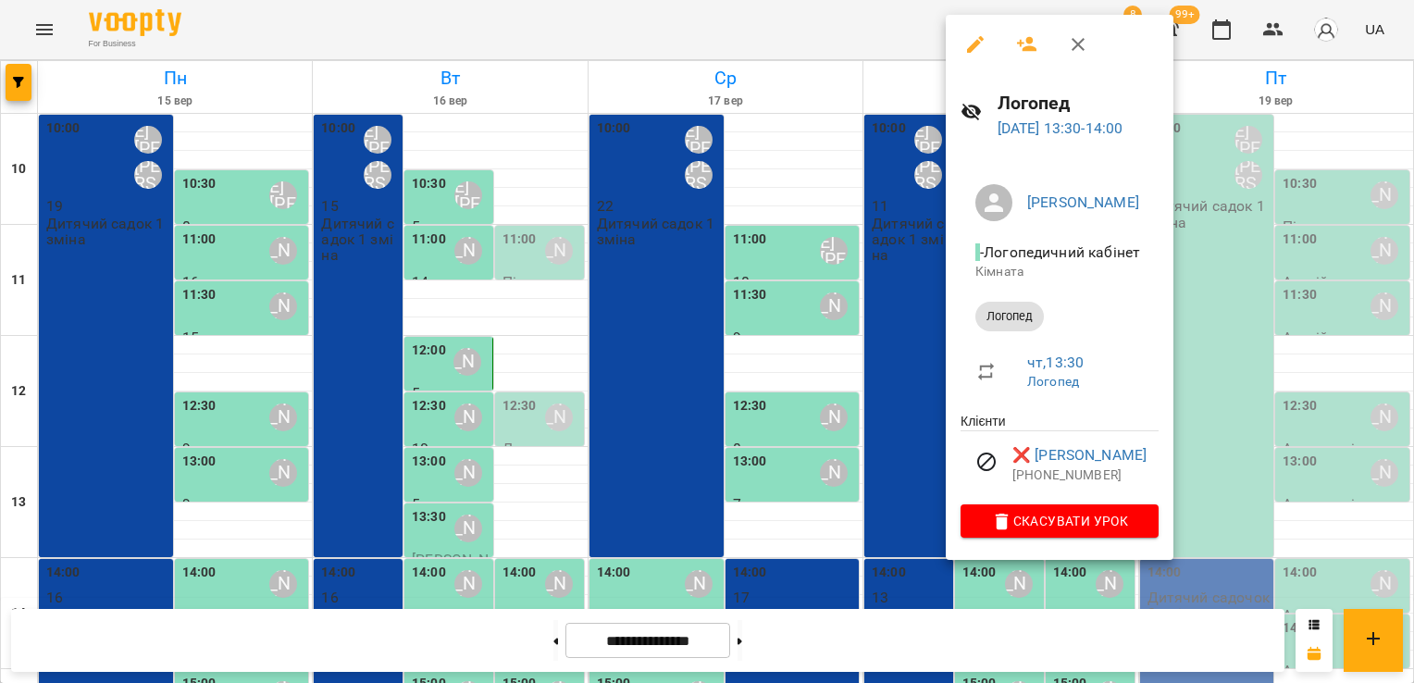
click at [1029, 50] on icon "button" at bounding box center [1027, 44] width 20 height 15
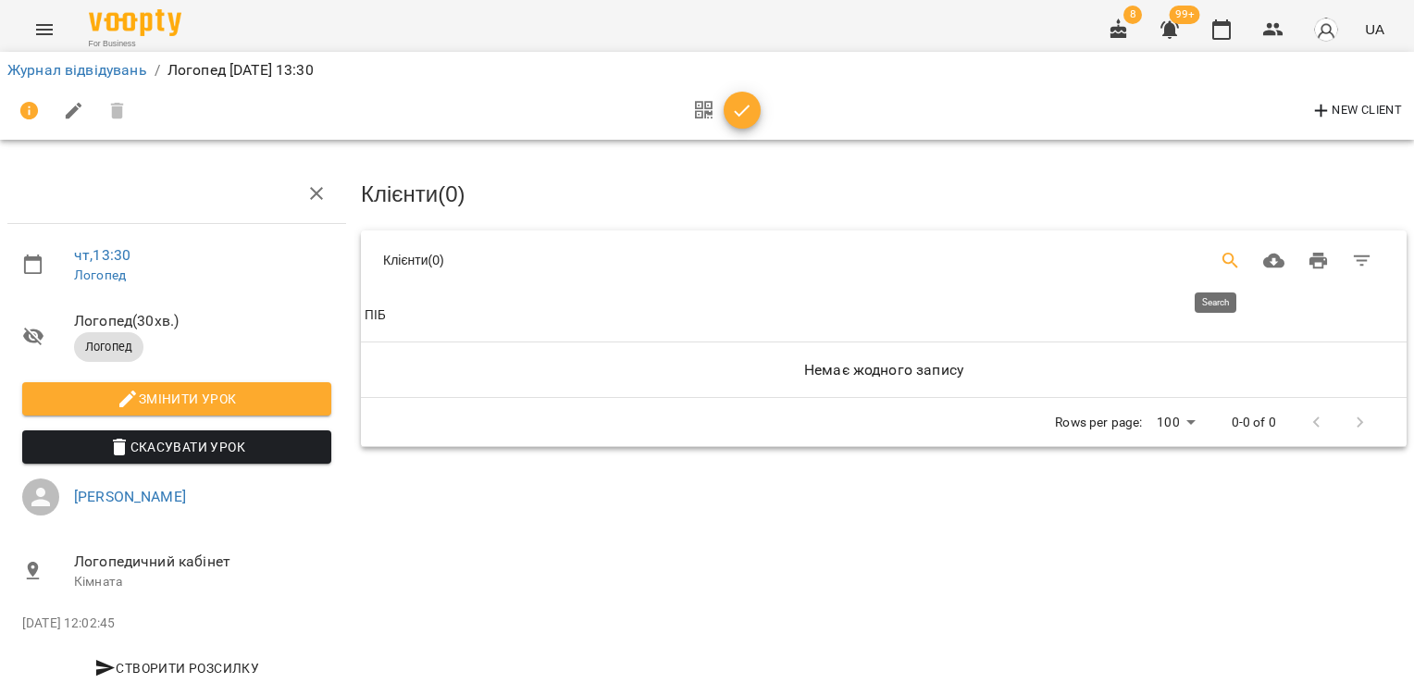
click at [1210, 271] on button "Search" at bounding box center [1230, 261] width 44 height 44
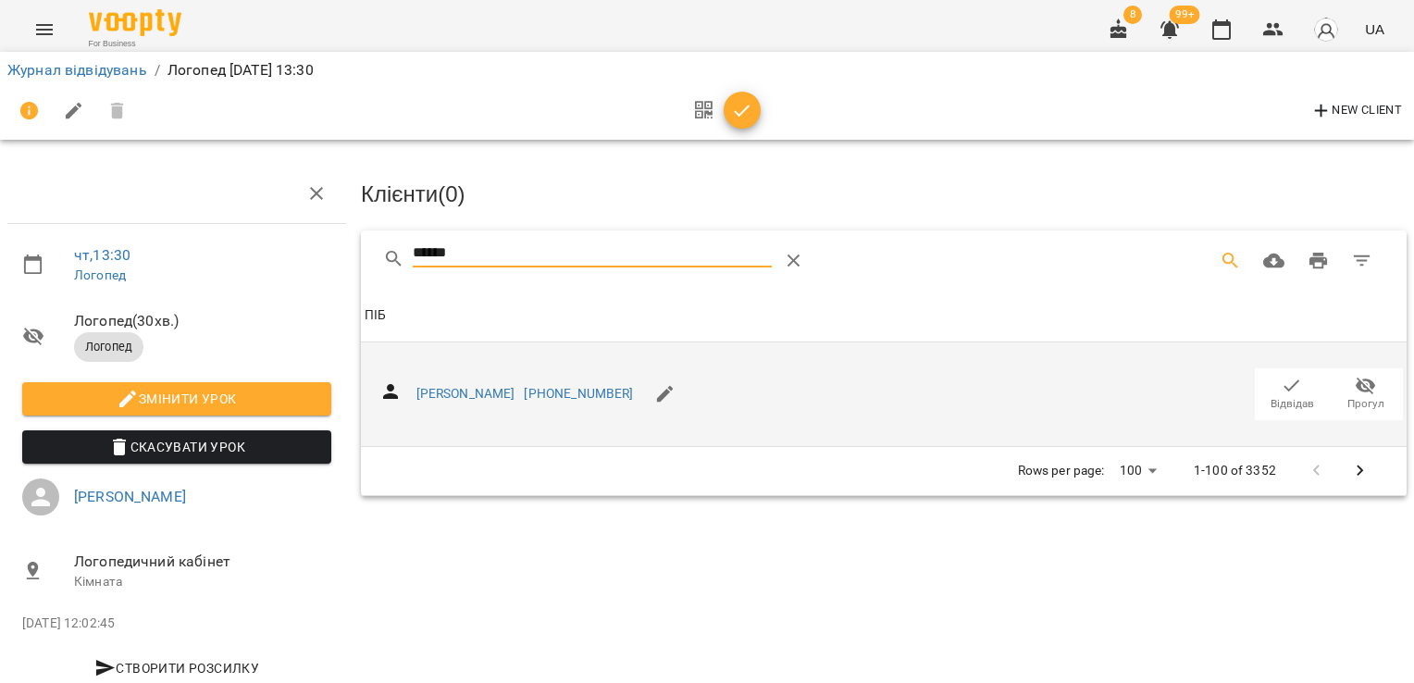
click at [1291, 387] on span "Відвідав" at bounding box center [1292, 393] width 52 height 37
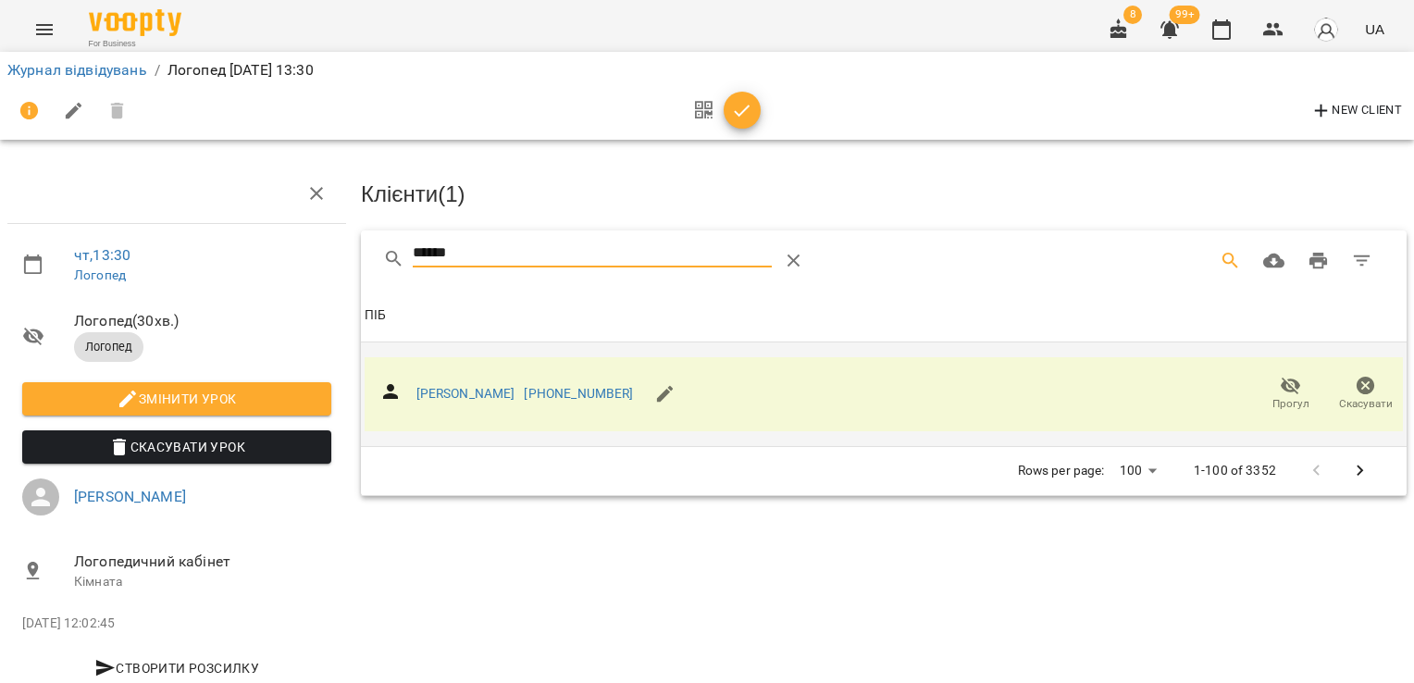
drag, startPoint x: 460, startPoint y: 247, endPoint x: 326, endPoint y: 261, distance: 134.9
click at [327, 261] on div "чт , 13:30 [PERSON_NAME] ( 30 хв. ) Логопед Змінити урок Скасувати Урок [PERSON…" at bounding box center [707, 394] width 1428 height 639
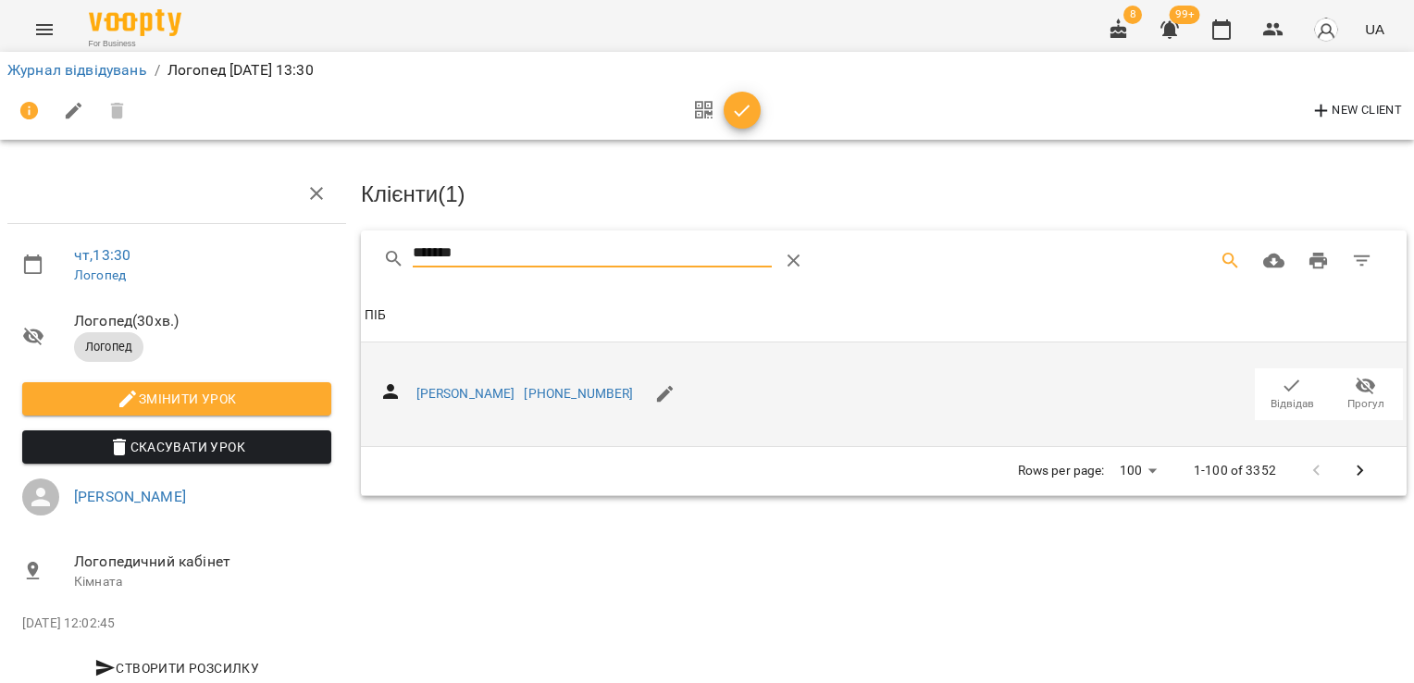
type input "*******"
click at [1283, 382] on icon "button" at bounding box center [1291, 386] width 22 height 22
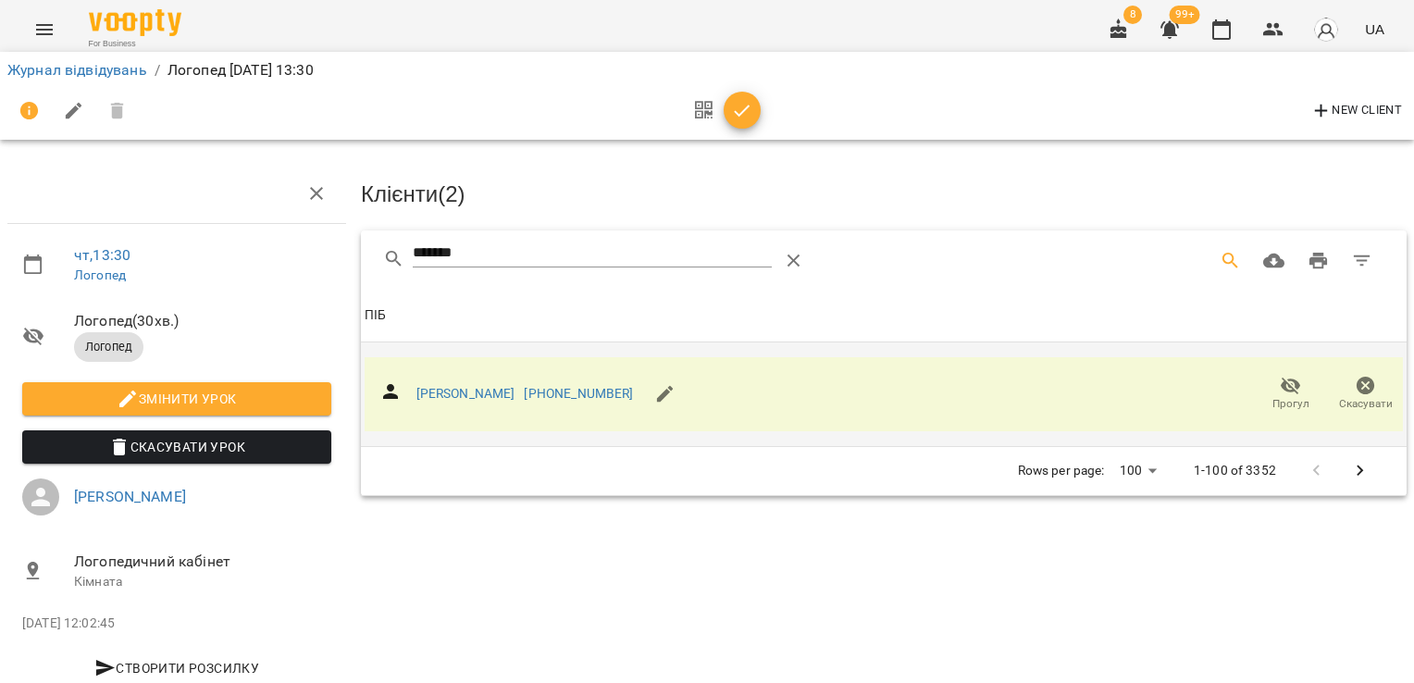
click at [753, 112] on span "button" at bounding box center [741, 111] width 37 height 22
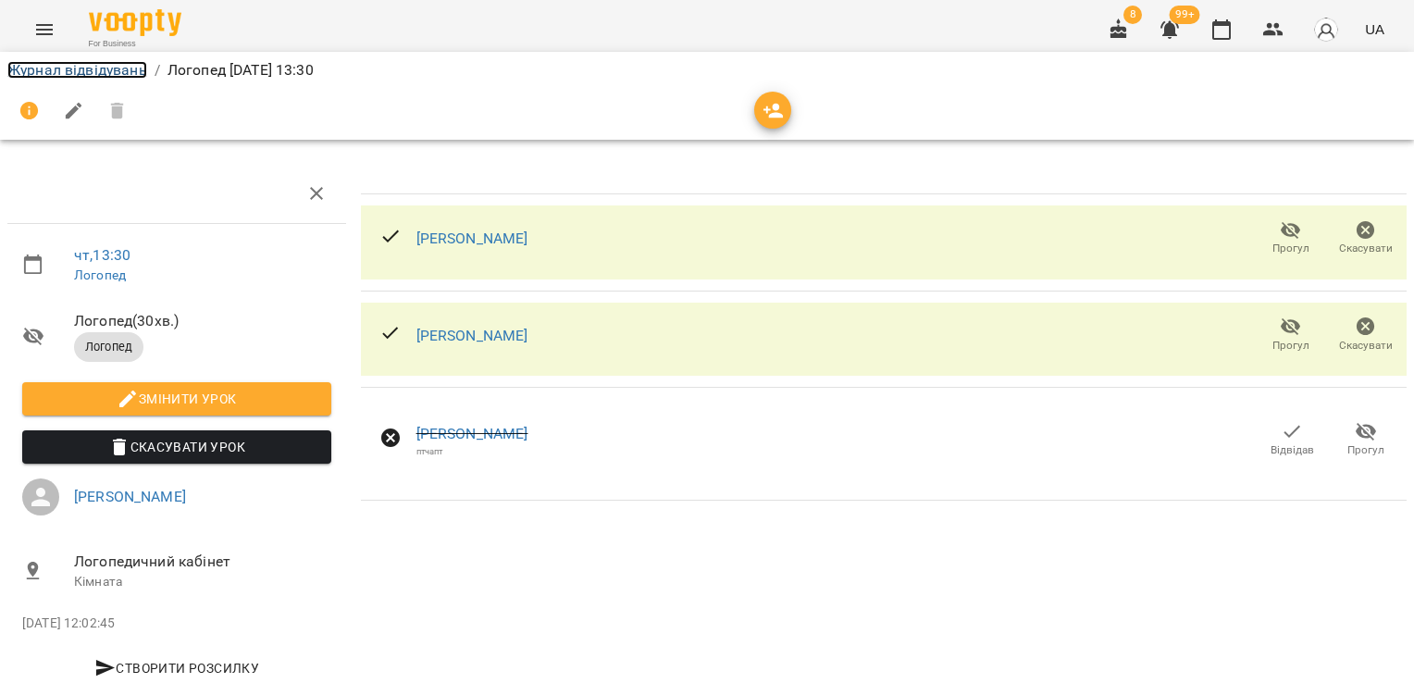
click at [104, 68] on link "Журнал відвідувань" at bounding box center [77, 70] width 140 height 18
